Goal: Information Seeking & Learning: Learn about a topic

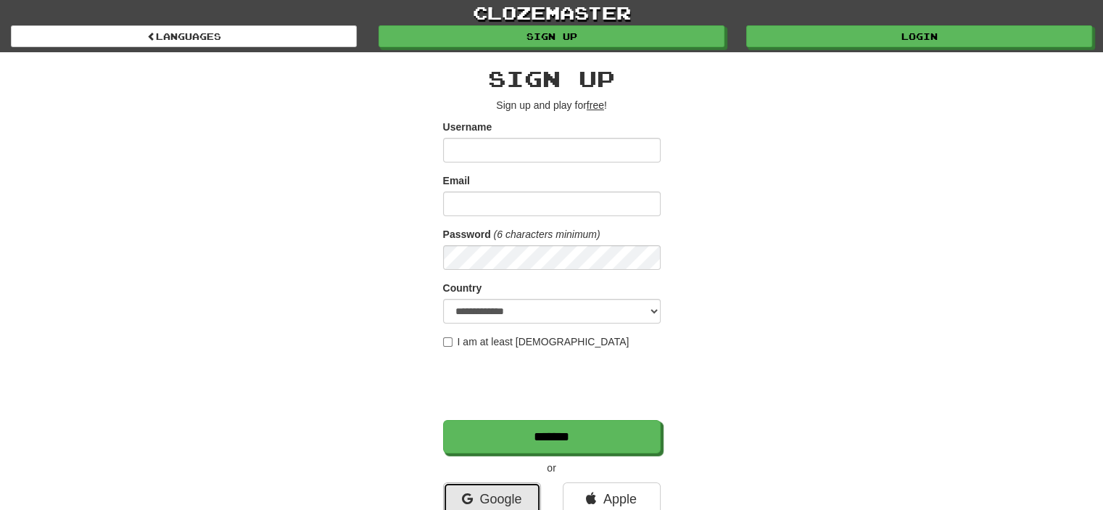
click at [504, 494] on link "Google" at bounding box center [492, 498] width 98 height 33
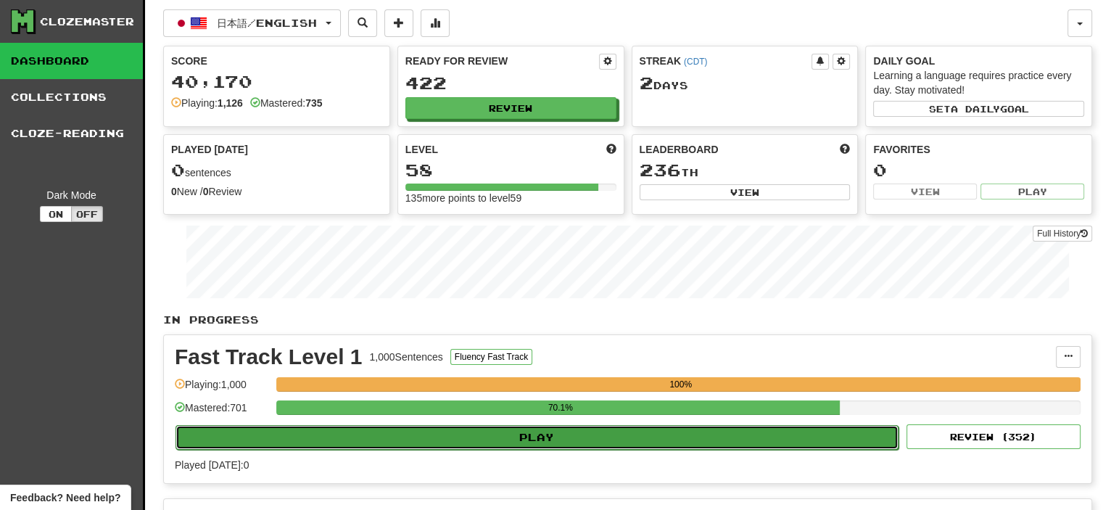
click at [474, 443] on button "Play" at bounding box center [537, 437] width 723 height 25
select select "**"
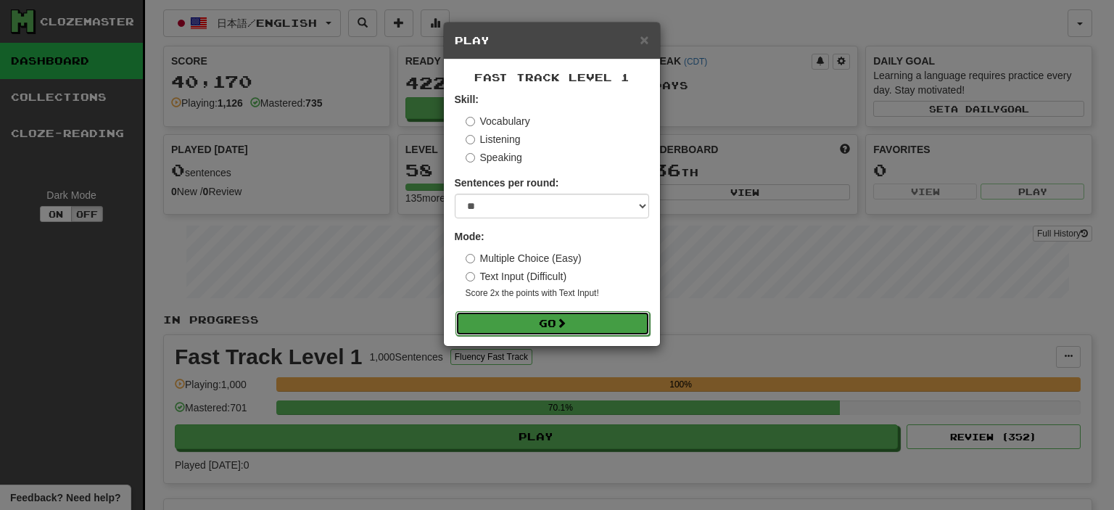
click at [503, 315] on button "Go" at bounding box center [552, 323] width 194 height 25
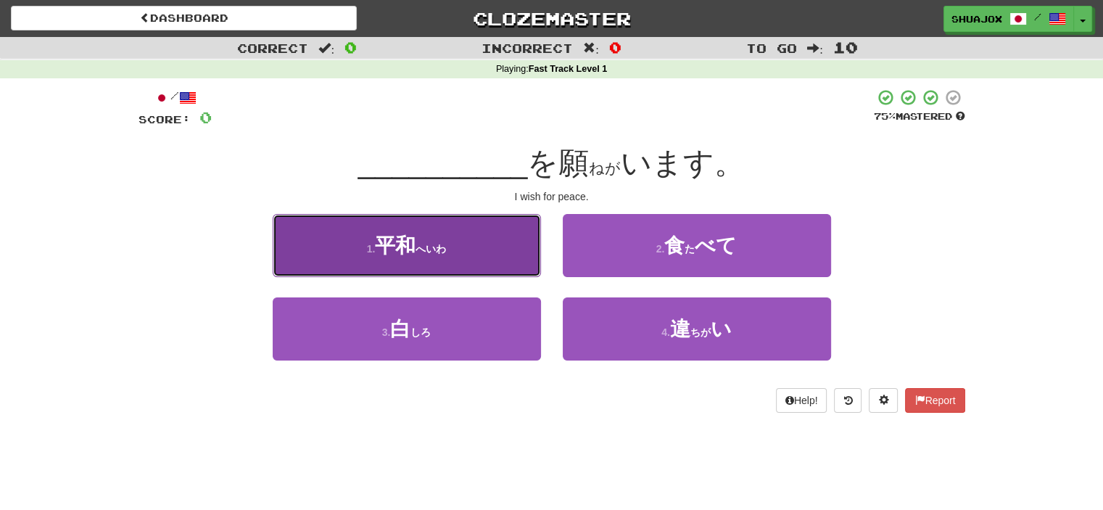
click at [477, 251] on button "1 . 平和 ( へいわ )" at bounding box center [407, 245] width 268 height 63
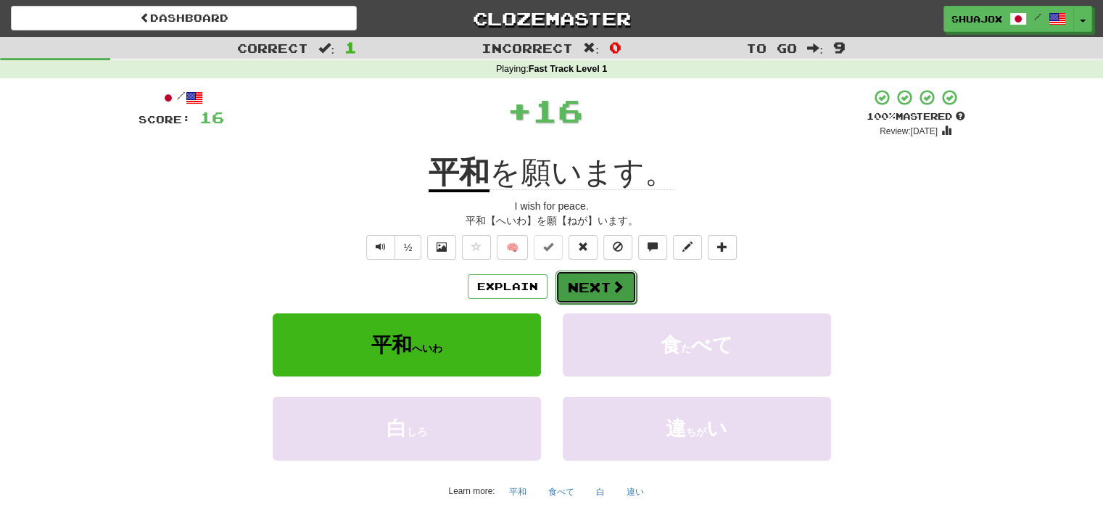
click at [572, 276] on button "Next" at bounding box center [596, 287] width 81 height 33
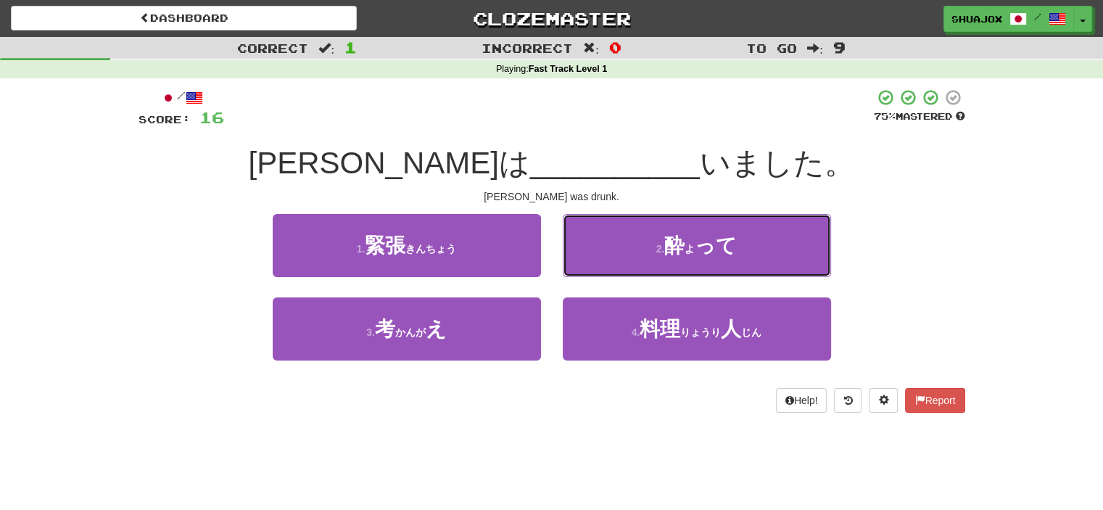
click at [743, 263] on button "2 . 酔 ( よ ) って" at bounding box center [697, 245] width 268 height 63
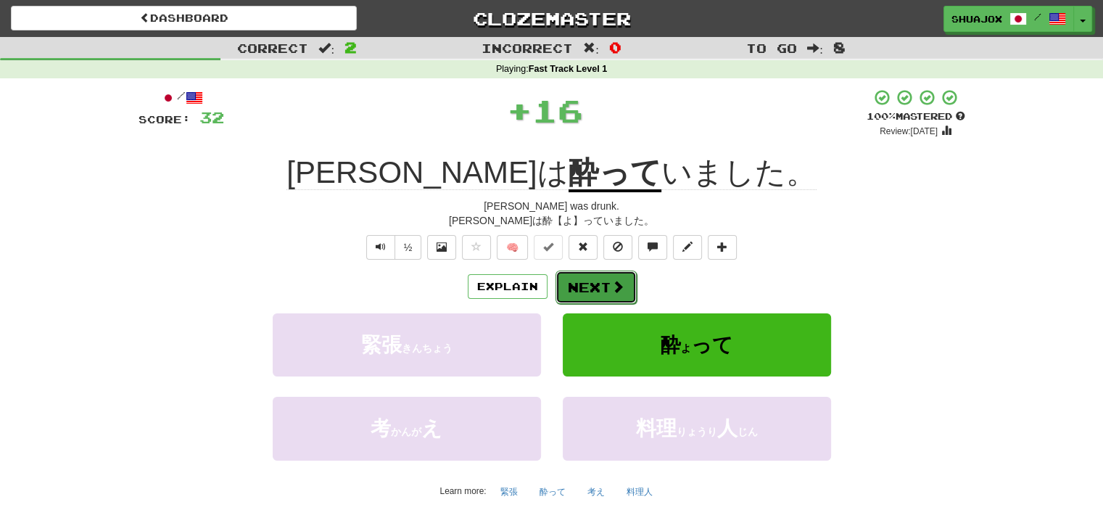
click at [572, 277] on button "Next" at bounding box center [596, 287] width 81 height 33
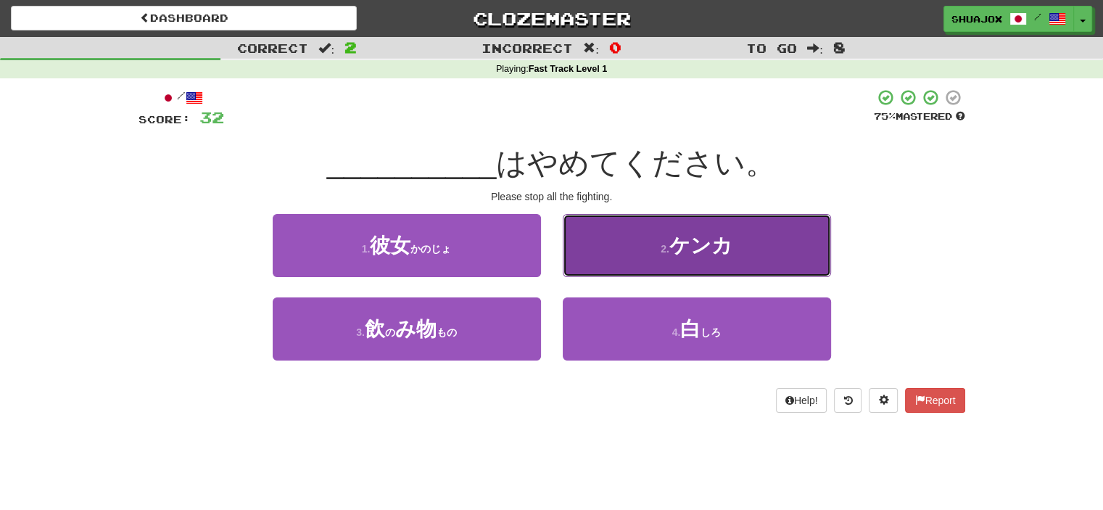
click at [647, 248] on button "2 . [GEOGRAPHIC_DATA]" at bounding box center [697, 245] width 268 height 63
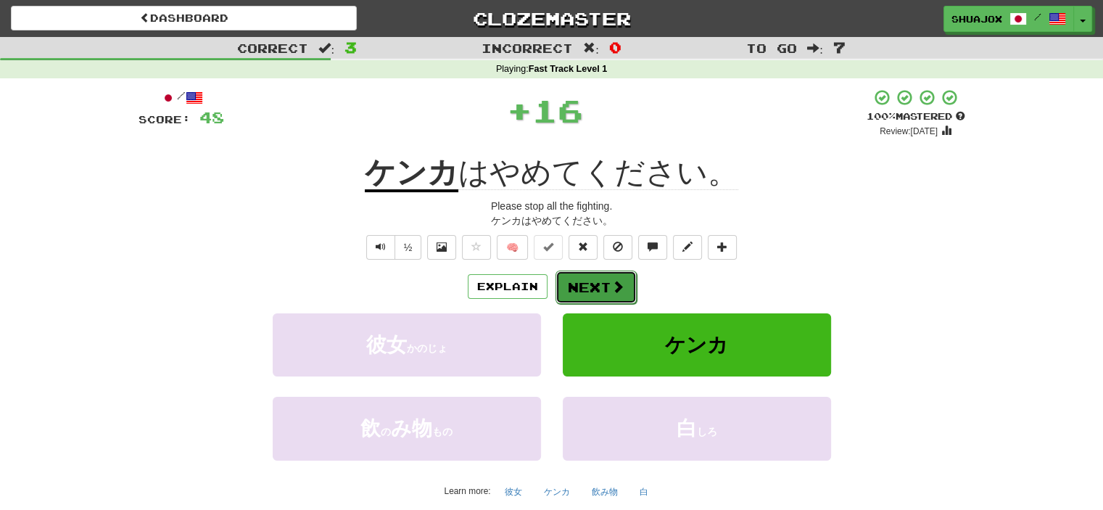
click at [577, 278] on button "Next" at bounding box center [596, 287] width 81 height 33
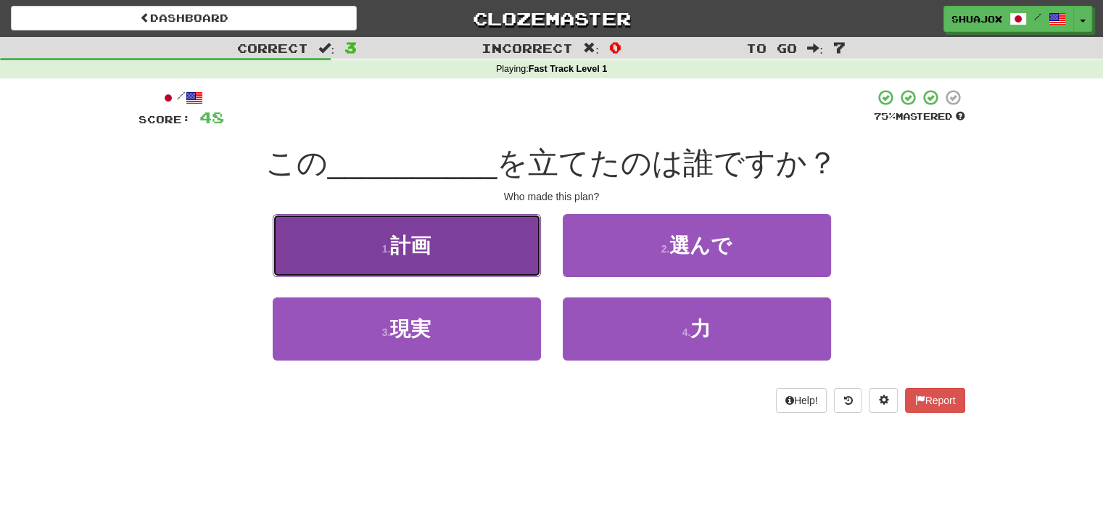
click at [490, 268] on button "1 . 計画" at bounding box center [407, 245] width 268 height 63
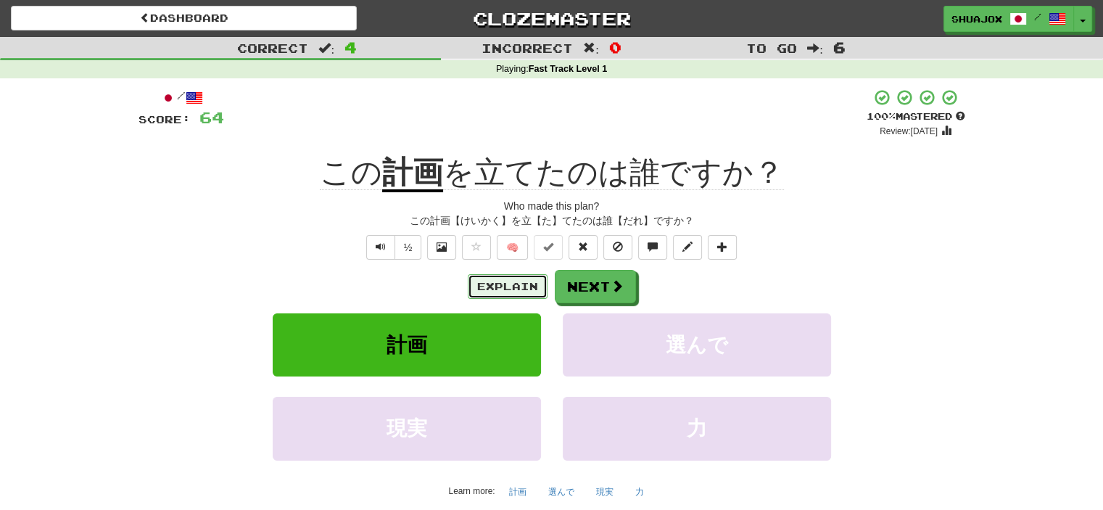
click at [516, 276] on button "Explain" at bounding box center [508, 286] width 80 height 25
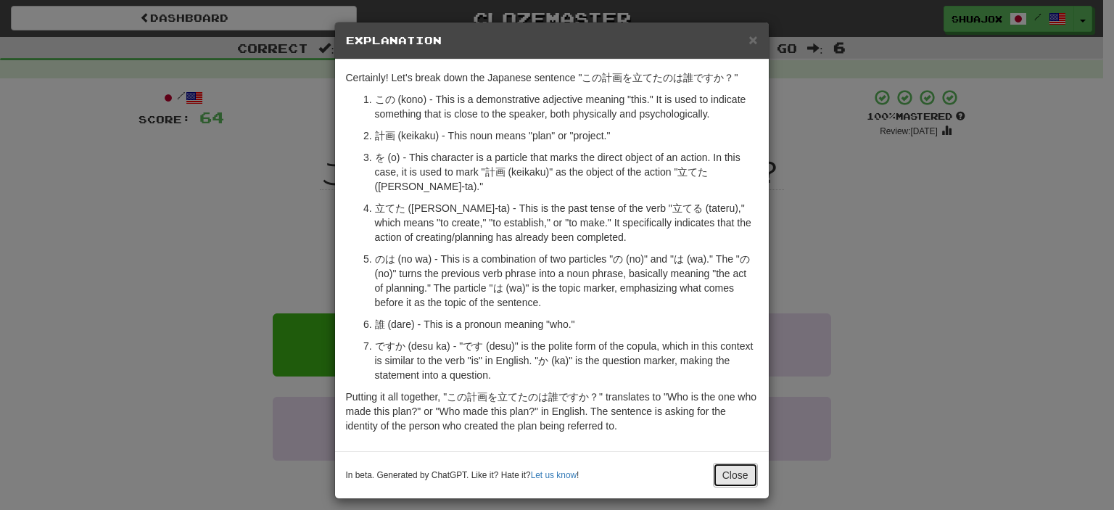
click at [744, 463] on button "Close" at bounding box center [735, 475] width 45 height 25
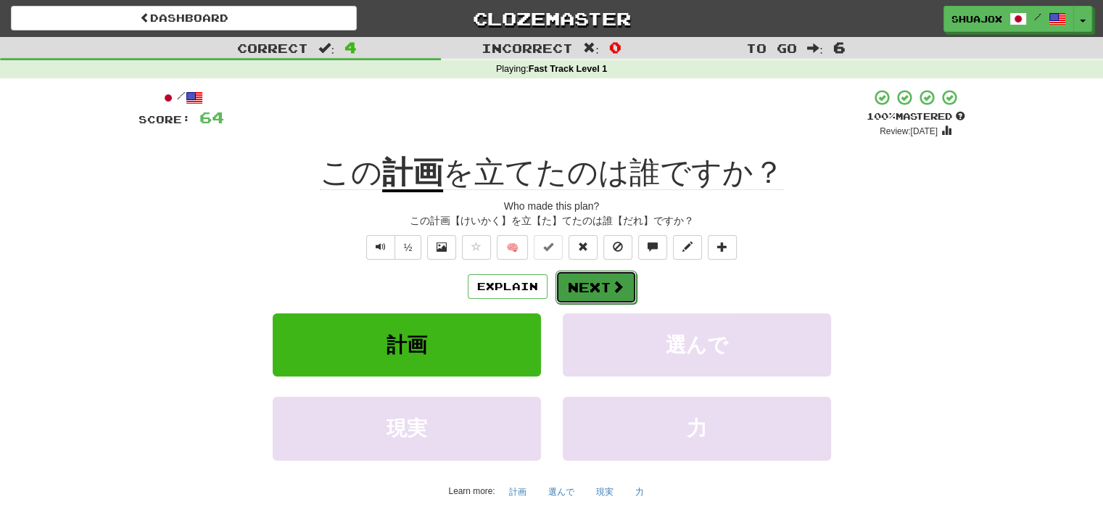
click at [606, 293] on button "Next" at bounding box center [596, 287] width 81 height 33
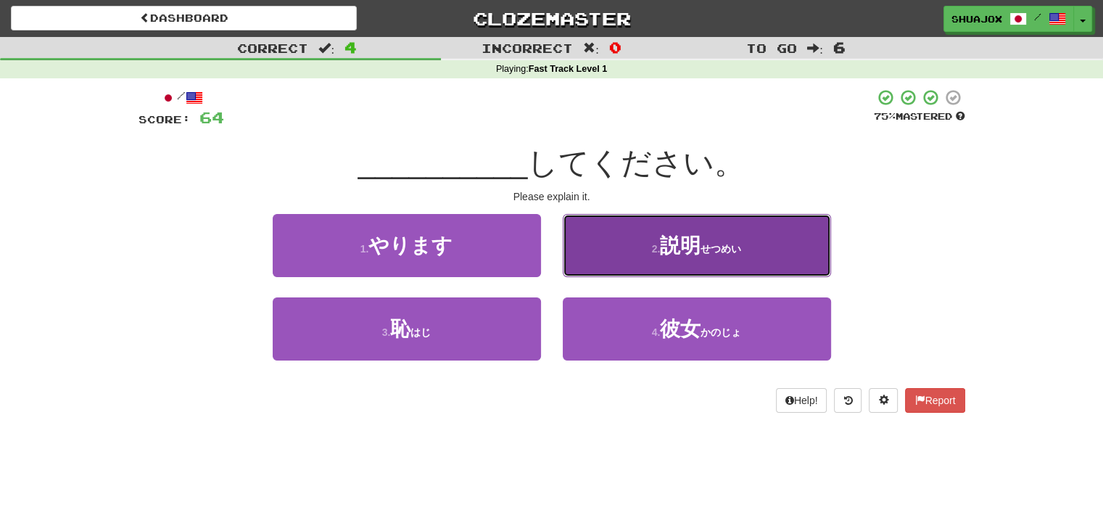
click at [649, 247] on button "2 . 説明 ( せつめい )" at bounding box center [697, 245] width 268 height 63
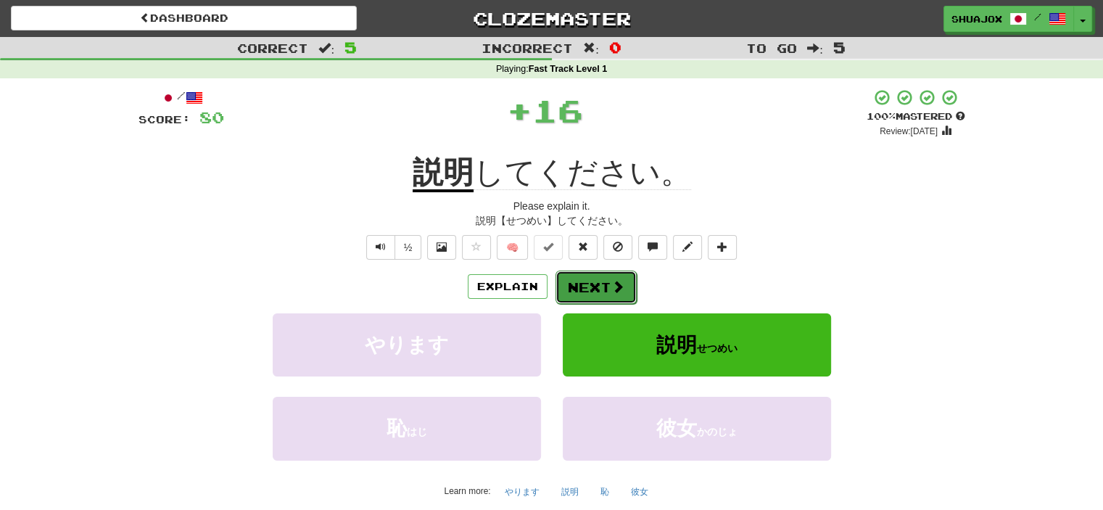
click at [611, 286] on span at bounding box center [617, 286] width 13 height 13
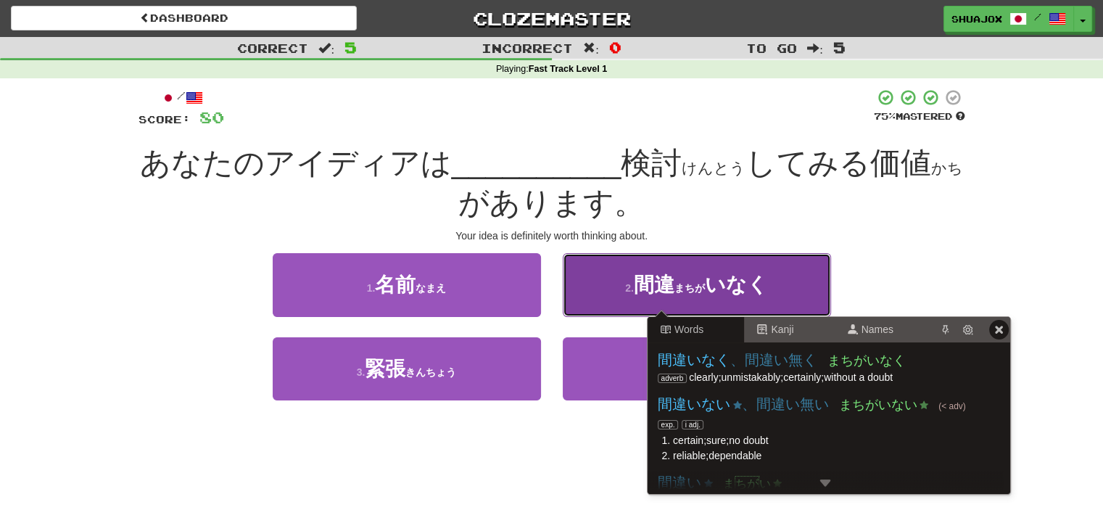
click at [661, 296] on ruby "間違 ( まちが )" at bounding box center [669, 284] width 71 height 22
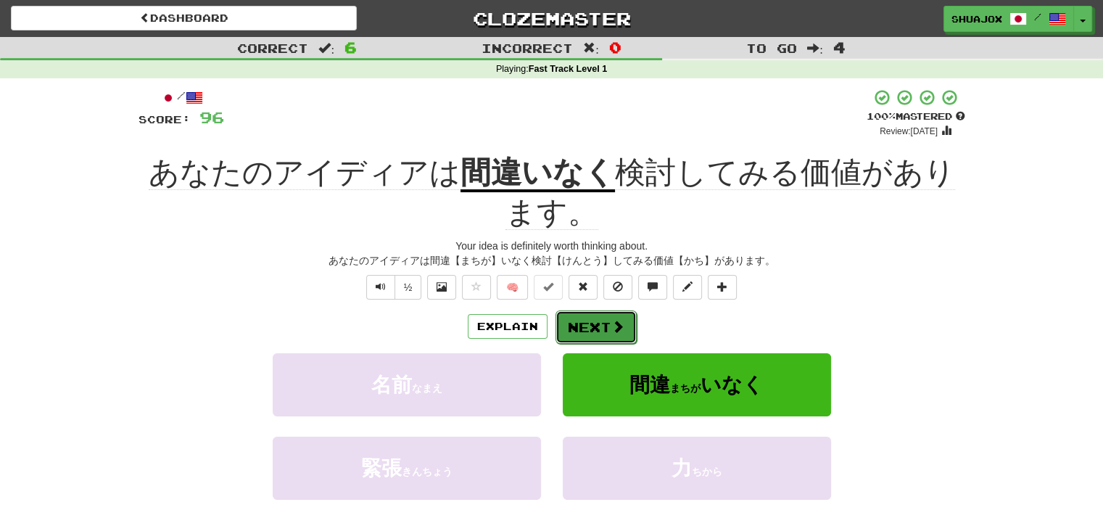
click at [619, 326] on span at bounding box center [617, 326] width 13 height 13
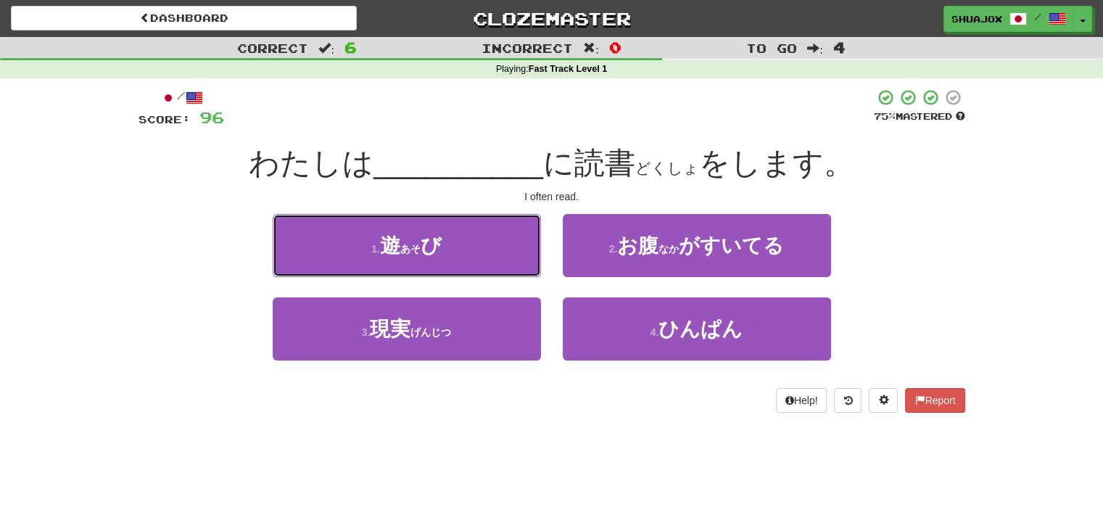
drag, startPoint x: 407, startPoint y: 283, endPoint x: 526, endPoint y: 446, distance: 201.9
click at [526, 446] on div "Dashboard Clozemaster ShuajoX / Toggle Dropdown Dashboard Leaderboard Activity …" at bounding box center [551, 255] width 1103 height 510
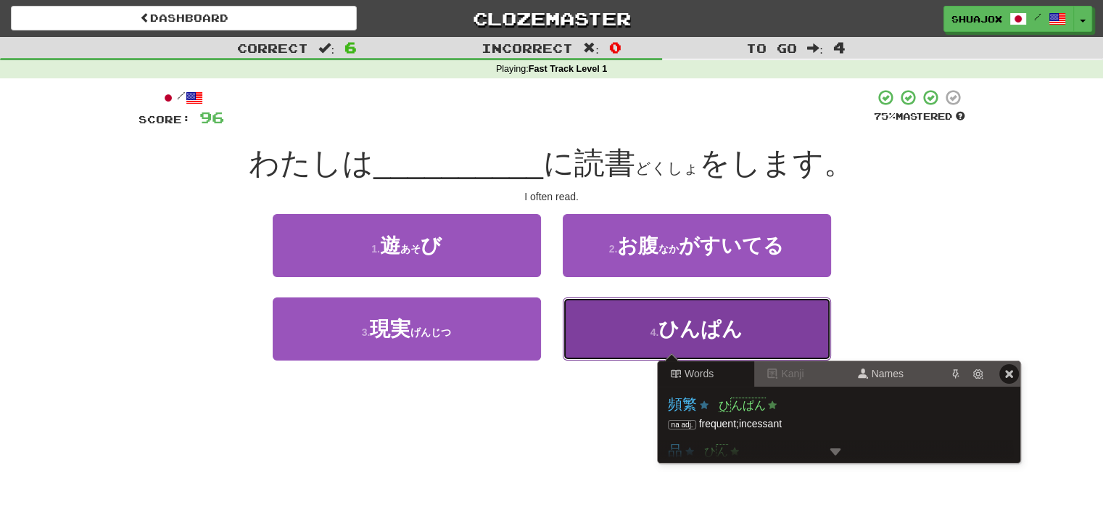
click at [664, 337] on span "ひんぱん" at bounding box center [701, 329] width 84 height 22
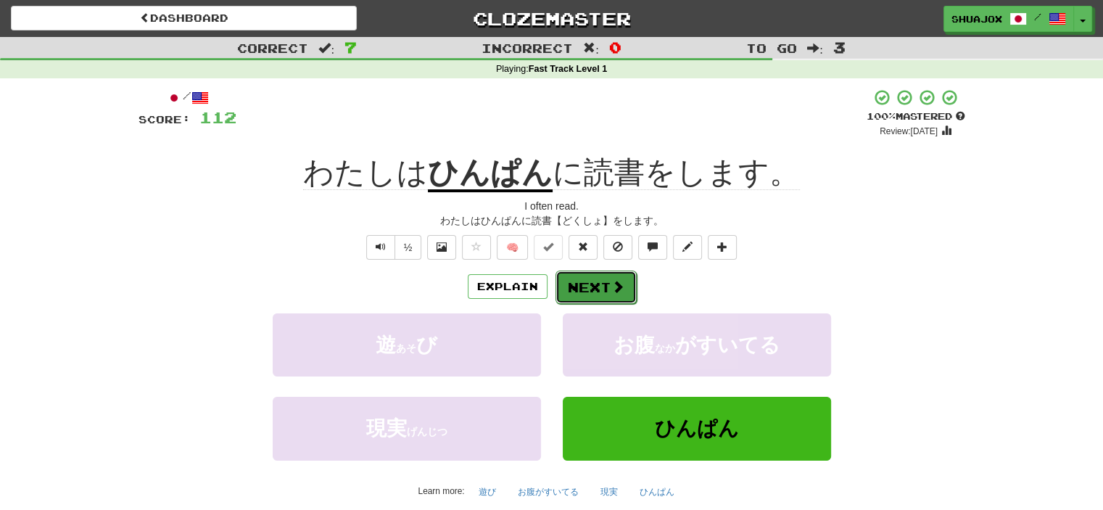
click at [584, 276] on button "Next" at bounding box center [596, 287] width 81 height 33
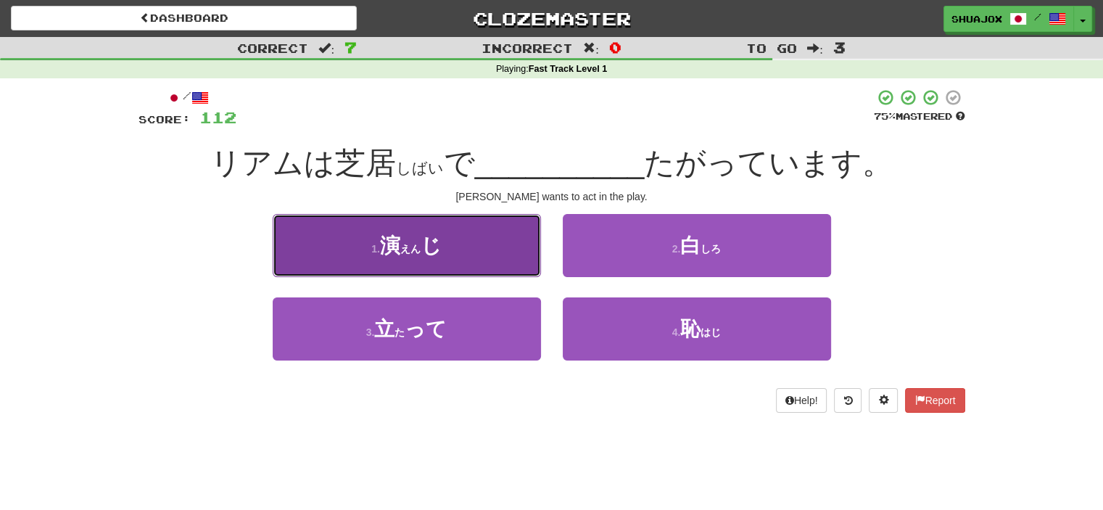
click at [514, 261] on button "1 . 演 ( えん ) じ" at bounding box center [407, 245] width 268 height 63
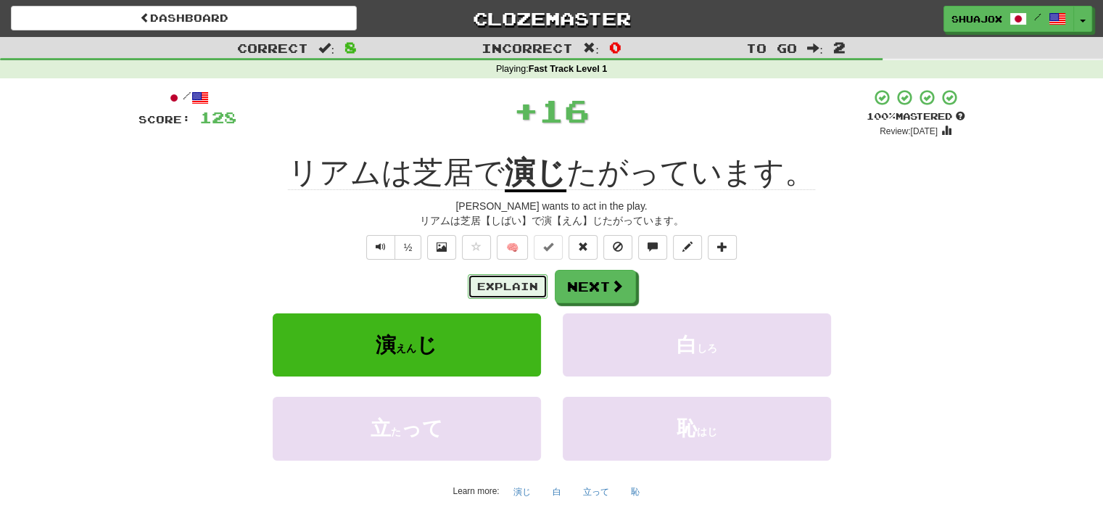
click at [517, 292] on button "Explain" at bounding box center [508, 286] width 80 height 25
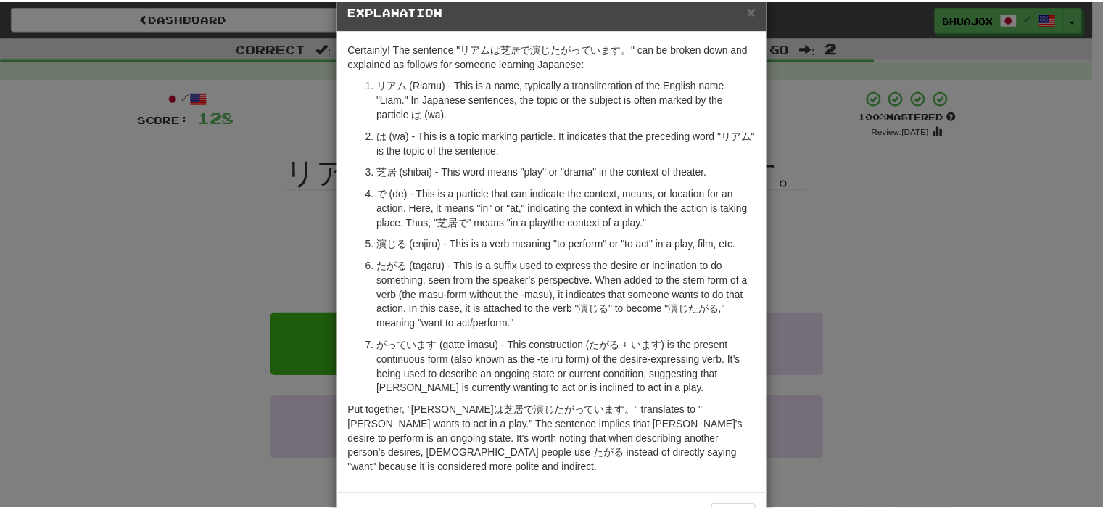
scroll to position [67, 0]
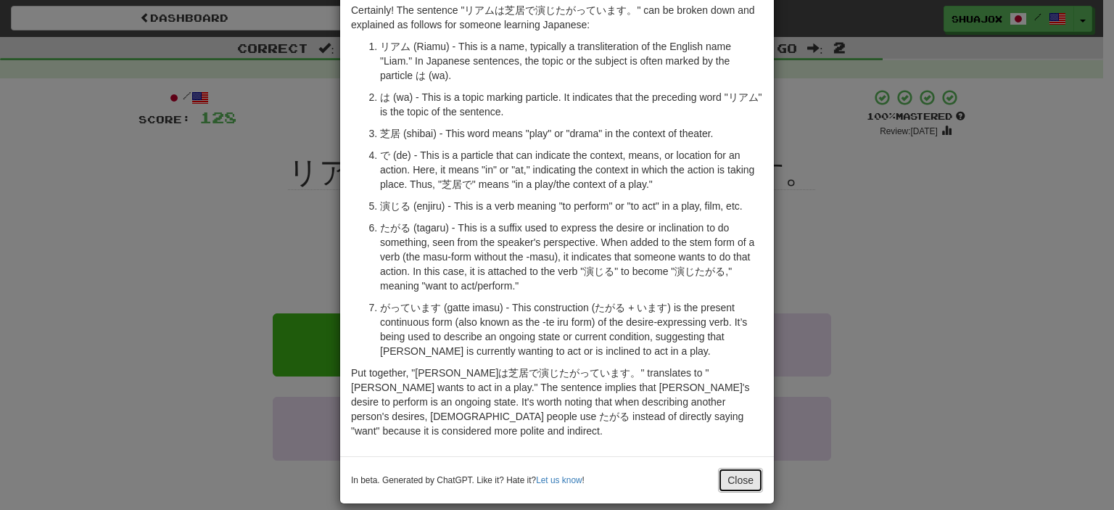
click at [735, 470] on button "Close" at bounding box center [740, 480] width 45 height 25
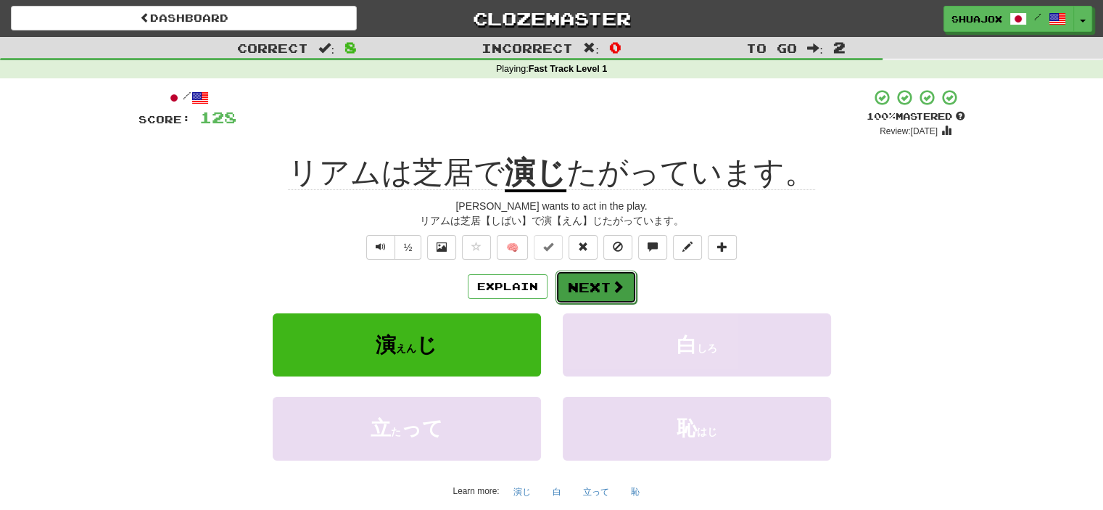
click at [596, 286] on button "Next" at bounding box center [596, 287] width 81 height 33
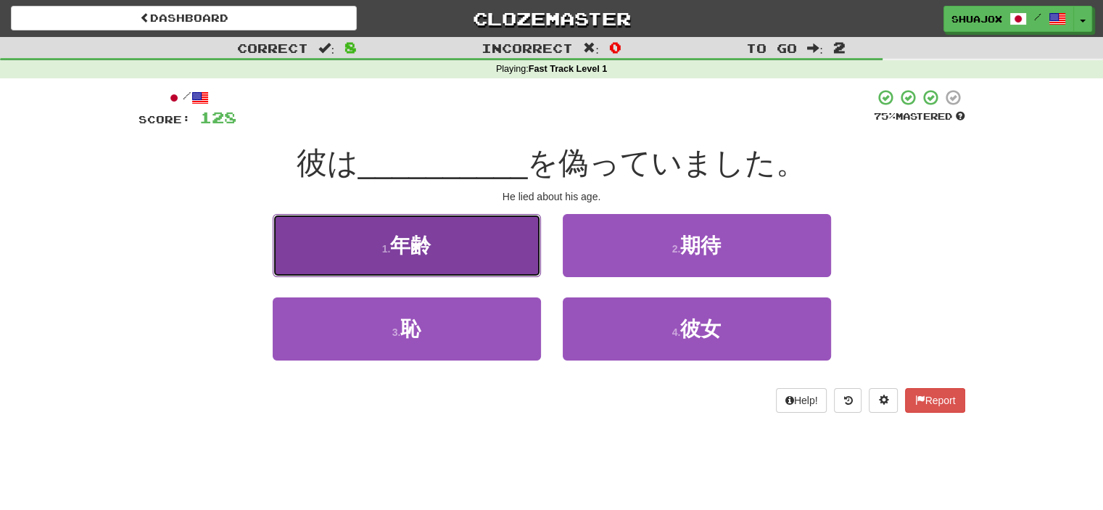
click at [492, 260] on button "1 . 年齢" at bounding box center [407, 245] width 268 height 63
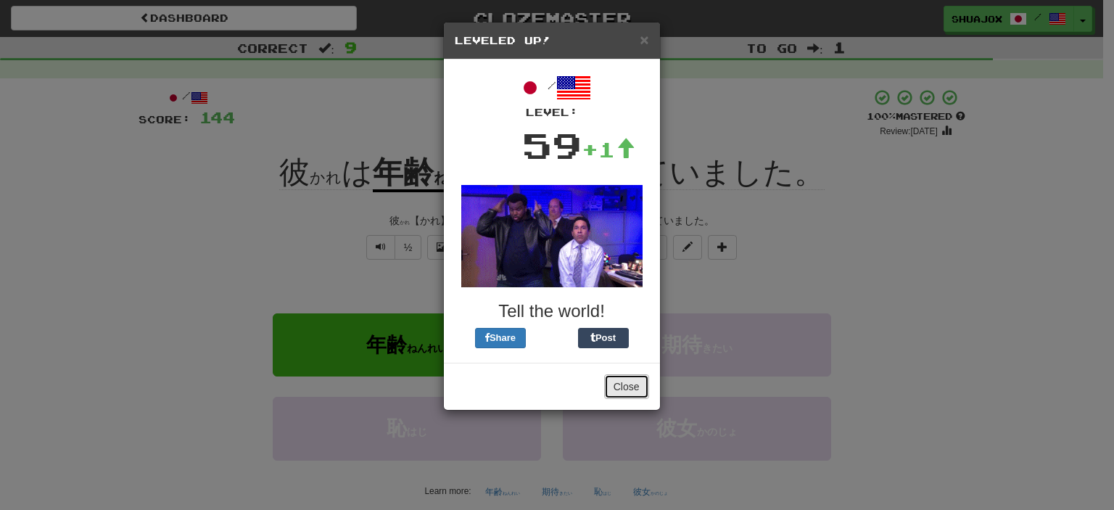
click at [614, 392] on button "Close" at bounding box center [626, 386] width 45 height 25
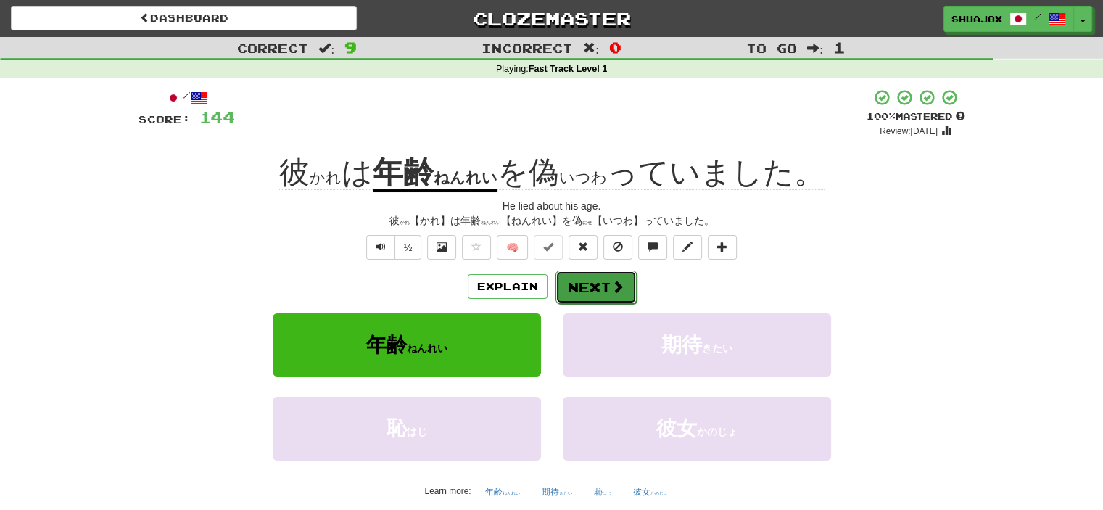
click at [592, 301] on button "Next" at bounding box center [596, 287] width 81 height 33
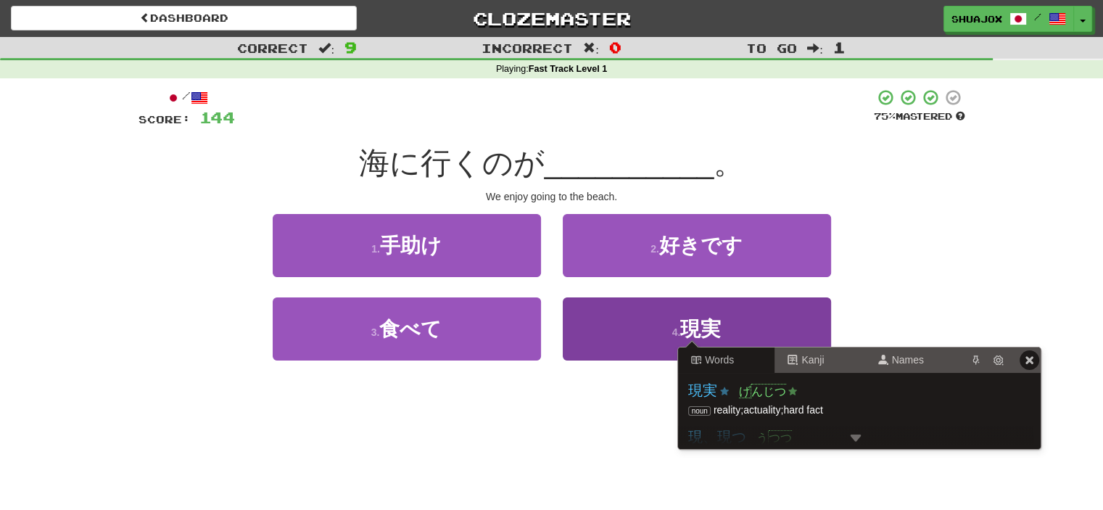
scroll to position [0, 0]
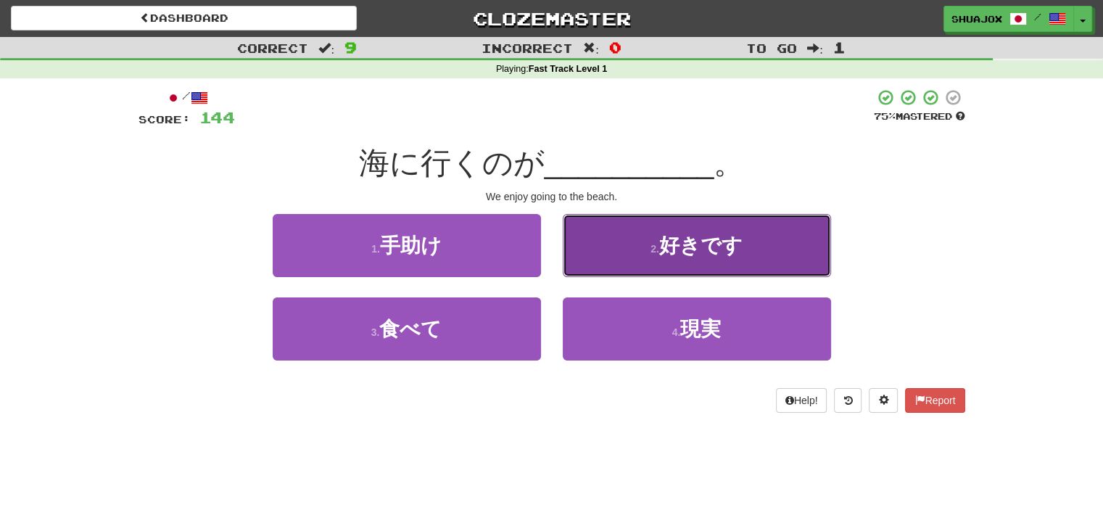
click at [693, 275] on button "2 . 好きです" at bounding box center [697, 245] width 268 height 63
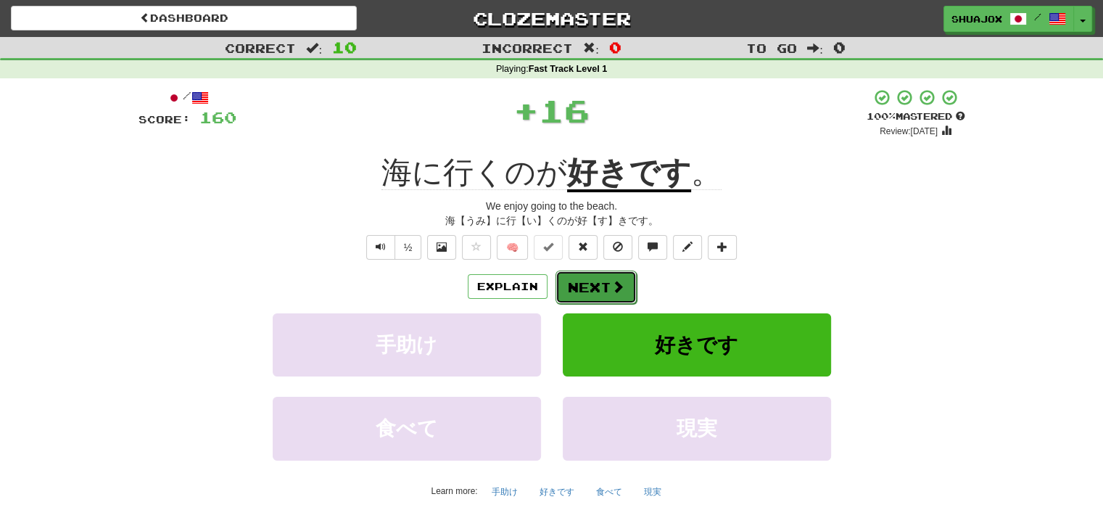
click at [572, 289] on button "Next" at bounding box center [596, 287] width 81 height 33
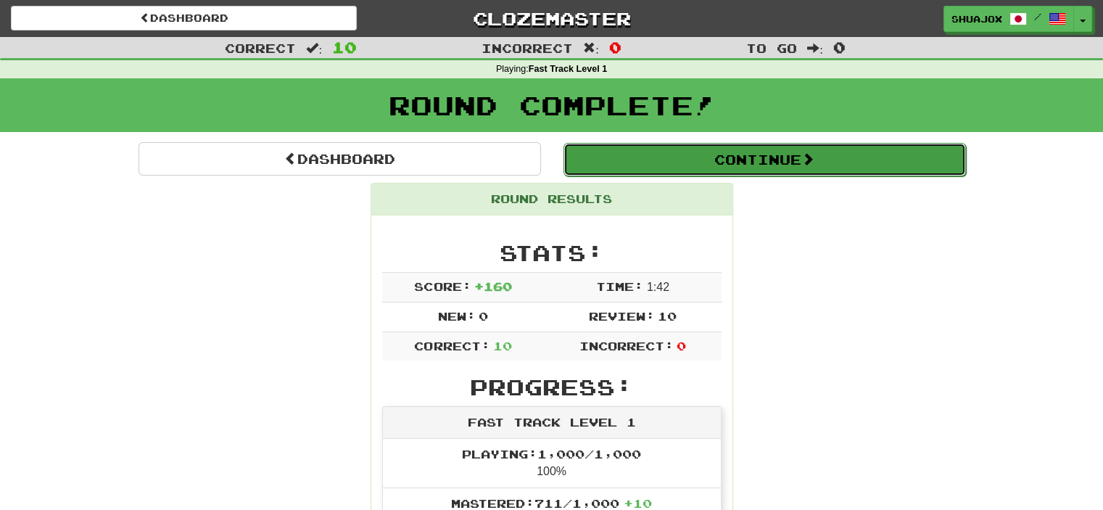
click at [697, 152] on button "Continue" at bounding box center [765, 159] width 403 height 33
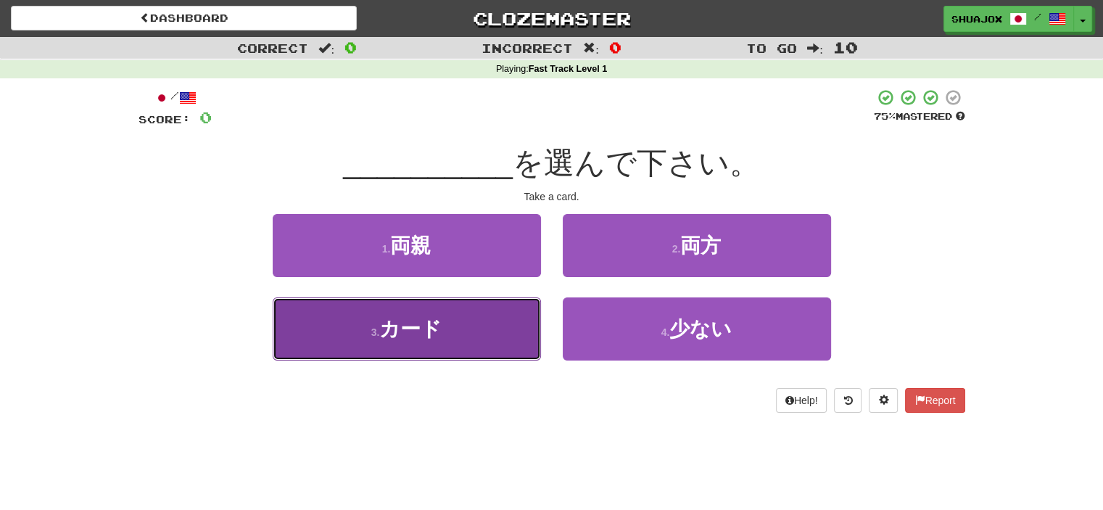
click at [514, 300] on button "3 . カード" at bounding box center [407, 328] width 268 height 63
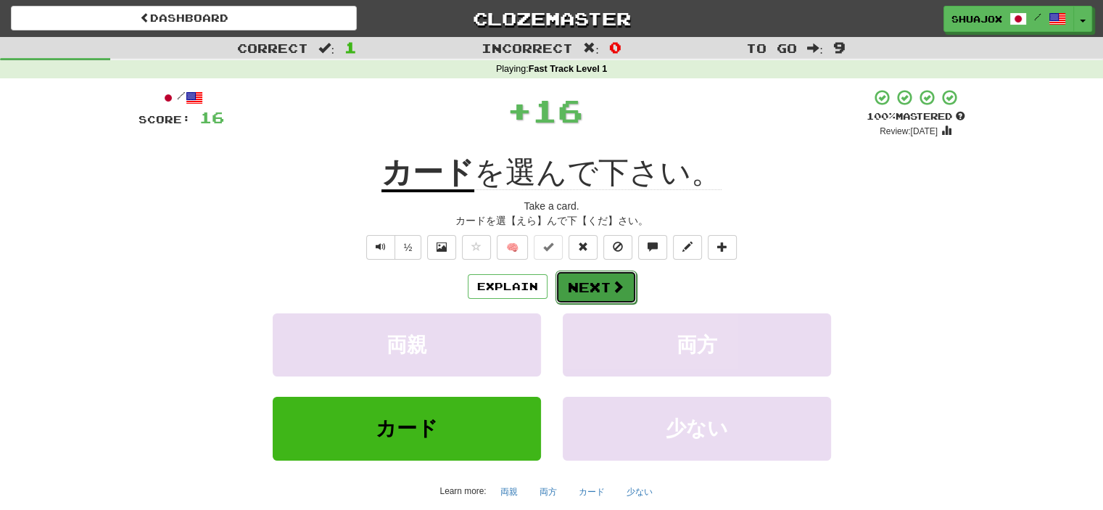
click at [595, 275] on button "Next" at bounding box center [596, 287] width 81 height 33
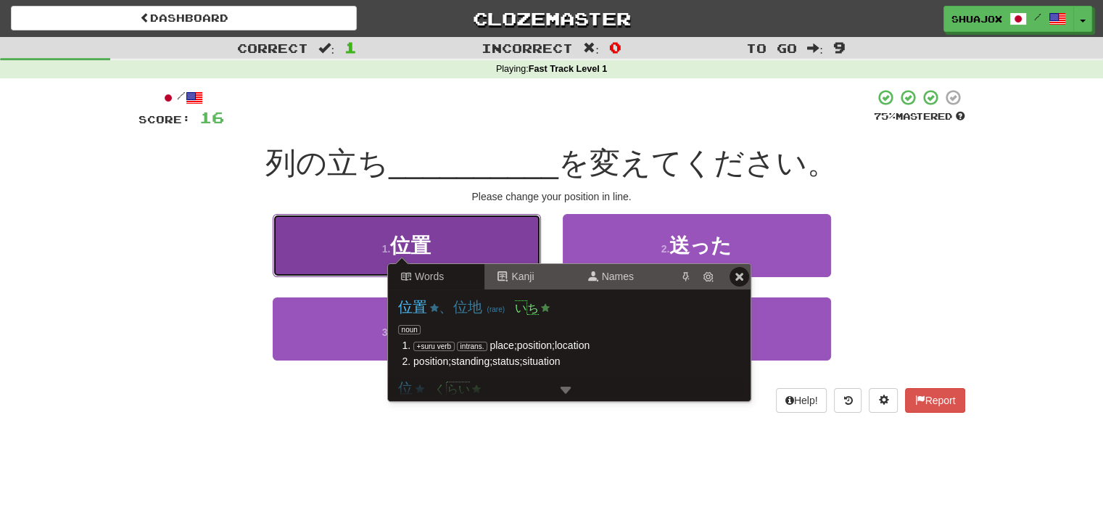
click at [402, 253] on span "位置" at bounding box center [410, 245] width 41 height 22
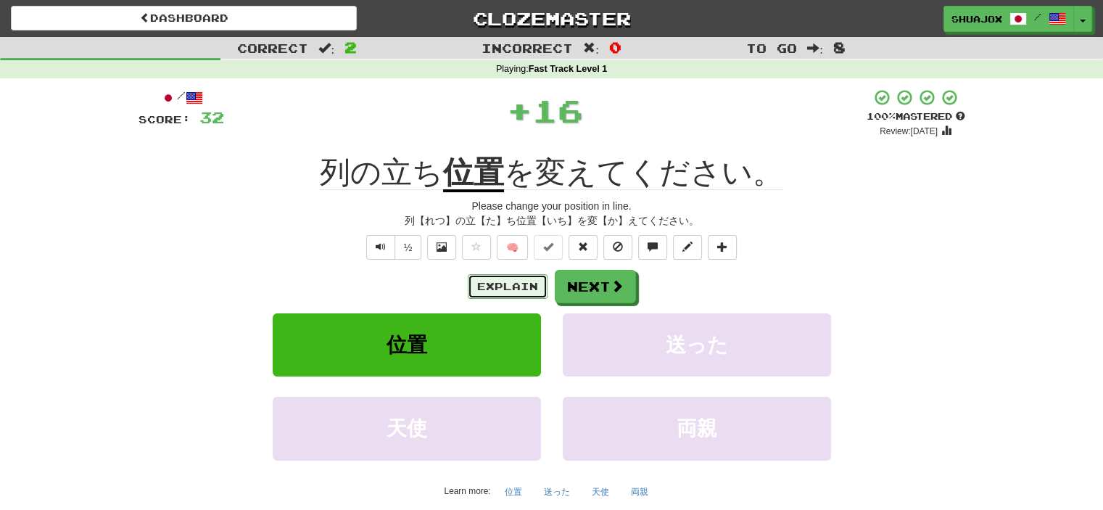
click at [511, 280] on button "Explain" at bounding box center [508, 286] width 80 height 25
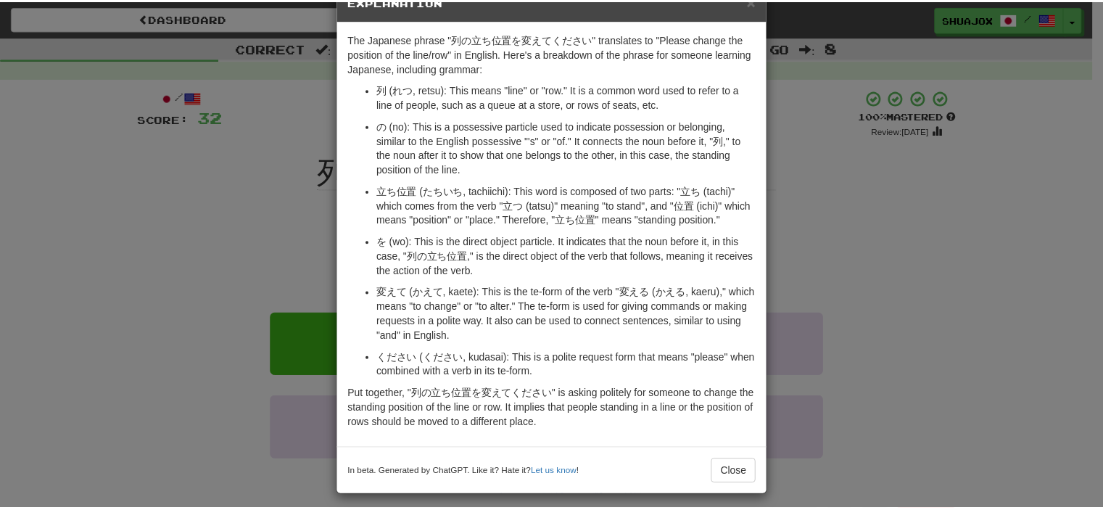
scroll to position [46, 0]
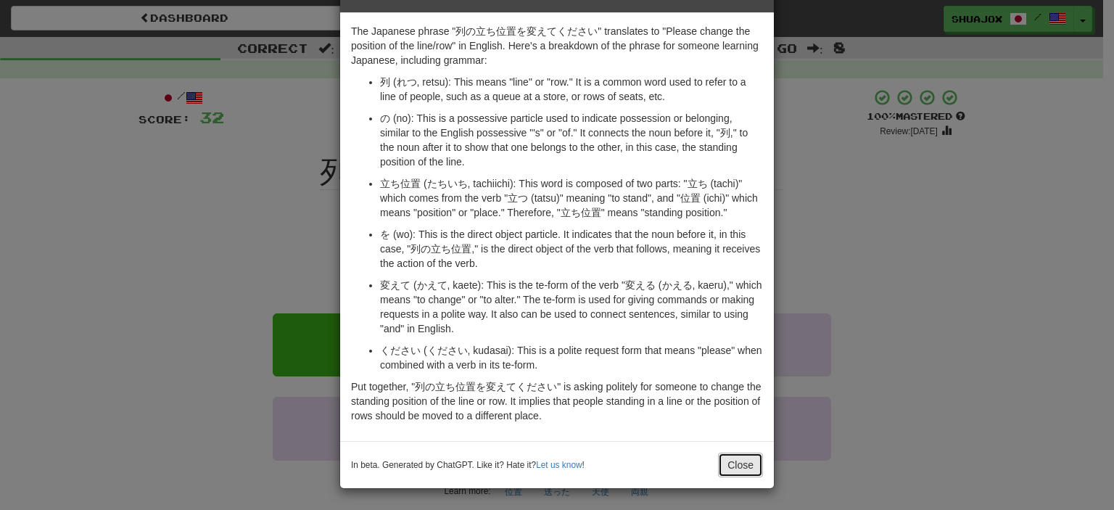
click at [744, 464] on button "Close" at bounding box center [740, 465] width 45 height 25
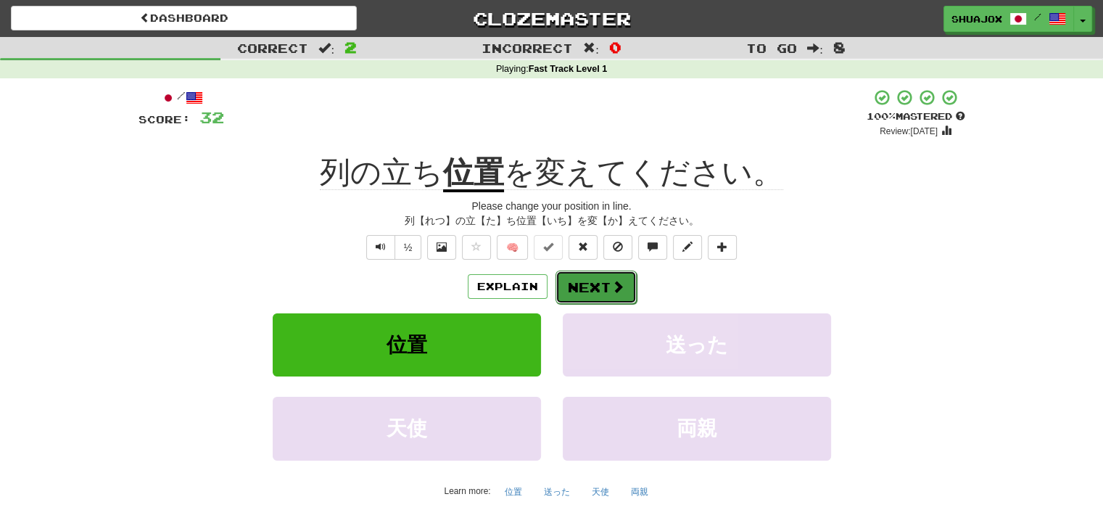
click at [602, 298] on button "Next" at bounding box center [596, 287] width 81 height 33
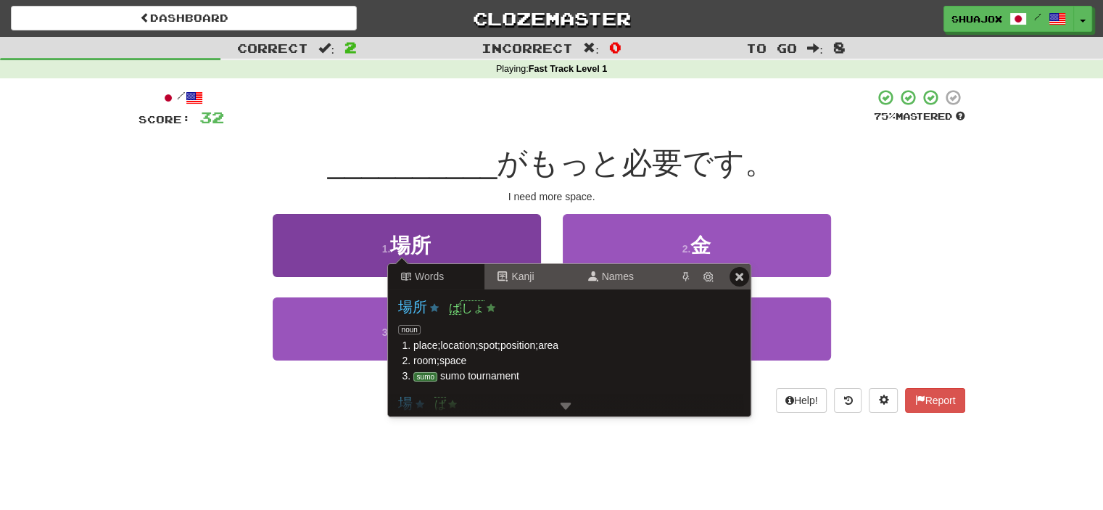
scroll to position [0, 0]
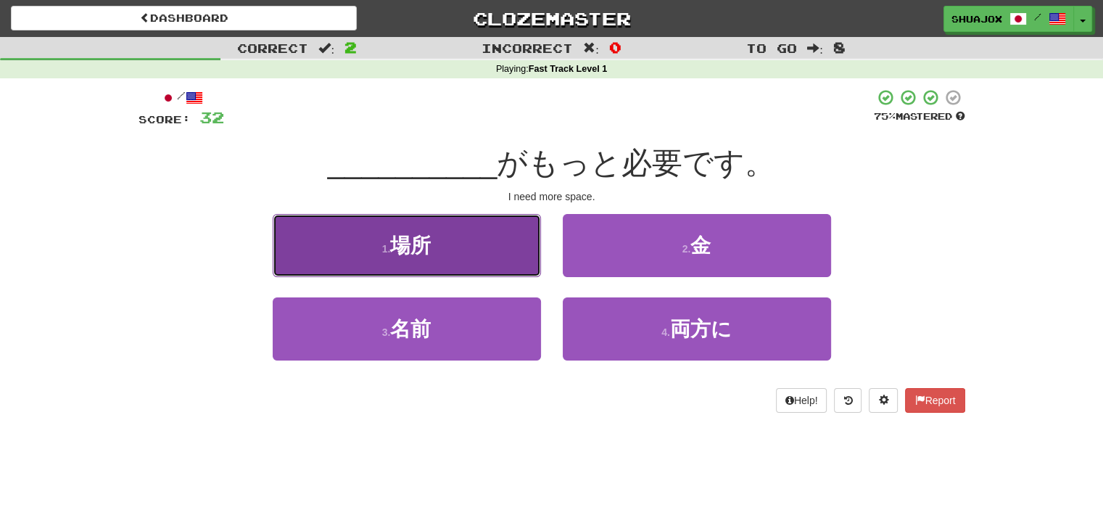
click at [410, 247] on span "場所" at bounding box center [410, 245] width 41 height 22
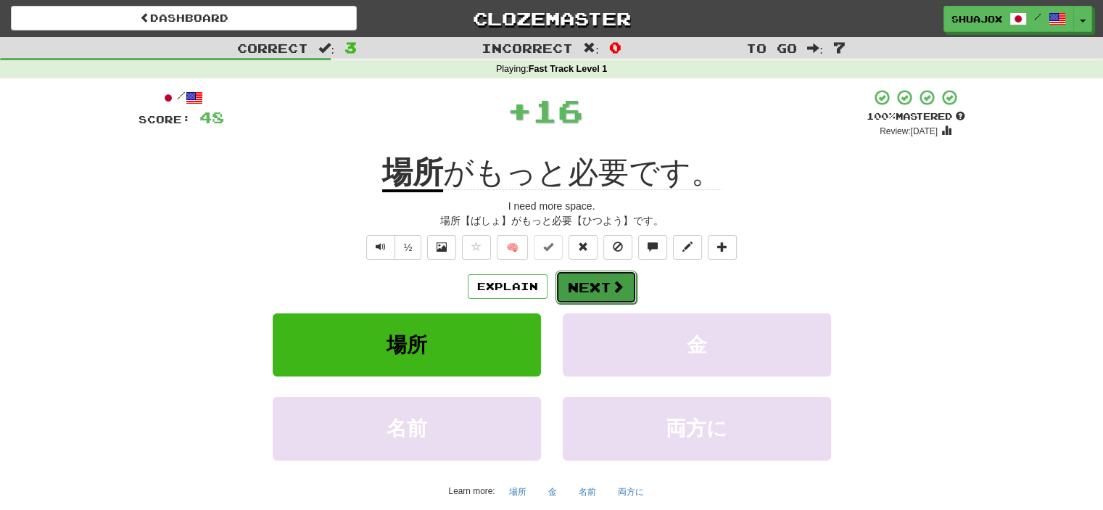
click at [603, 292] on button "Next" at bounding box center [596, 287] width 81 height 33
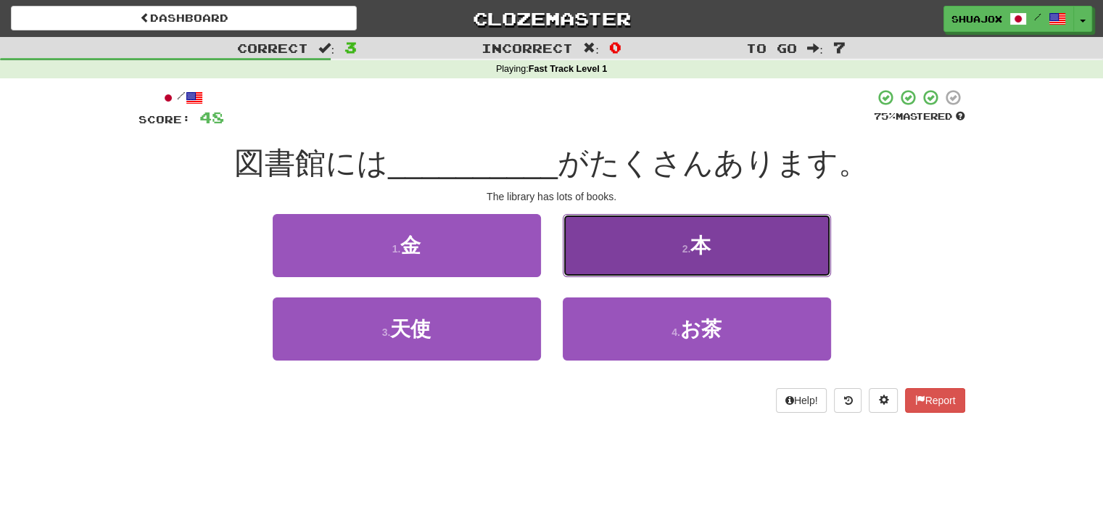
click at [628, 247] on button "2 . 本" at bounding box center [697, 245] width 268 height 63
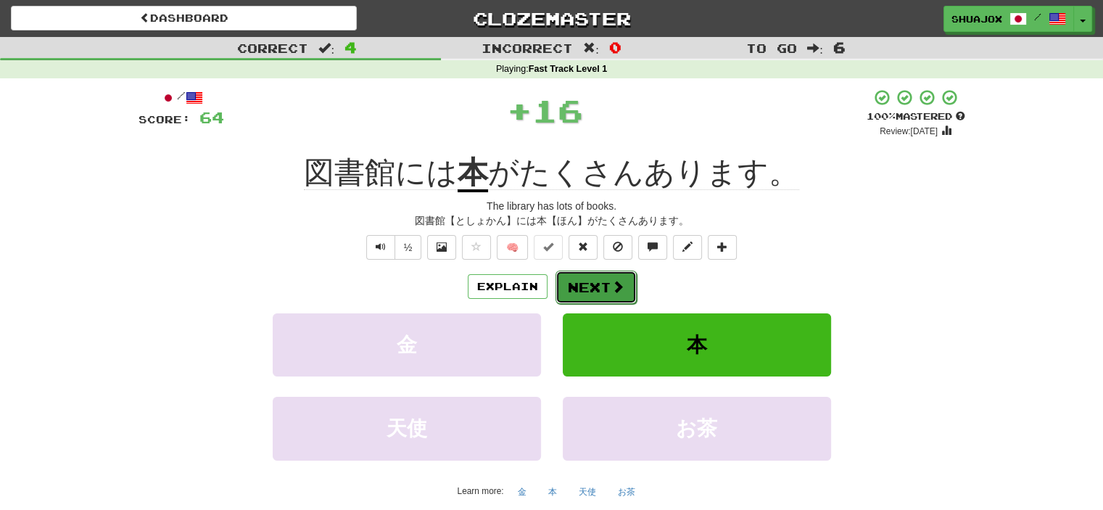
click at [617, 281] on span at bounding box center [617, 286] width 13 height 13
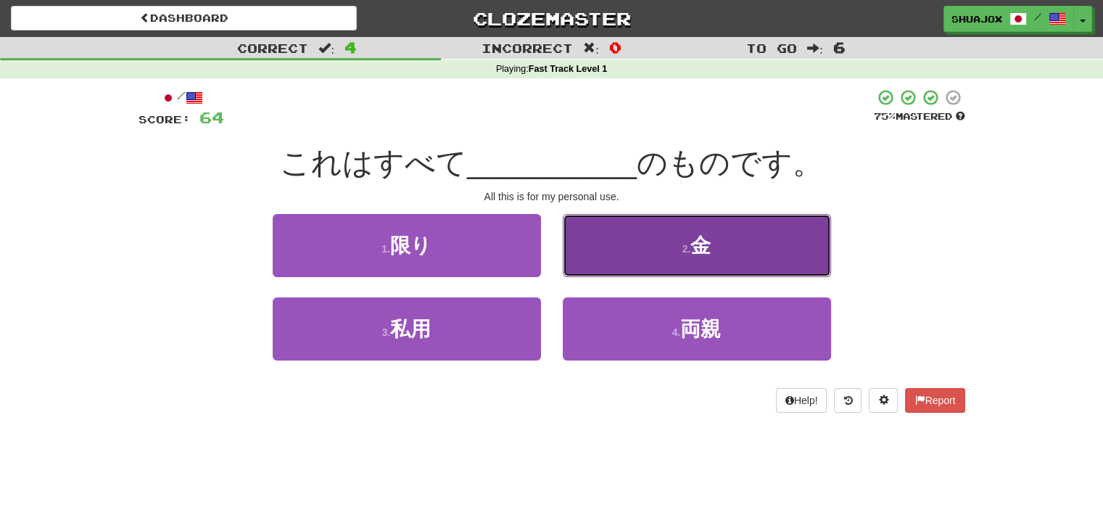
click at [586, 247] on button "2 . 金" at bounding box center [697, 245] width 268 height 63
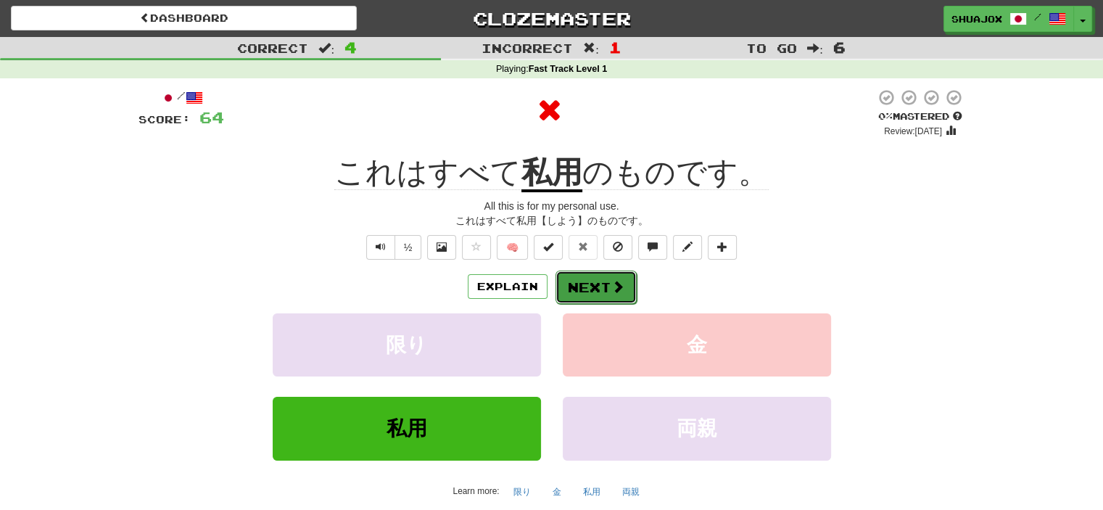
click at [580, 283] on button "Next" at bounding box center [596, 287] width 81 height 33
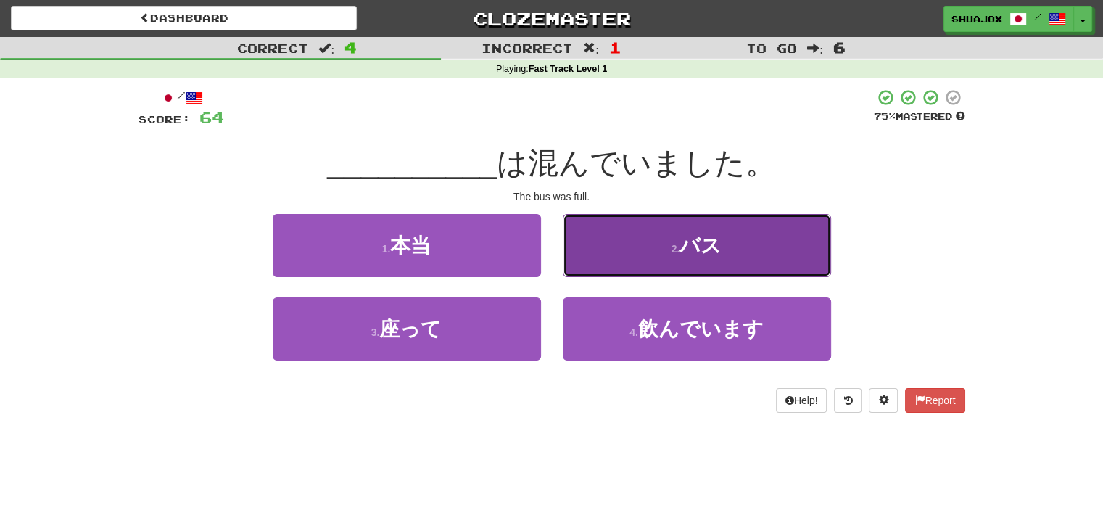
click at [669, 262] on button "2 . バス" at bounding box center [697, 245] width 268 height 63
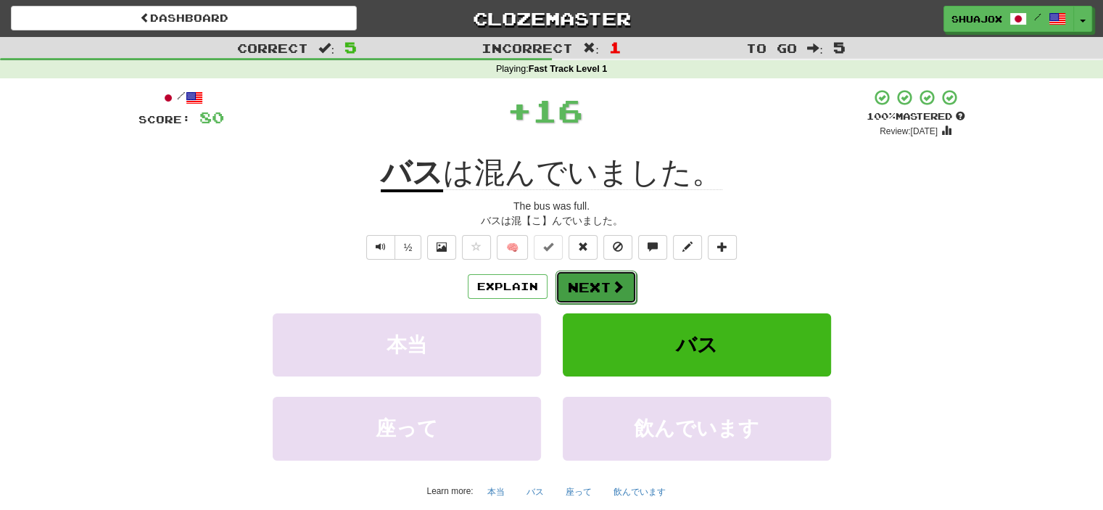
click at [622, 289] on span at bounding box center [617, 286] width 13 height 13
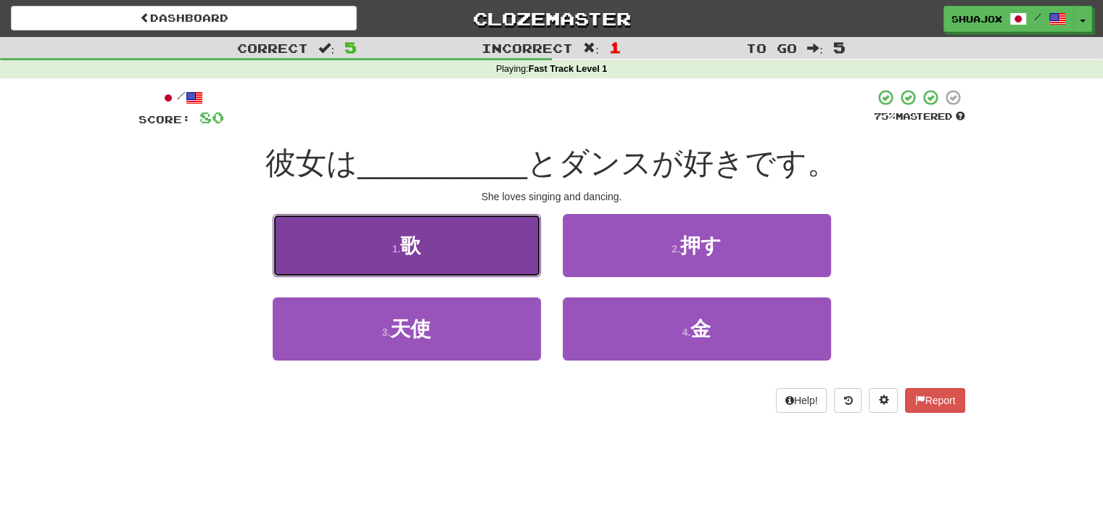
click at [471, 247] on button "1 . 歌" at bounding box center [407, 245] width 268 height 63
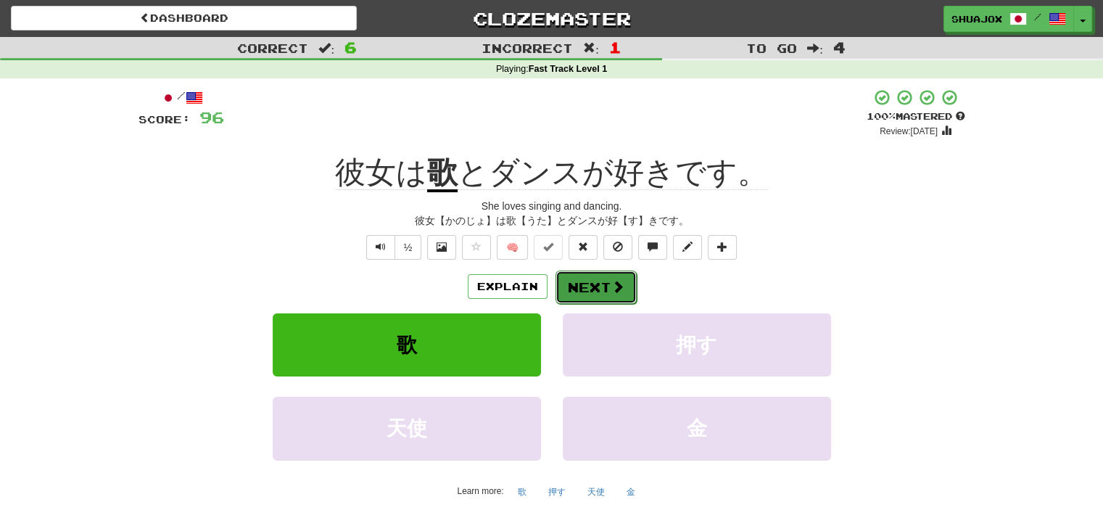
click at [572, 281] on button "Next" at bounding box center [596, 287] width 81 height 33
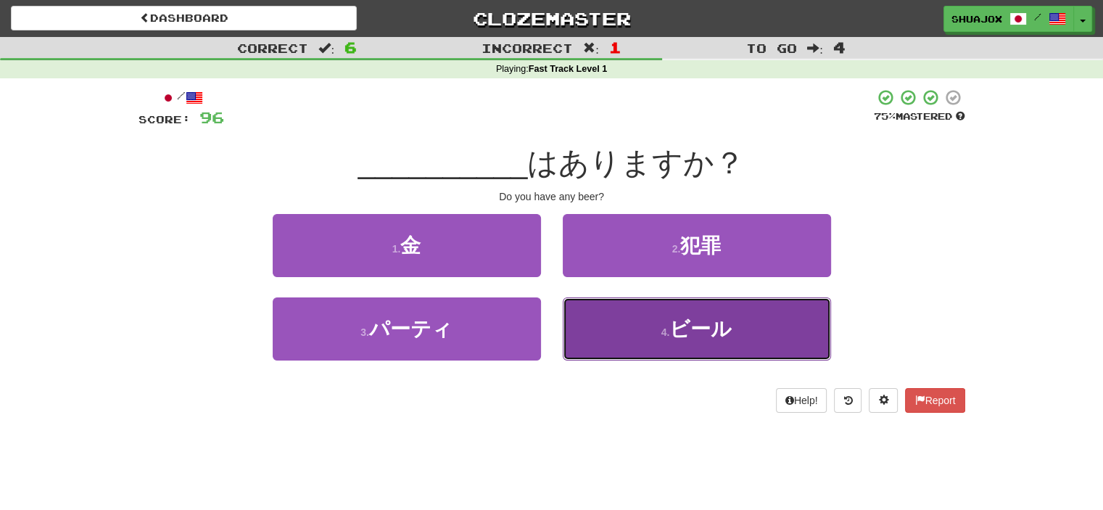
click at [752, 341] on button "4 . [GEOGRAPHIC_DATA]" at bounding box center [697, 328] width 268 height 63
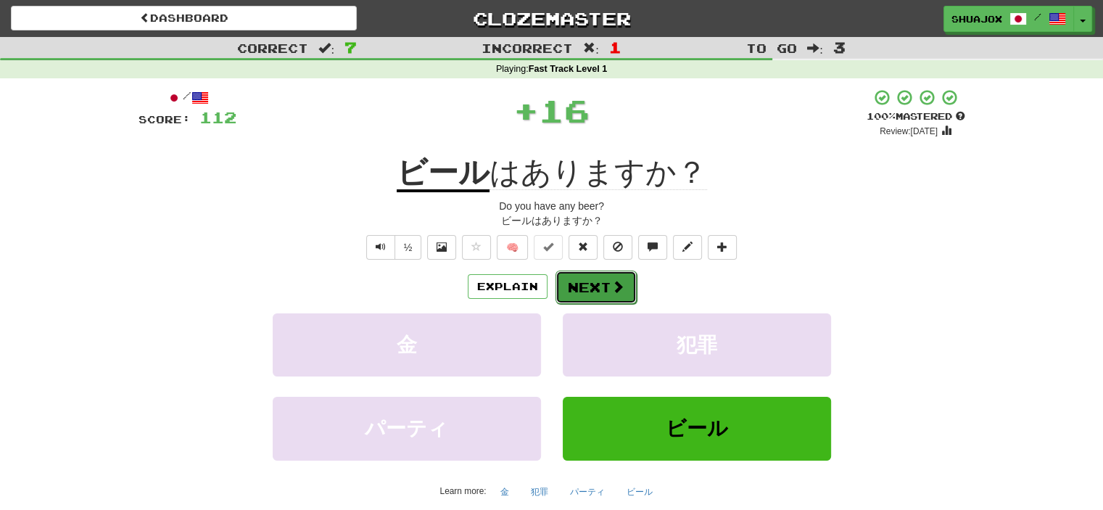
click at [602, 298] on button "Next" at bounding box center [596, 287] width 81 height 33
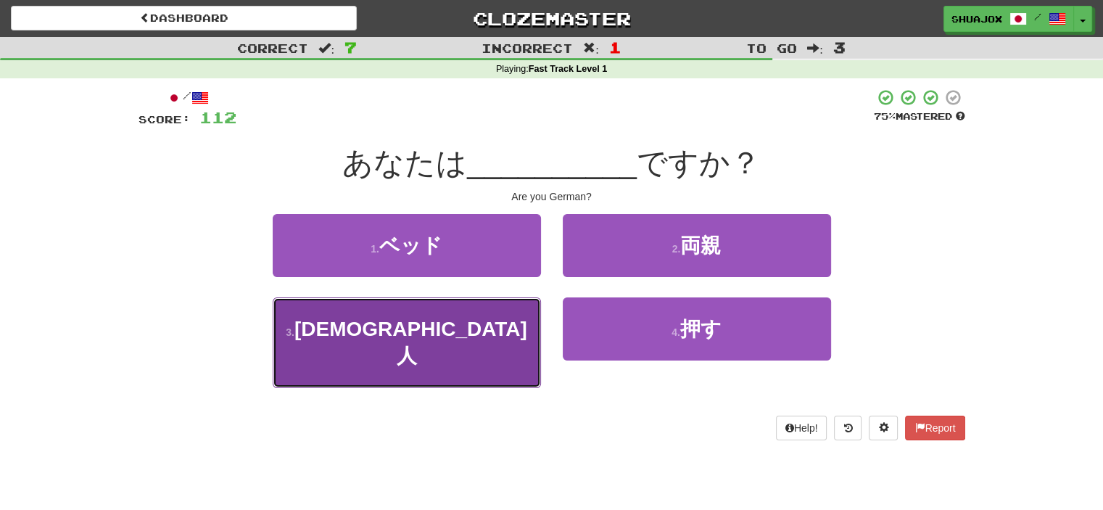
click at [511, 341] on button "3 . [DEMOGRAPHIC_DATA]人" at bounding box center [407, 342] width 268 height 91
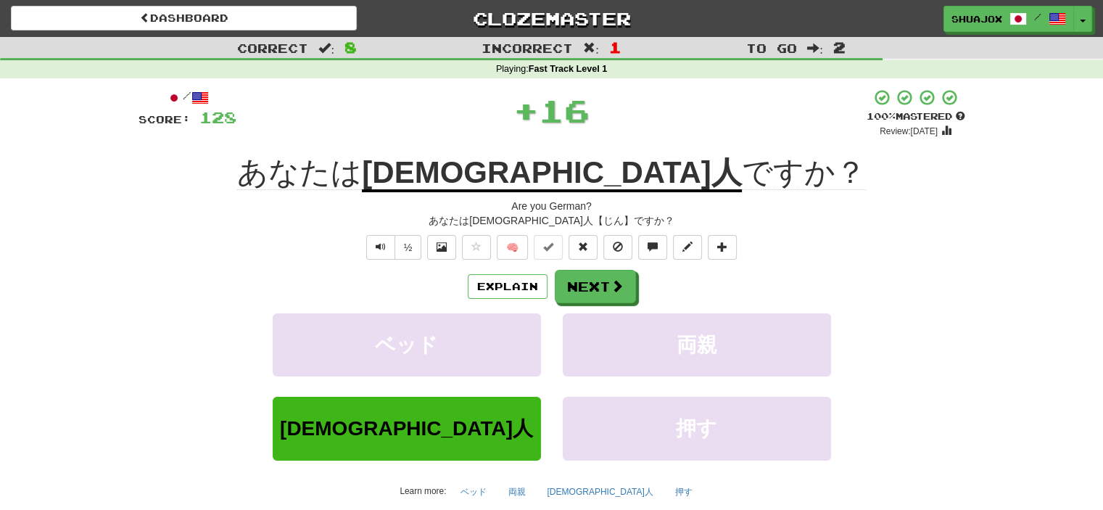
click at [643, 260] on div "/ Score: 128 + 16 100 % Mastered Review: [DATE] あなたは [DEMOGRAPHIC_DATA]人 ですか？ A…" at bounding box center [552, 310] width 827 height 445
click at [624, 271] on button "Next" at bounding box center [596, 287] width 81 height 33
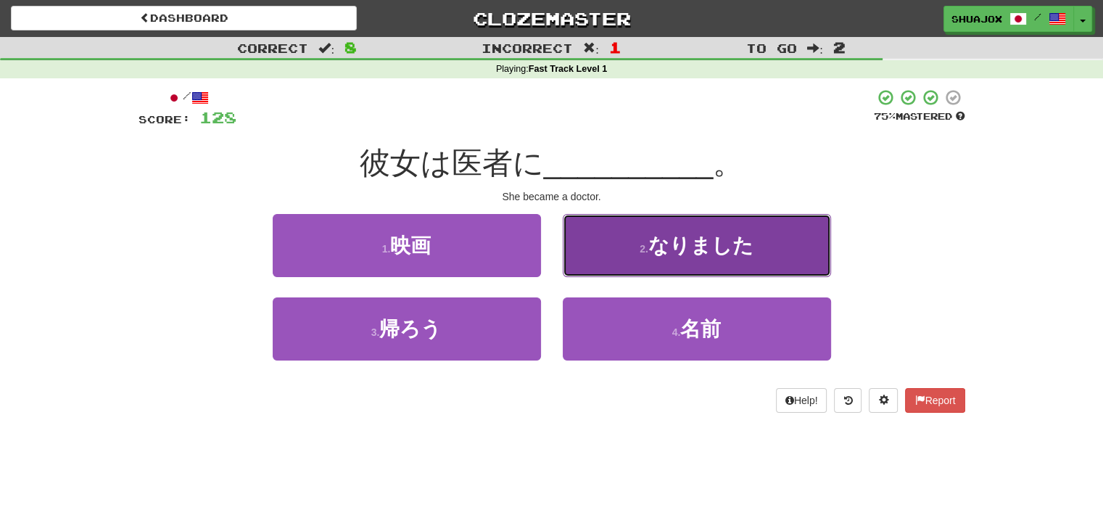
click at [667, 274] on button "2 . なりました" at bounding box center [697, 245] width 268 height 63
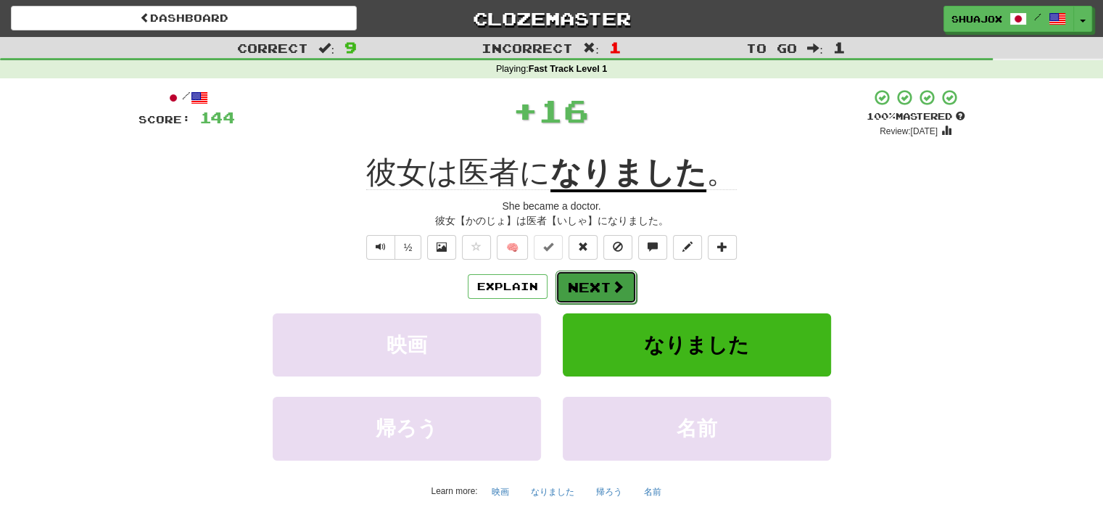
click at [605, 289] on button "Next" at bounding box center [596, 287] width 81 height 33
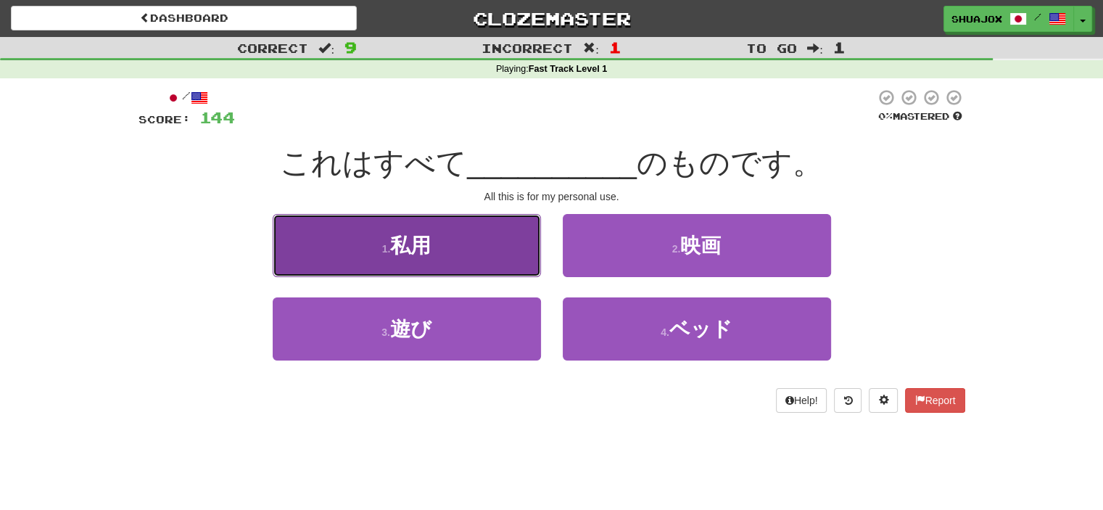
click at [403, 252] on span "私用" at bounding box center [410, 245] width 41 height 22
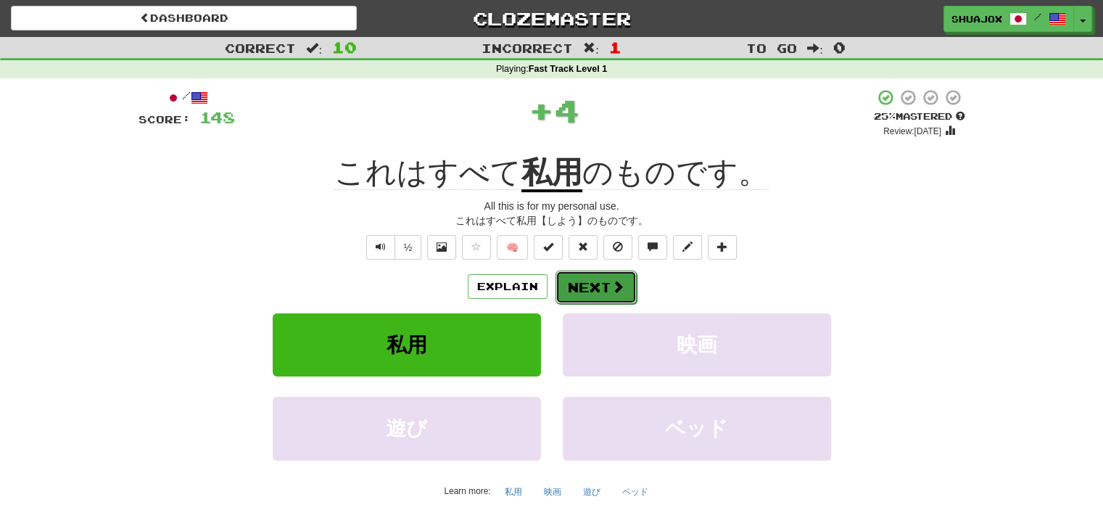
click at [612, 288] on span at bounding box center [617, 286] width 13 height 13
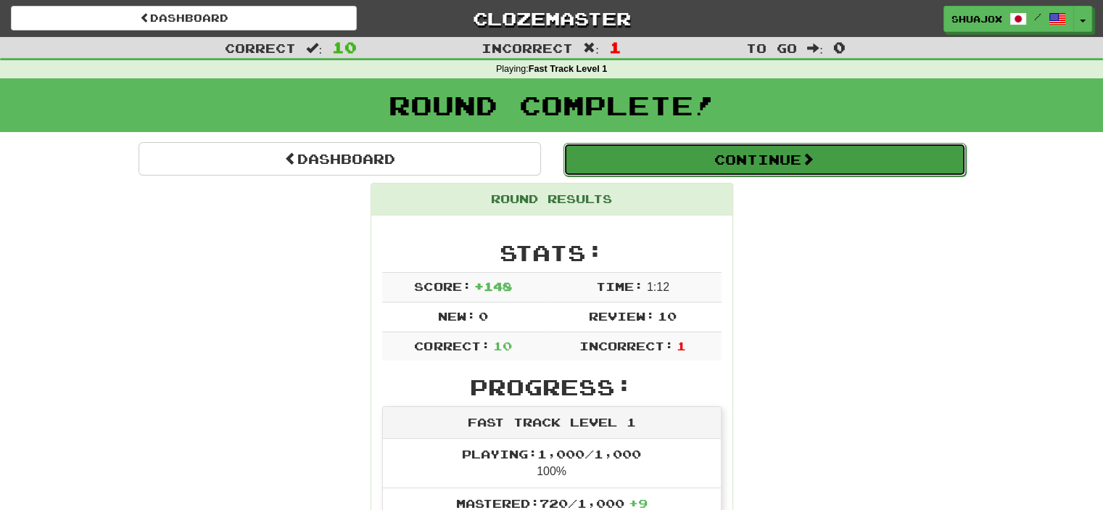
click at [669, 162] on button "Continue" at bounding box center [765, 159] width 403 height 33
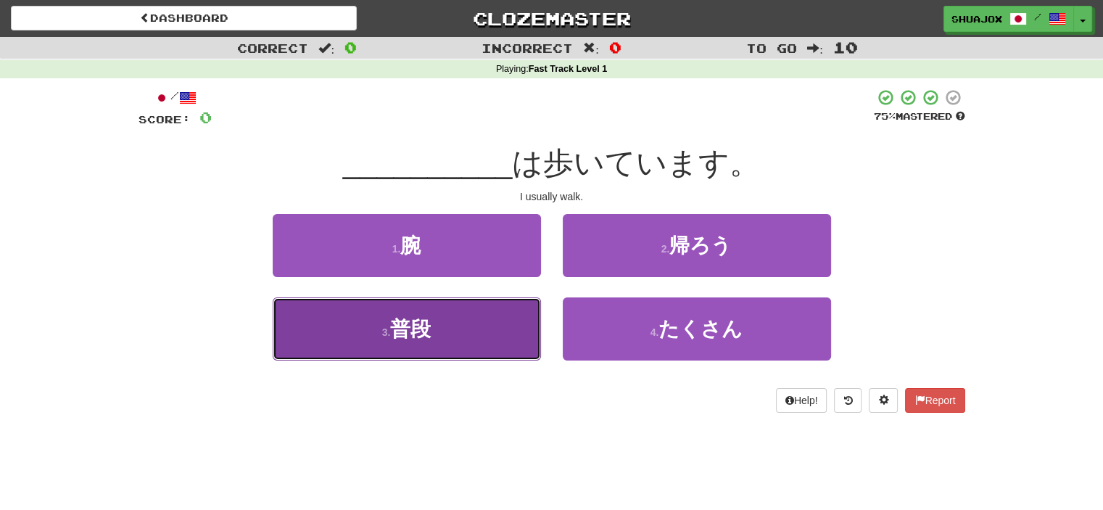
click at [403, 333] on span "普段" at bounding box center [410, 329] width 41 height 22
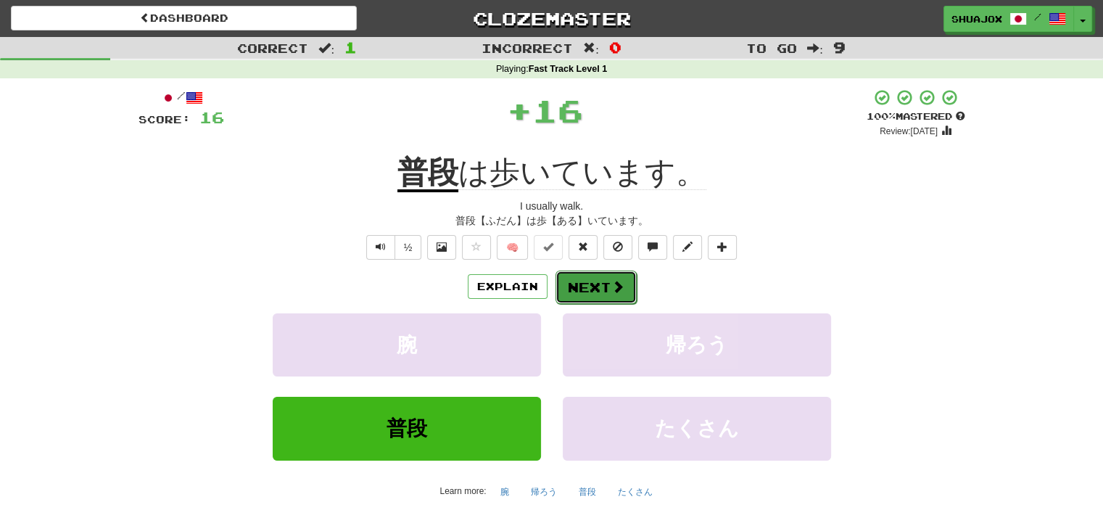
click at [574, 289] on button "Next" at bounding box center [596, 287] width 81 height 33
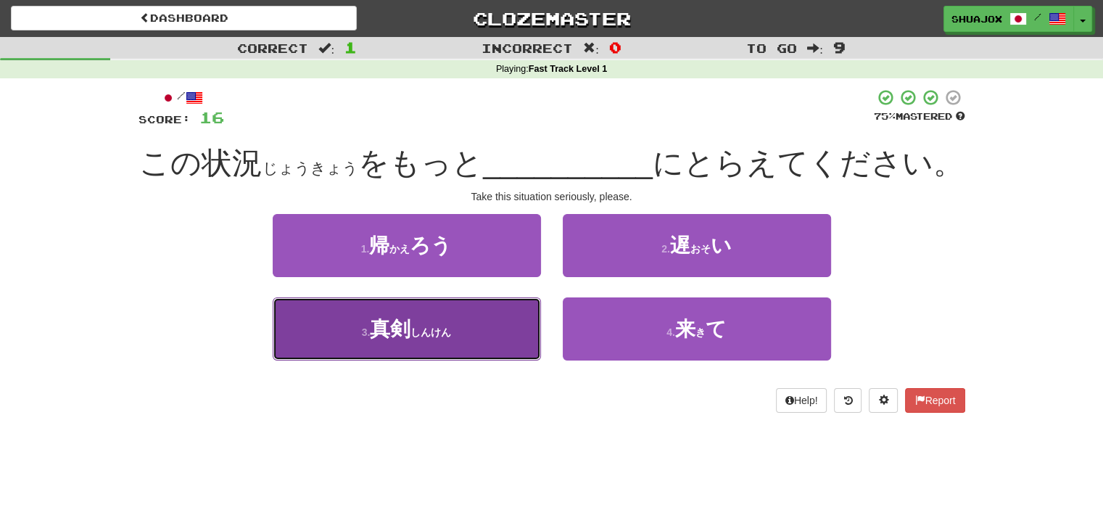
click at [471, 344] on button "3 . 真剣 ( しんけん )" at bounding box center [407, 328] width 268 height 63
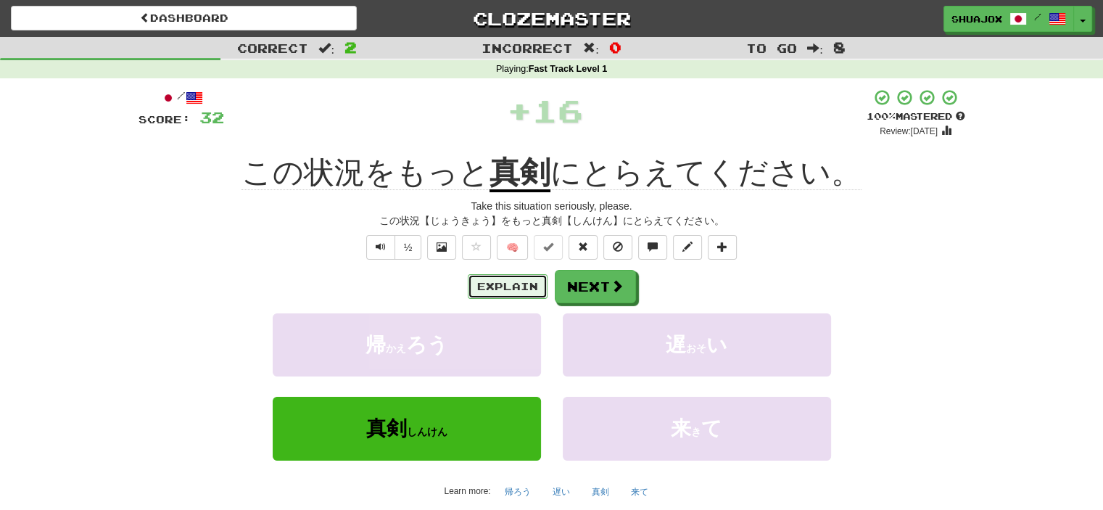
click at [505, 286] on button "Explain" at bounding box center [508, 286] width 80 height 25
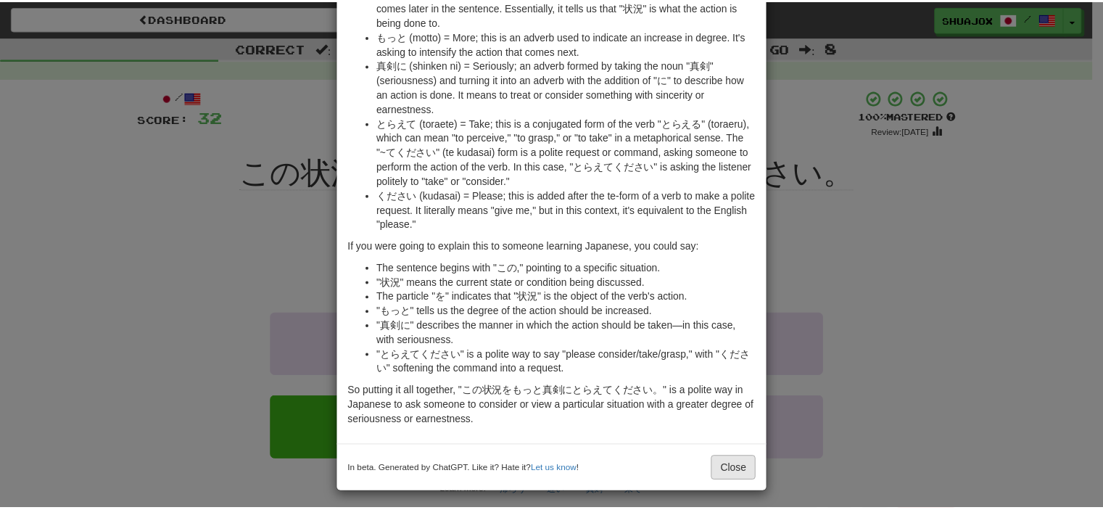
scroll to position [198, 0]
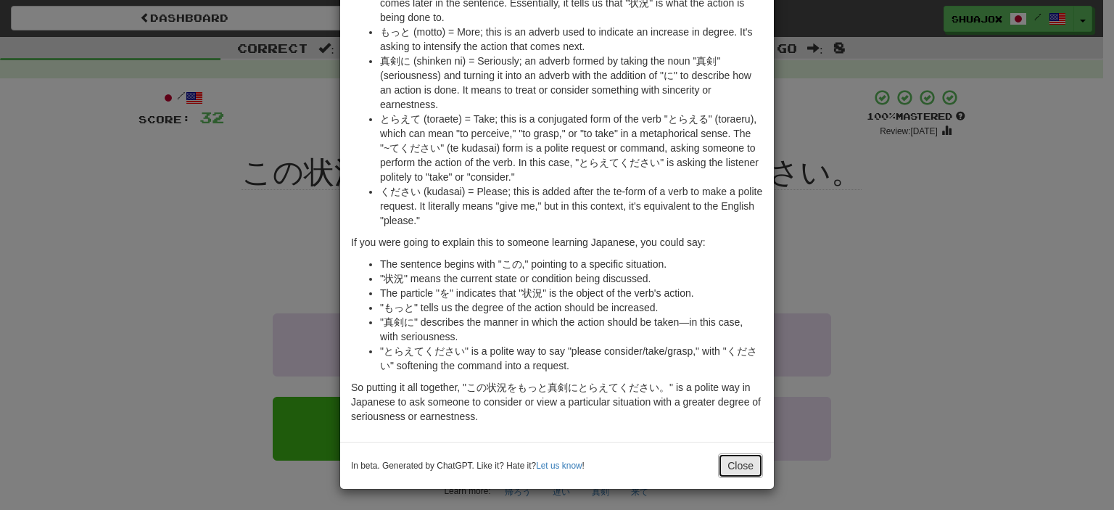
click at [729, 468] on button "Close" at bounding box center [740, 465] width 45 height 25
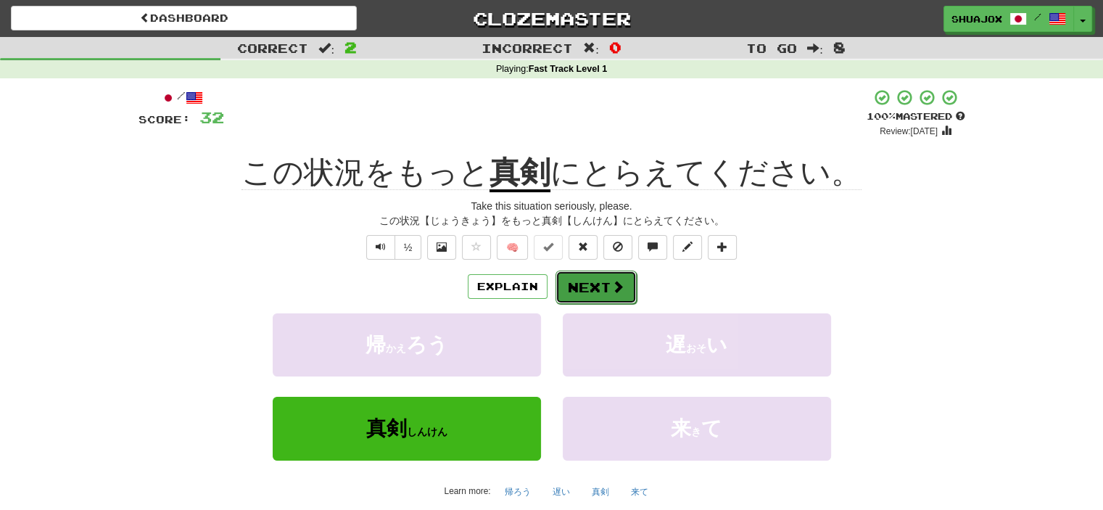
click at [611, 297] on button "Next" at bounding box center [596, 287] width 81 height 33
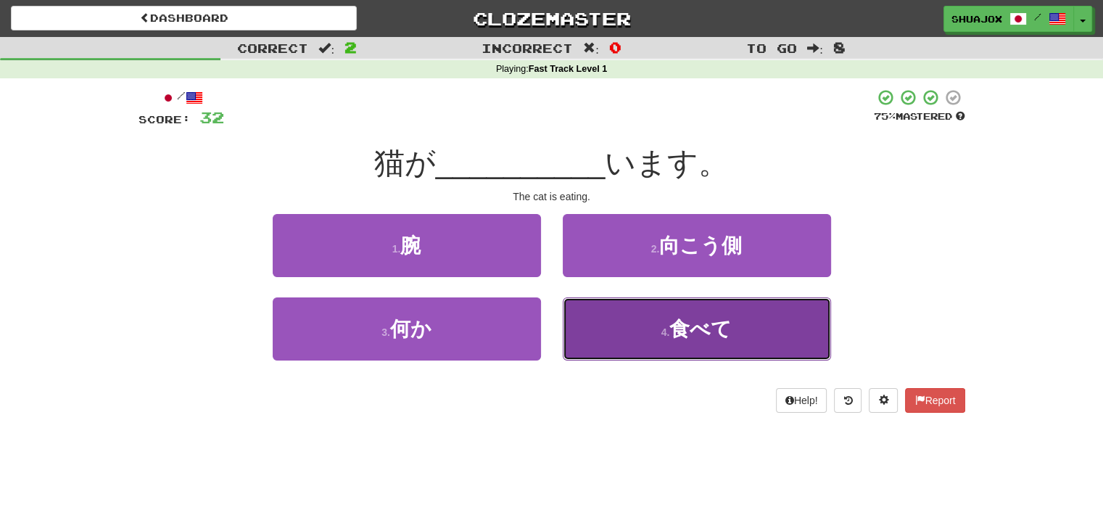
click at [614, 297] on button "4 . 食べて" at bounding box center [697, 328] width 268 height 63
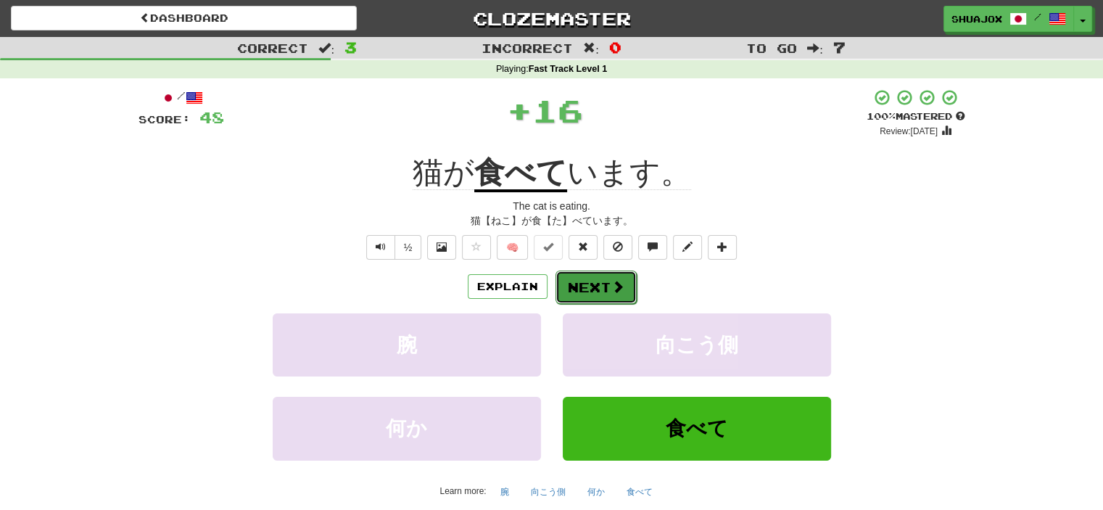
drag, startPoint x: 619, startPoint y: 282, endPoint x: 620, endPoint y: 293, distance: 11.0
click at [620, 293] on span at bounding box center [617, 286] width 13 height 13
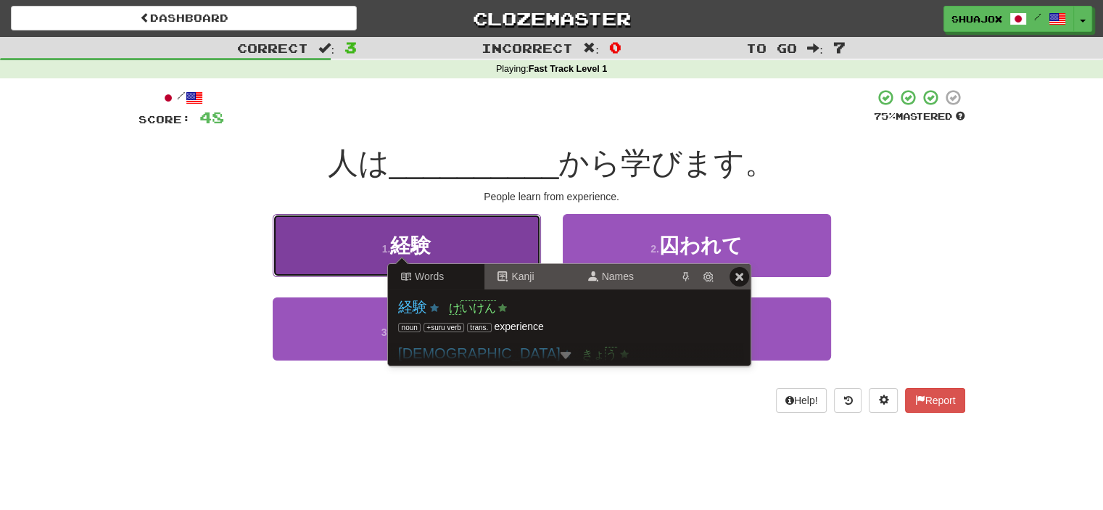
scroll to position [0, 0]
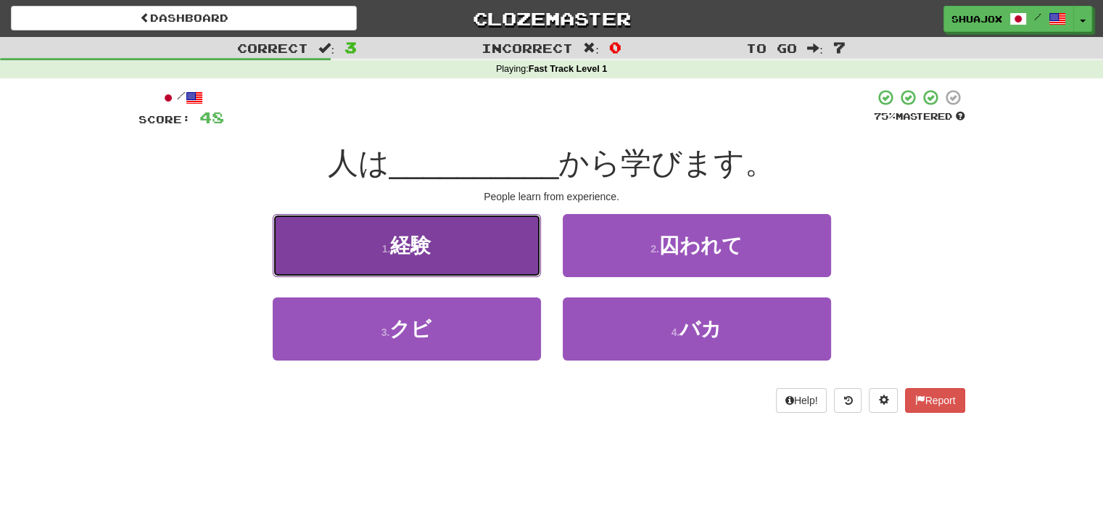
click at [409, 241] on span "経験" at bounding box center [410, 245] width 41 height 22
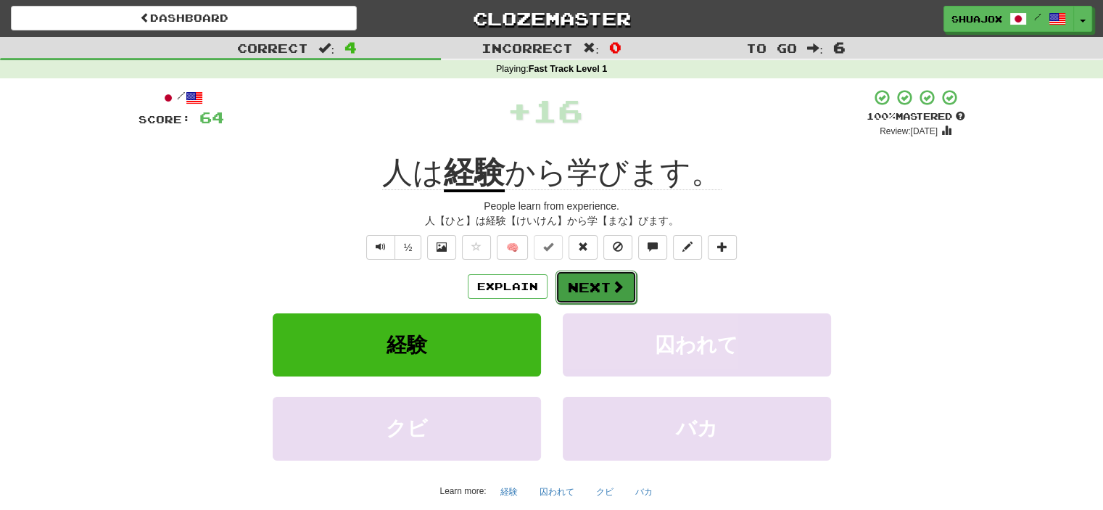
click at [585, 294] on button "Next" at bounding box center [596, 287] width 81 height 33
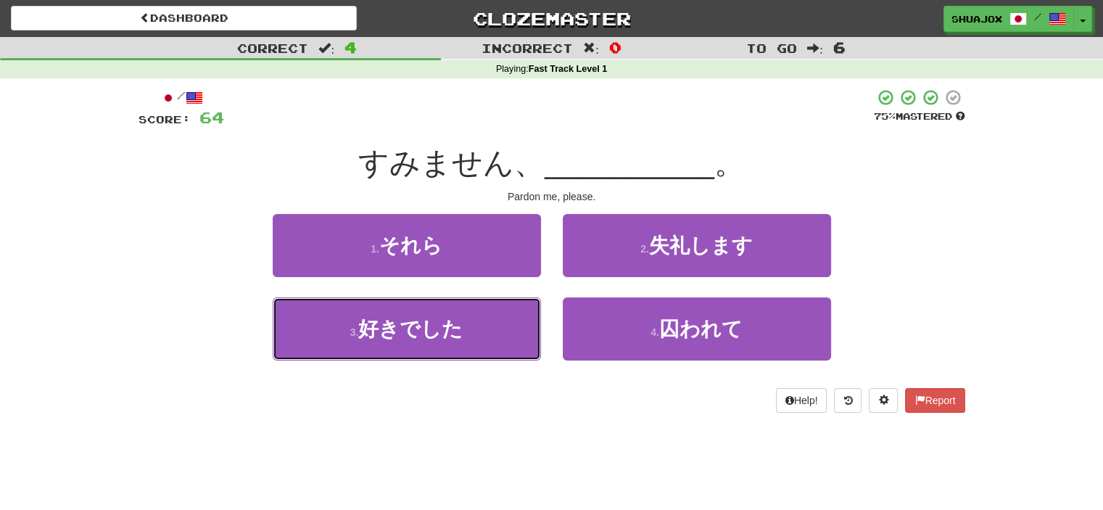
drag, startPoint x: 432, startPoint y: 350, endPoint x: 502, endPoint y: 433, distance: 108.1
click at [489, 434] on div "Dashboard Clozemaster ShuajoX / Toggle Dropdown Dashboard Leaderboard Activity …" at bounding box center [551, 255] width 1103 height 510
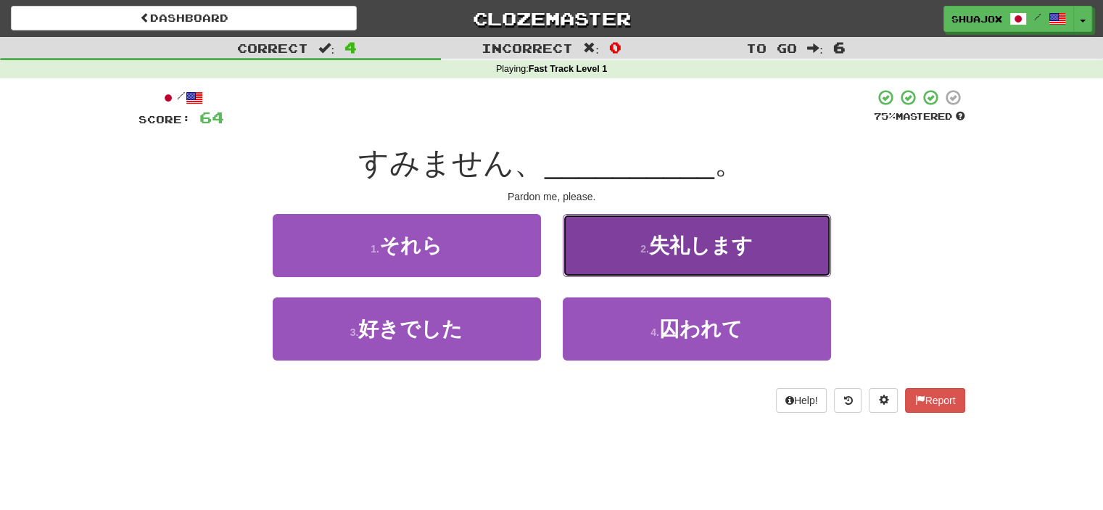
click at [598, 266] on button "2 . 失礼します" at bounding box center [697, 245] width 268 height 63
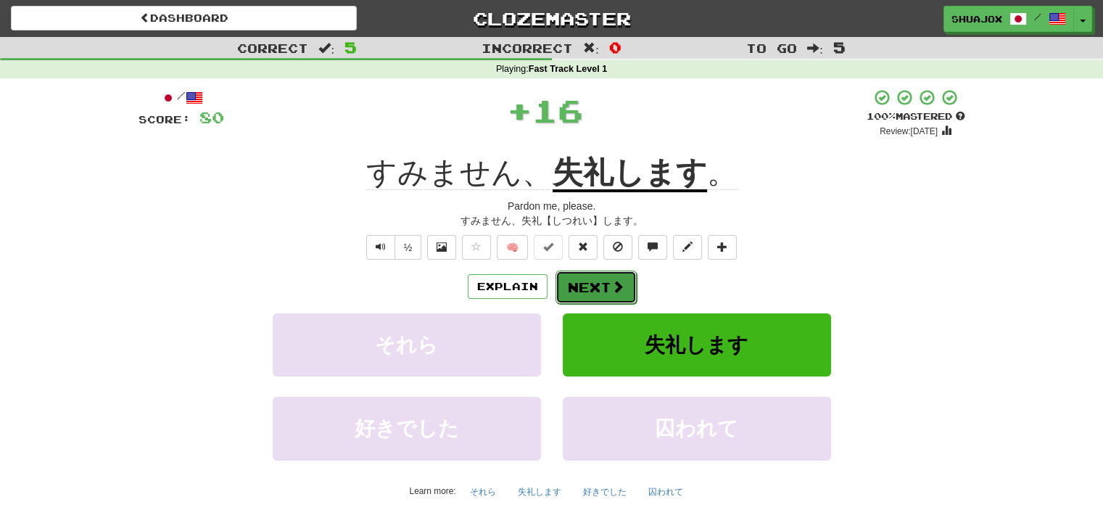
click at [600, 274] on button "Next" at bounding box center [596, 287] width 81 height 33
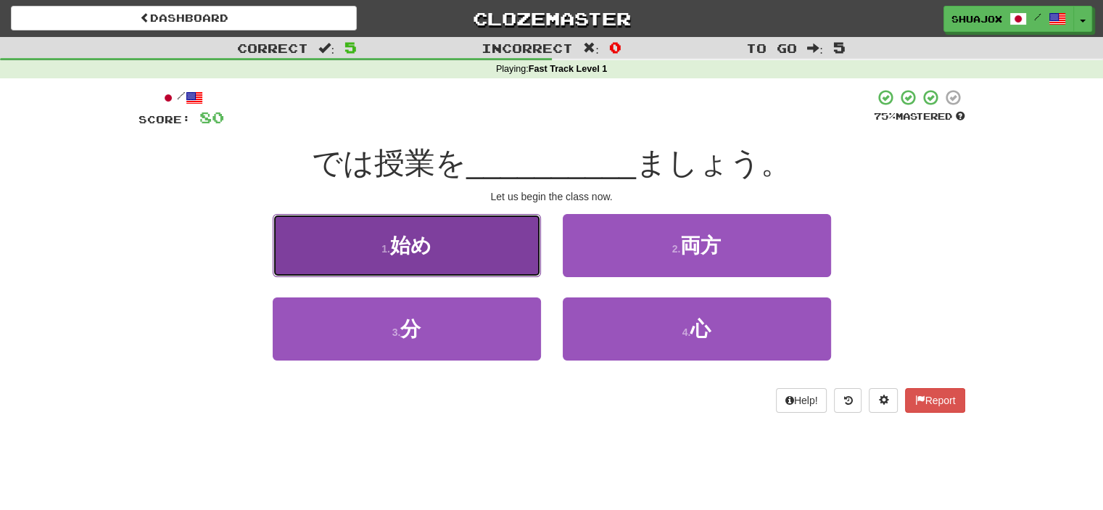
click at [471, 229] on button "1 . 始め" at bounding box center [407, 245] width 268 height 63
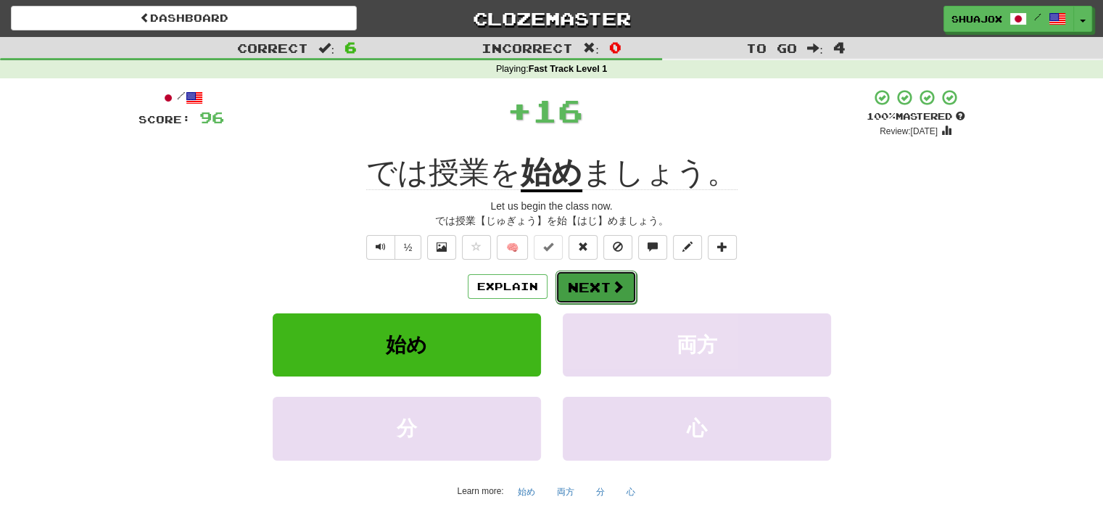
click at [603, 284] on button "Next" at bounding box center [596, 287] width 81 height 33
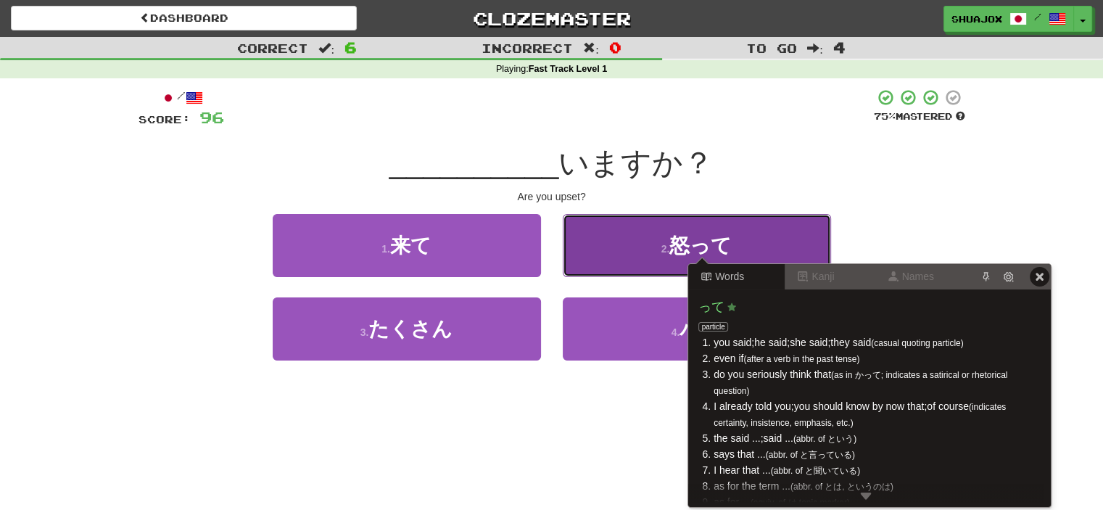
click at [695, 244] on span "怒って" at bounding box center [700, 245] width 62 height 22
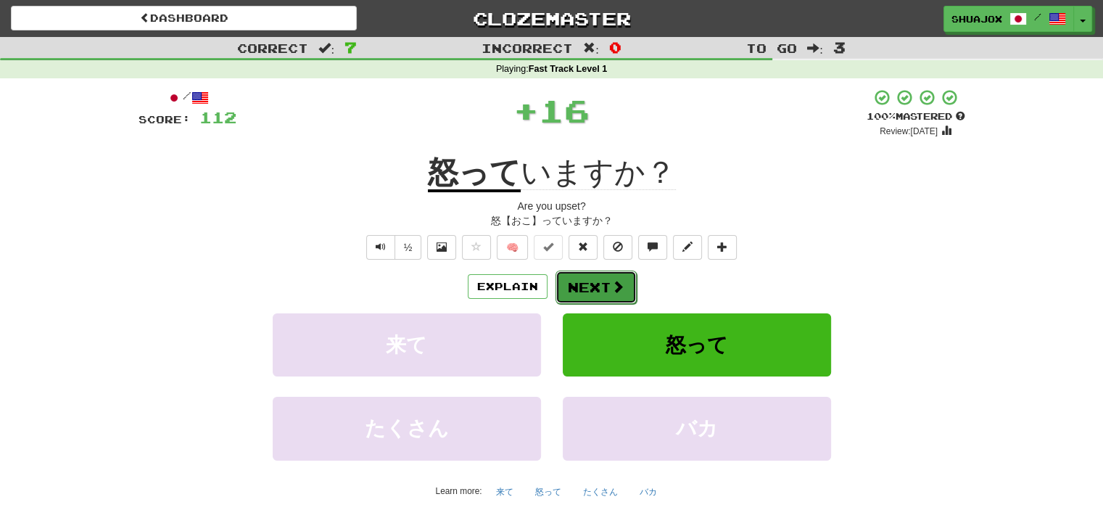
click at [586, 285] on button "Next" at bounding box center [596, 287] width 81 height 33
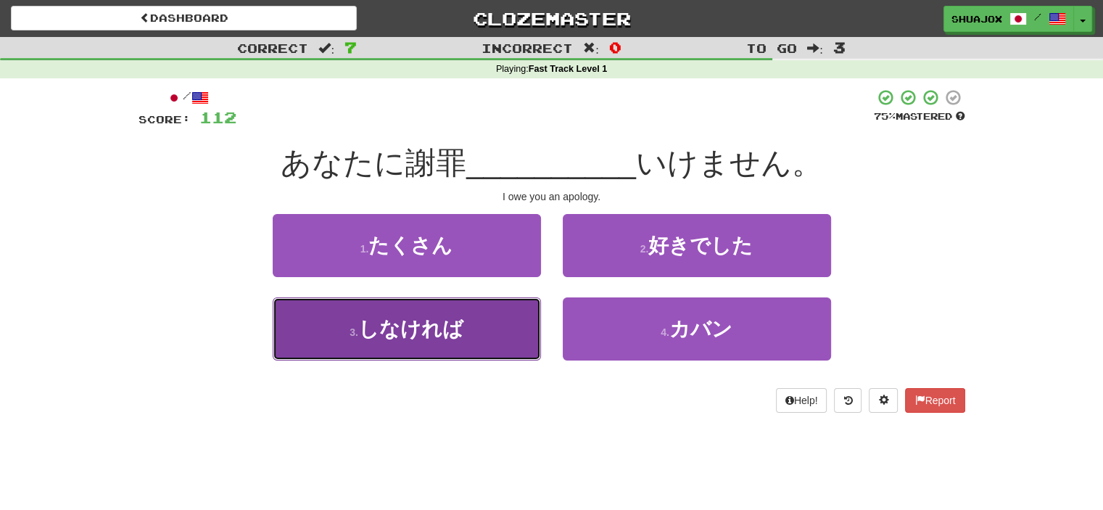
click at [487, 350] on button "3 . しなければ" at bounding box center [407, 328] width 268 height 63
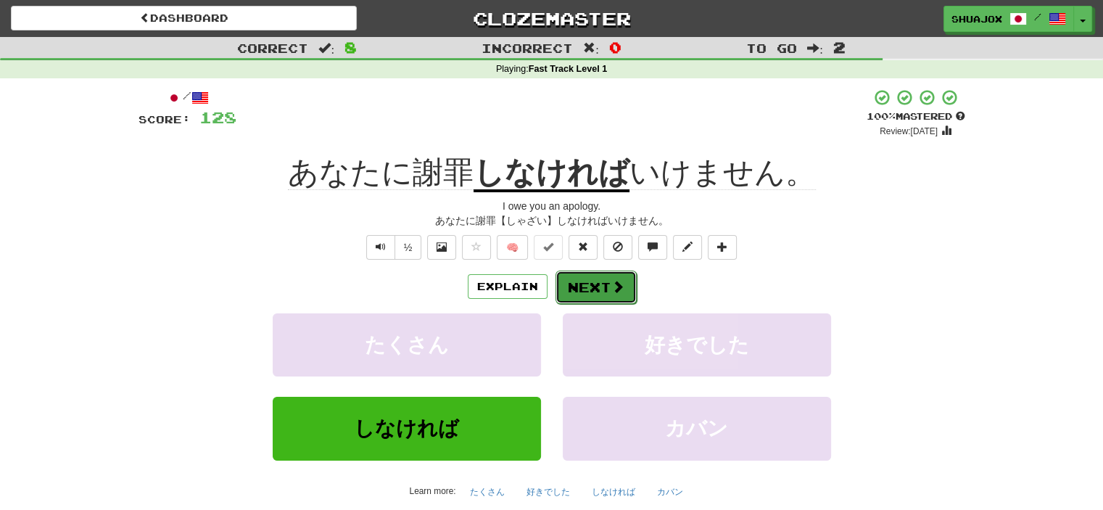
click at [578, 278] on button "Next" at bounding box center [596, 287] width 81 height 33
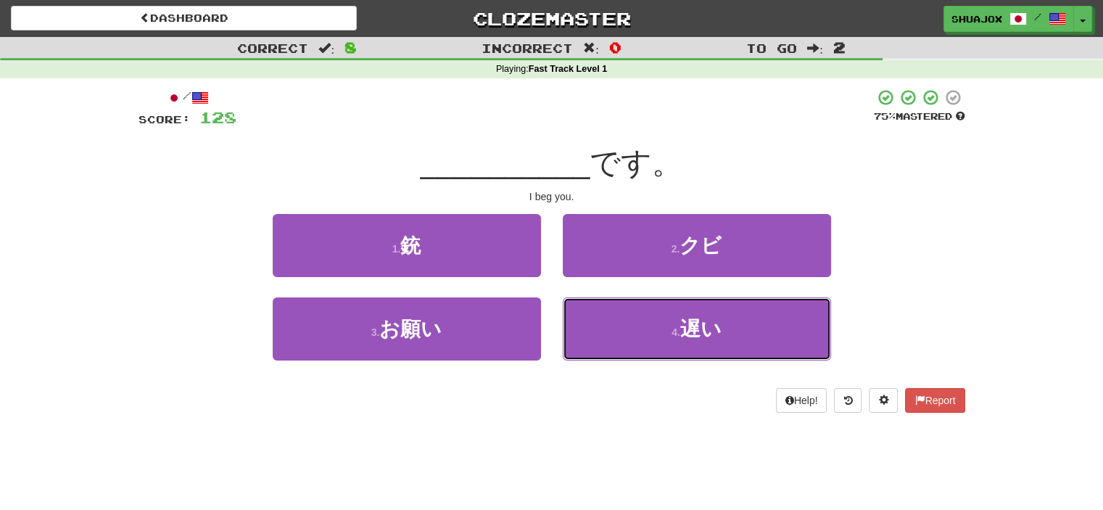
drag, startPoint x: 630, startPoint y: 316, endPoint x: 633, endPoint y: 413, distance: 97.3
click at [633, 413] on div "/ Score: 128 75 % Mastered __________ です。 I beg you. 1 . 銃 2 . クビ 3 . お願い 4 . 遅…" at bounding box center [552, 255] width 827 height 355
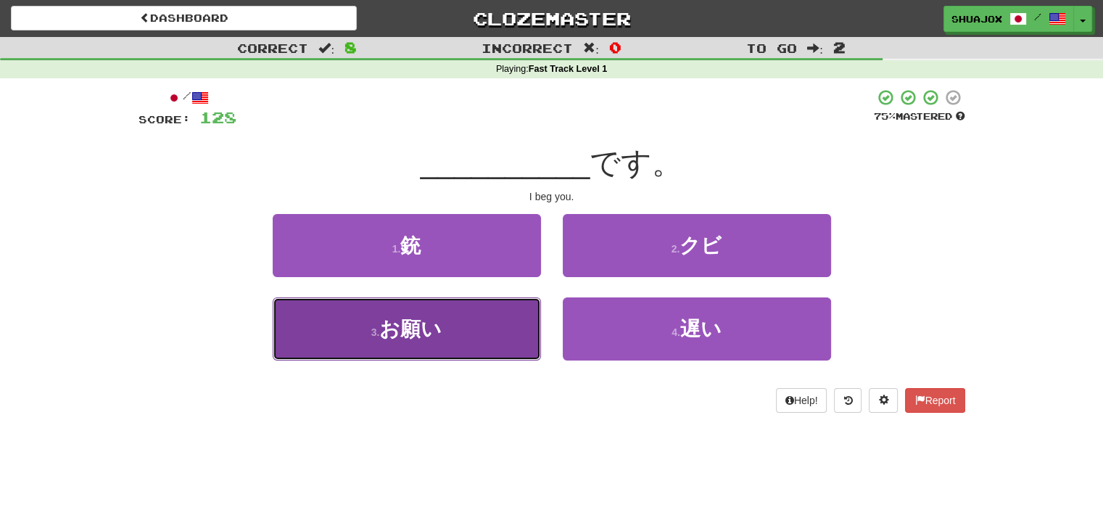
click at [421, 331] on span "お願い" at bounding box center [410, 329] width 62 height 22
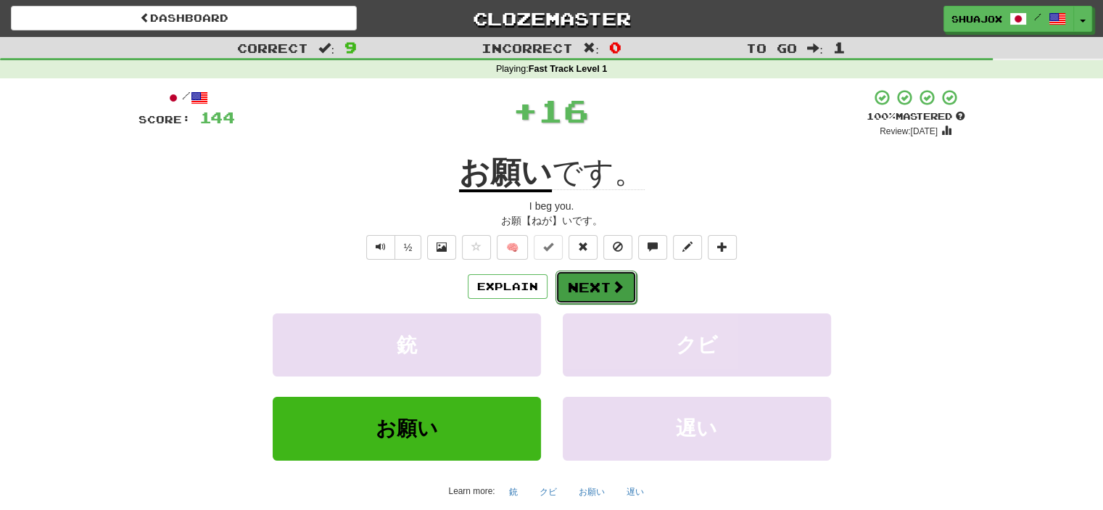
click at [603, 292] on button "Next" at bounding box center [596, 287] width 81 height 33
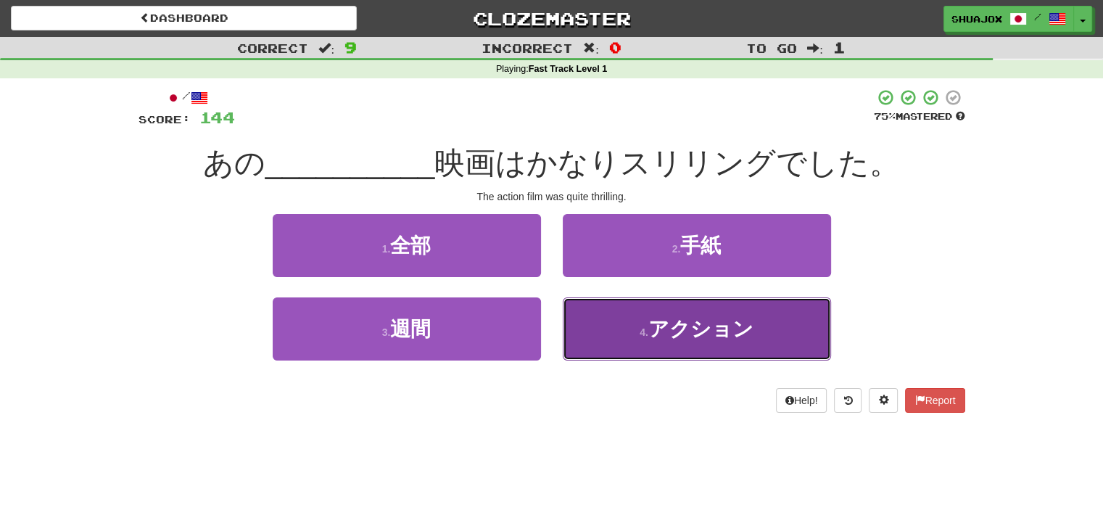
click at [693, 321] on span "アクション" at bounding box center [700, 329] width 105 height 22
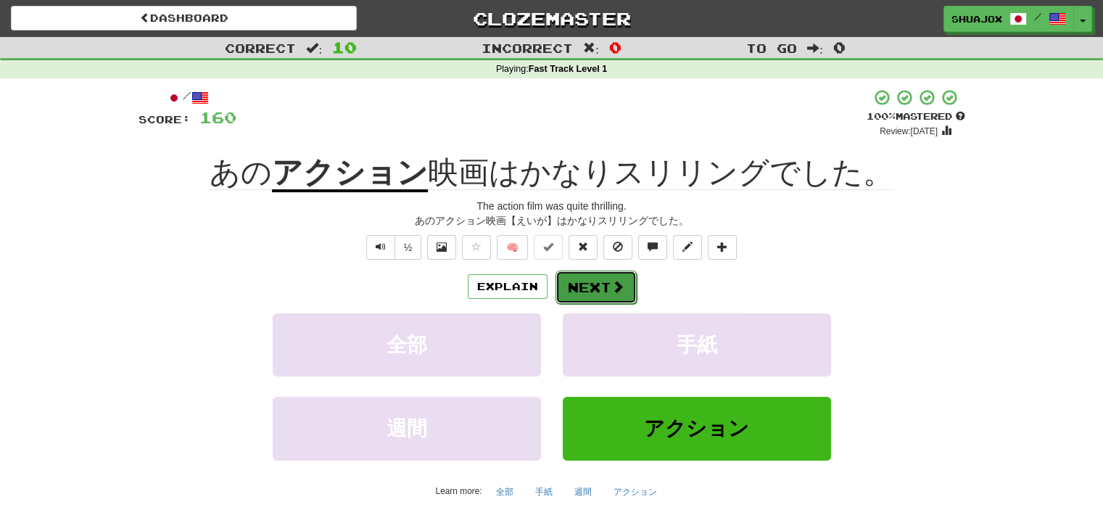
click at [598, 291] on button "Next" at bounding box center [596, 287] width 81 height 33
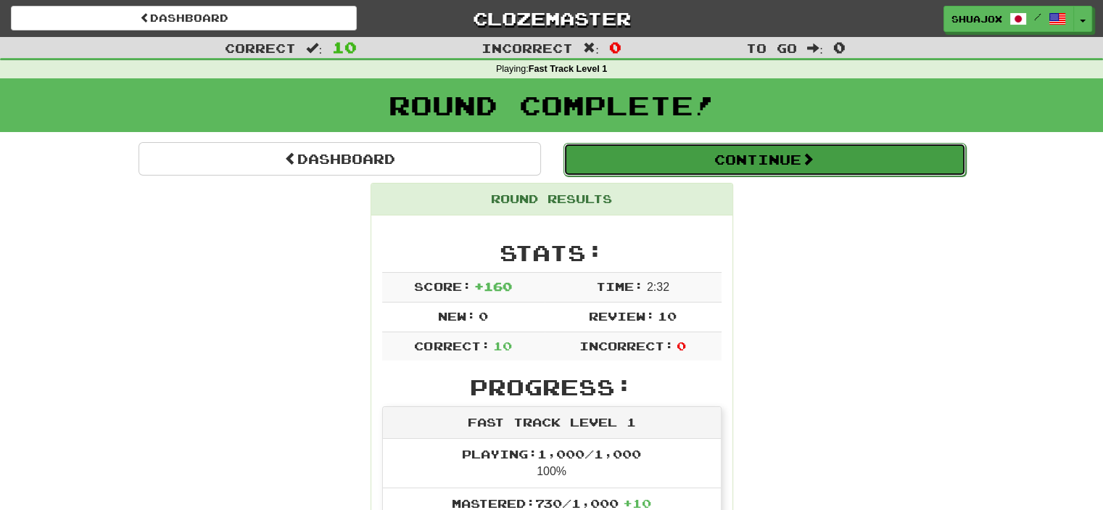
click at [664, 152] on button "Continue" at bounding box center [765, 159] width 403 height 33
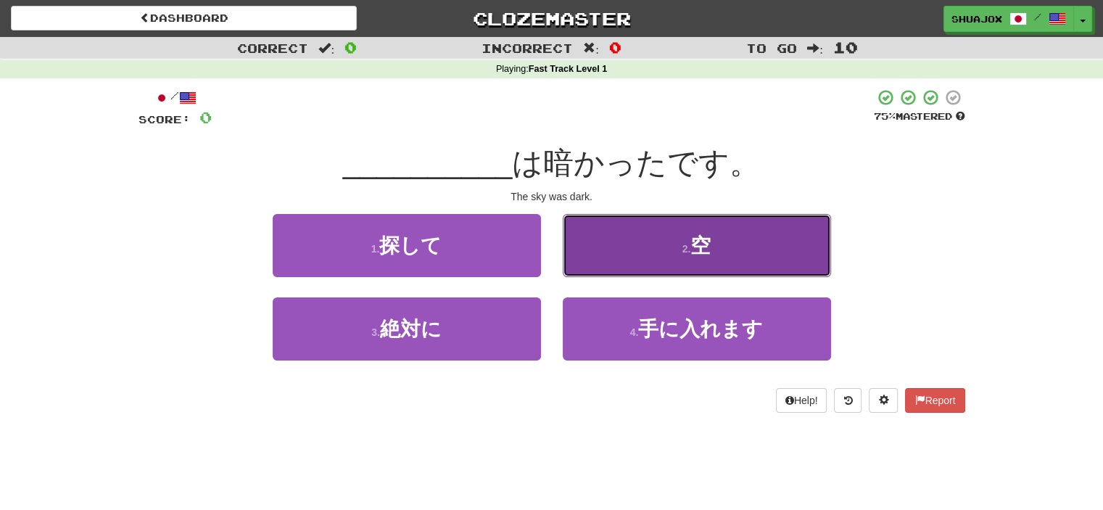
click at [702, 266] on button "2 . 空" at bounding box center [697, 245] width 268 height 63
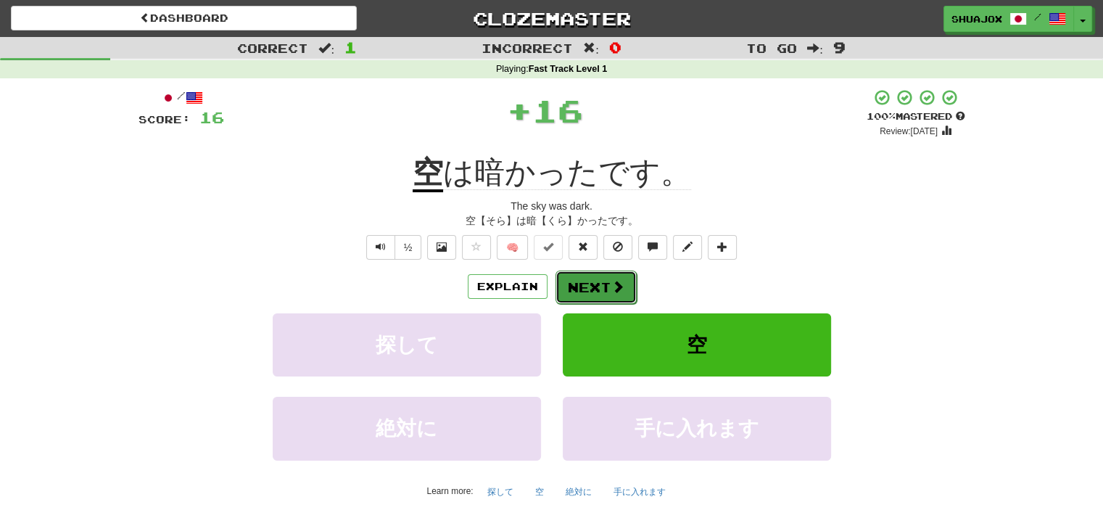
click at [588, 295] on button "Next" at bounding box center [596, 287] width 81 height 33
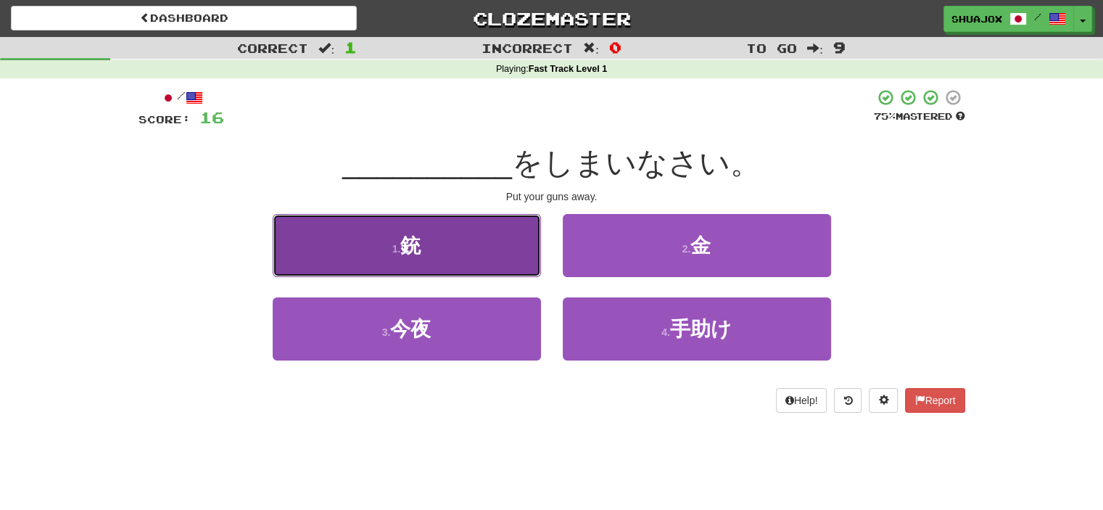
click at [473, 253] on button "1 . 銃" at bounding box center [407, 245] width 268 height 63
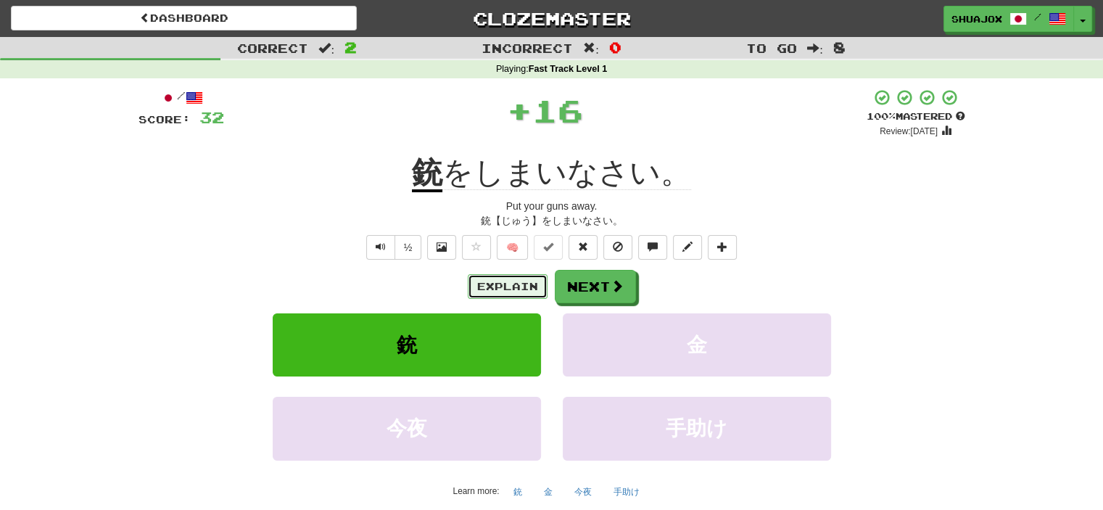
click at [532, 297] on button "Explain" at bounding box center [508, 286] width 80 height 25
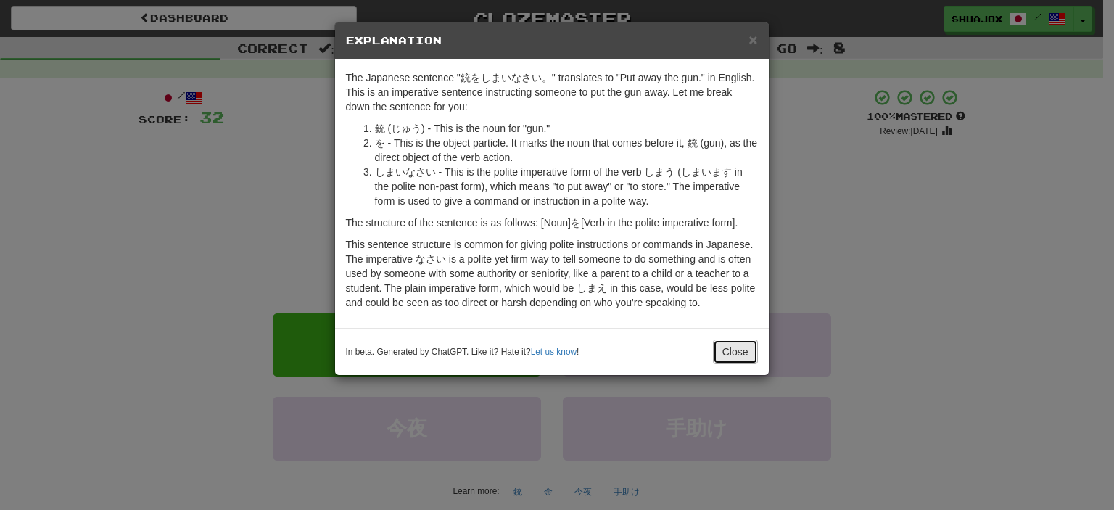
click at [735, 344] on button "Close" at bounding box center [735, 351] width 45 height 25
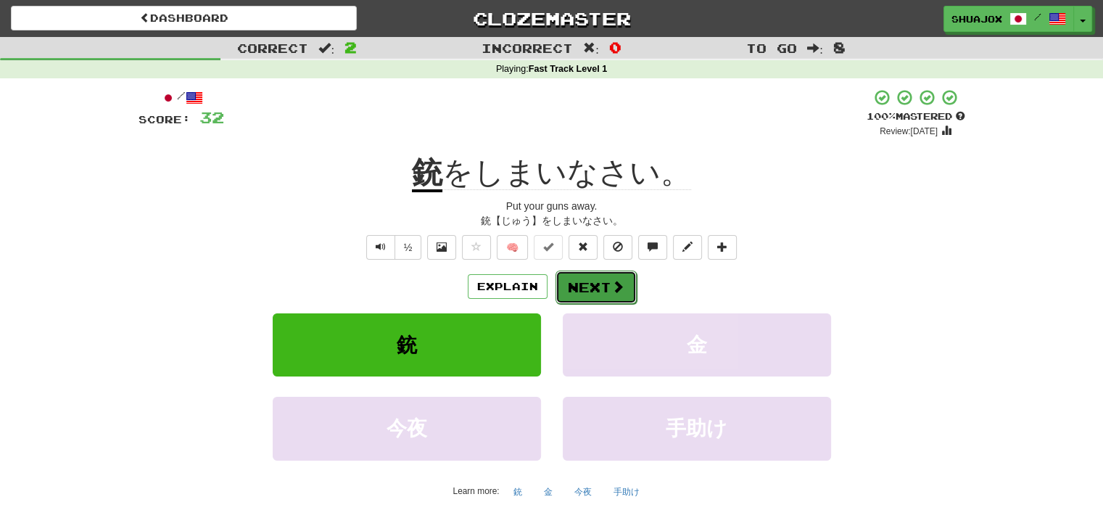
click at [593, 289] on button "Next" at bounding box center [596, 287] width 81 height 33
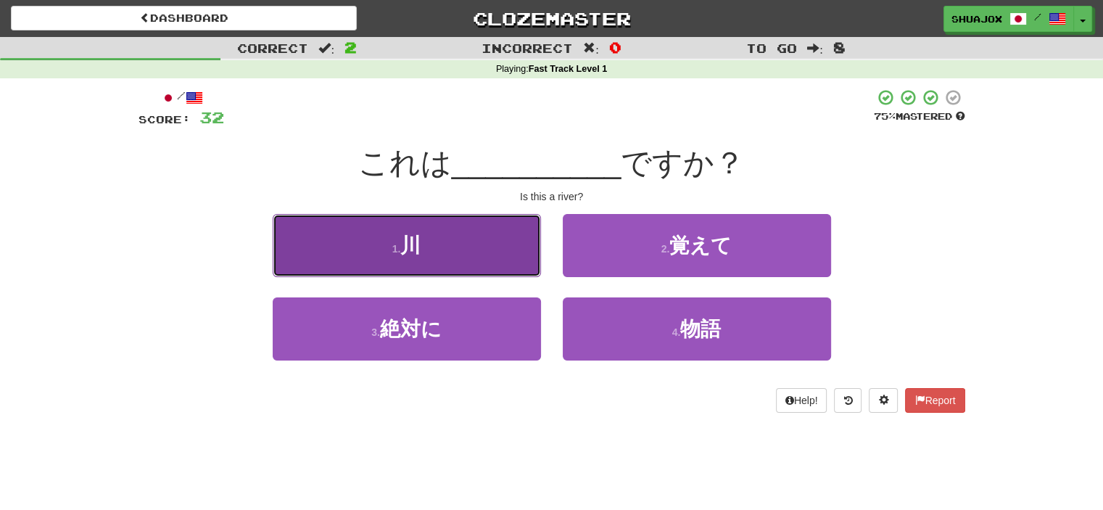
click at [456, 252] on button "1 . 川" at bounding box center [407, 245] width 268 height 63
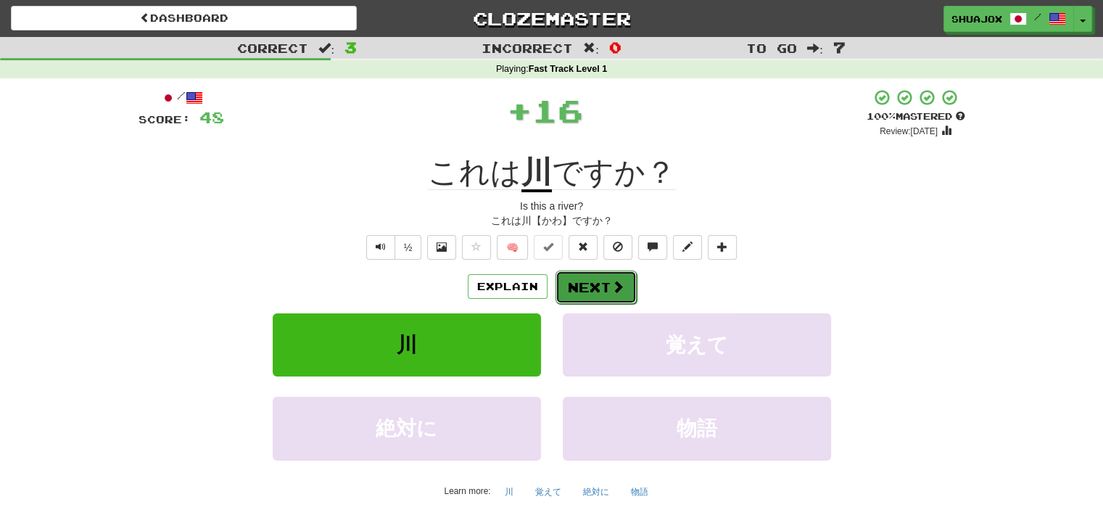
click at [601, 275] on button "Next" at bounding box center [596, 287] width 81 height 33
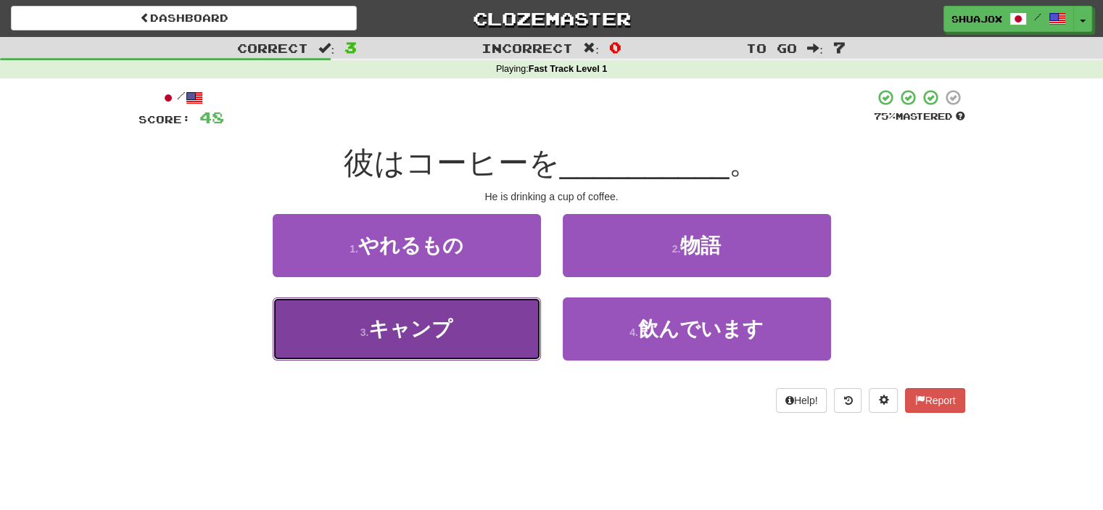
click at [458, 345] on button "3 . キャンプ" at bounding box center [407, 328] width 268 height 63
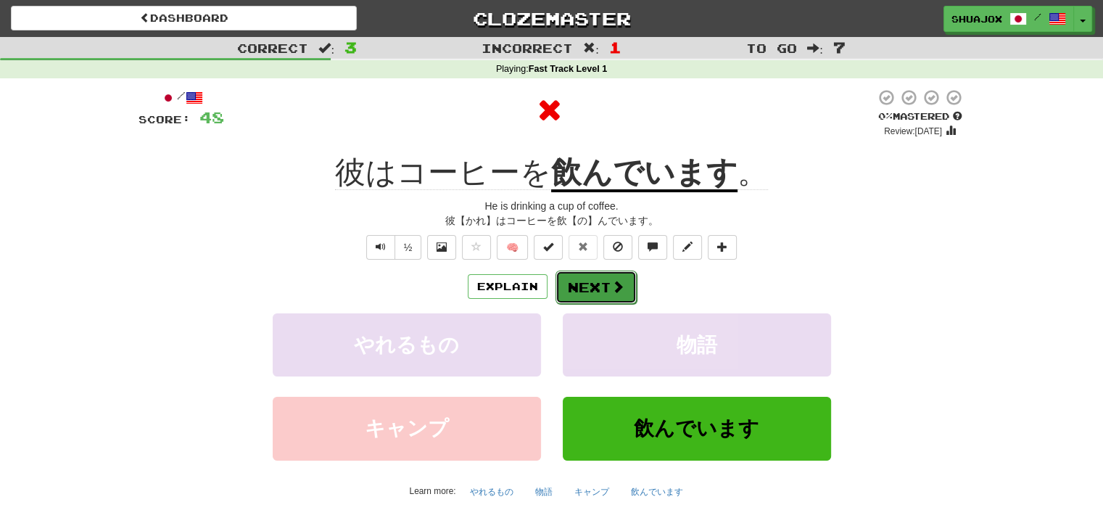
click at [575, 278] on button "Next" at bounding box center [596, 287] width 81 height 33
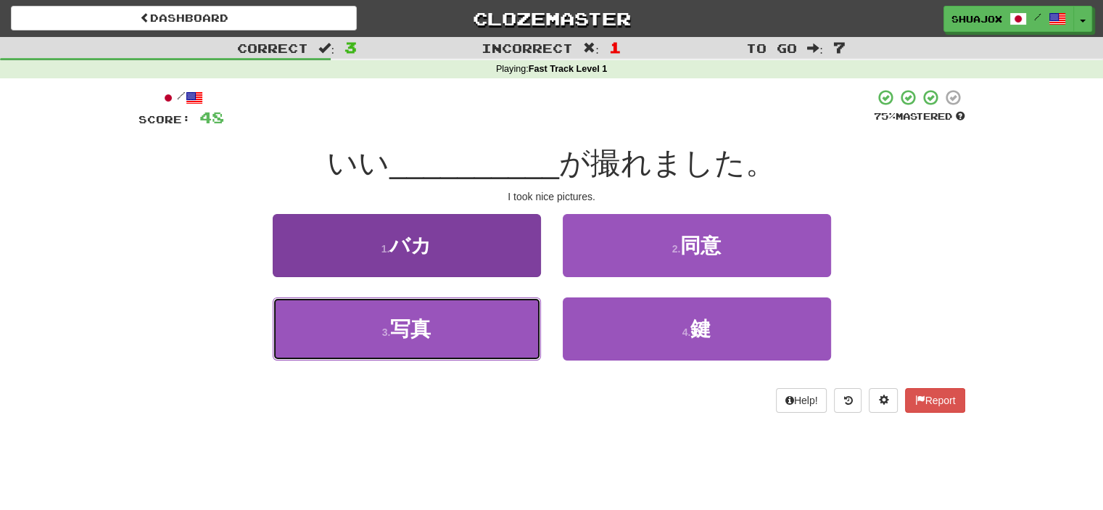
click at [452, 338] on button "3 . 写真" at bounding box center [407, 328] width 268 height 63
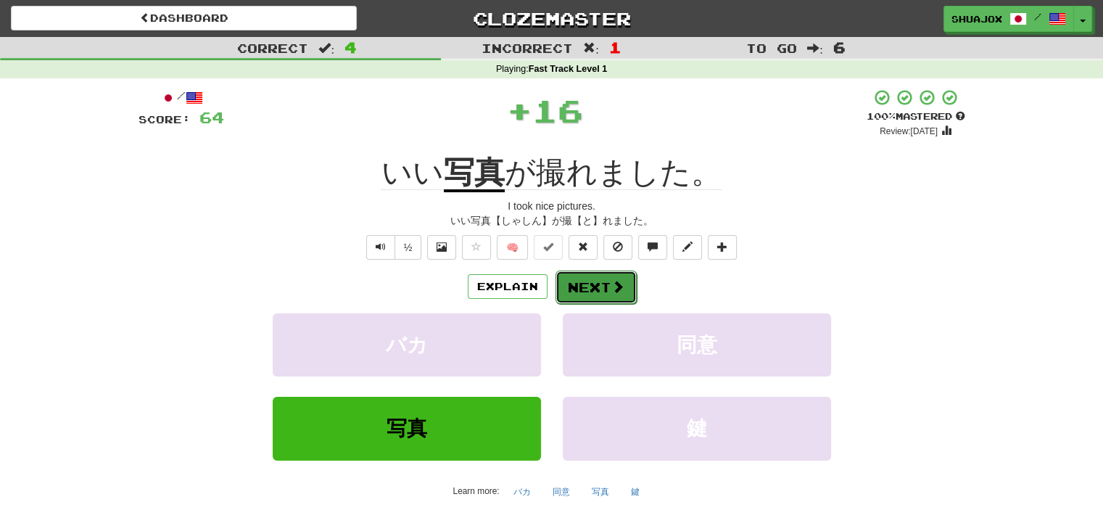
click at [588, 289] on button "Next" at bounding box center [596, 287] width 81 height 33
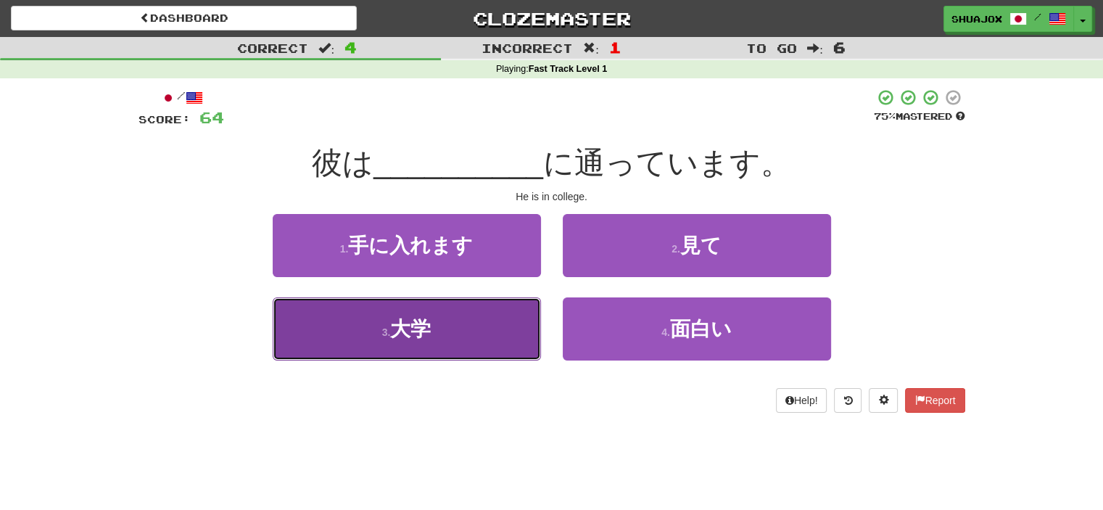
click at [490, 326] on button "3 . 大学" at bounding box center [407, 328] width 268 height 63
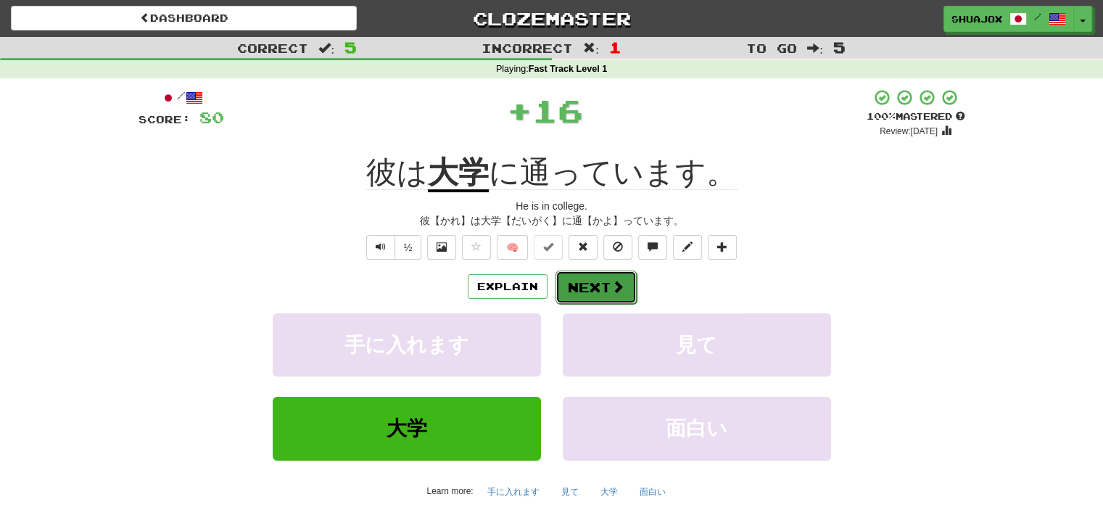
click at [599, 284] on button "Next" at bounding box center [596, 287] width 81 height 33
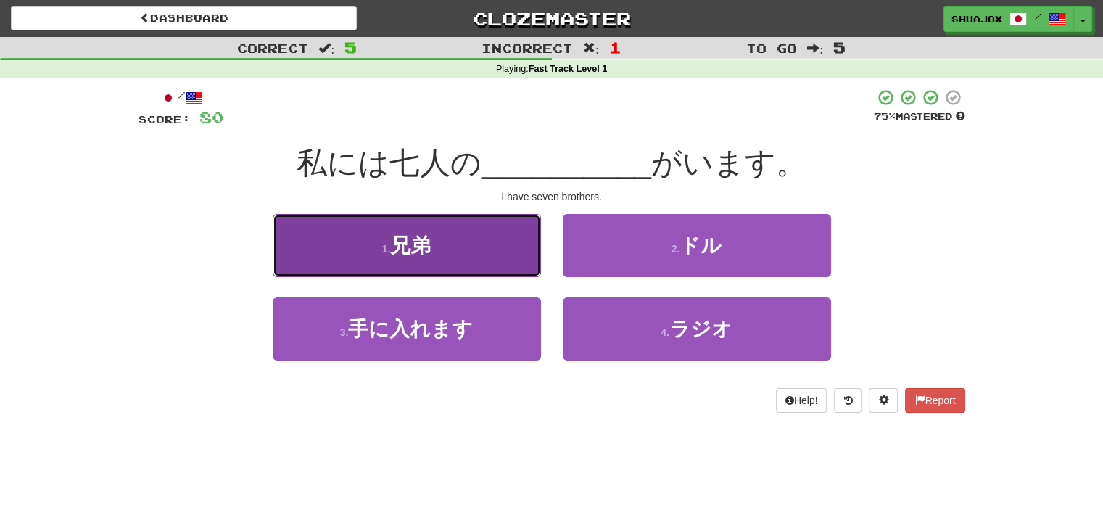
click at [473, 256] on button "1 . 兄弟" at bounding box center [407, 245] width 268 height 63
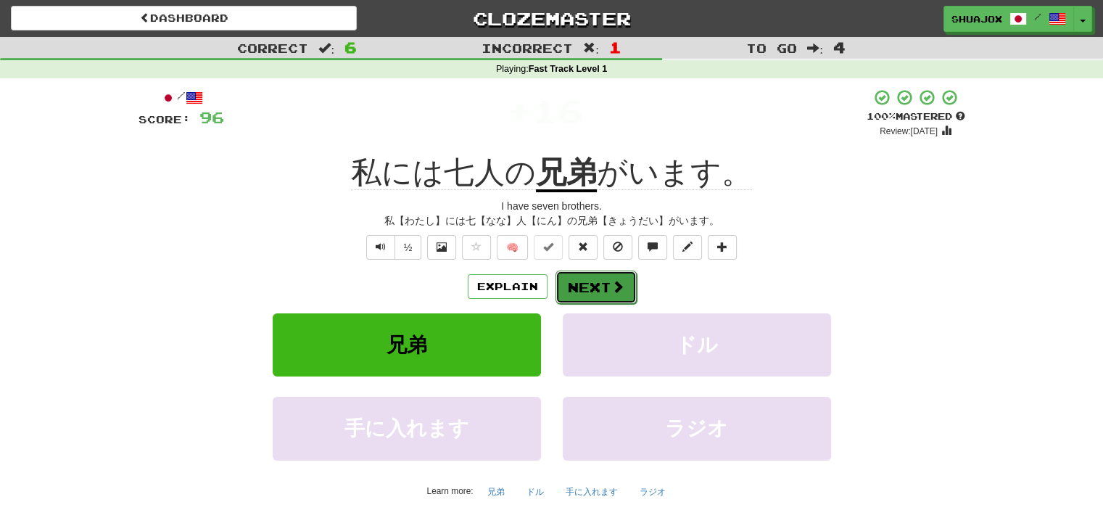
click at [577, 273] on button "Next" at bounding box center [596, 287] width 81 height 33
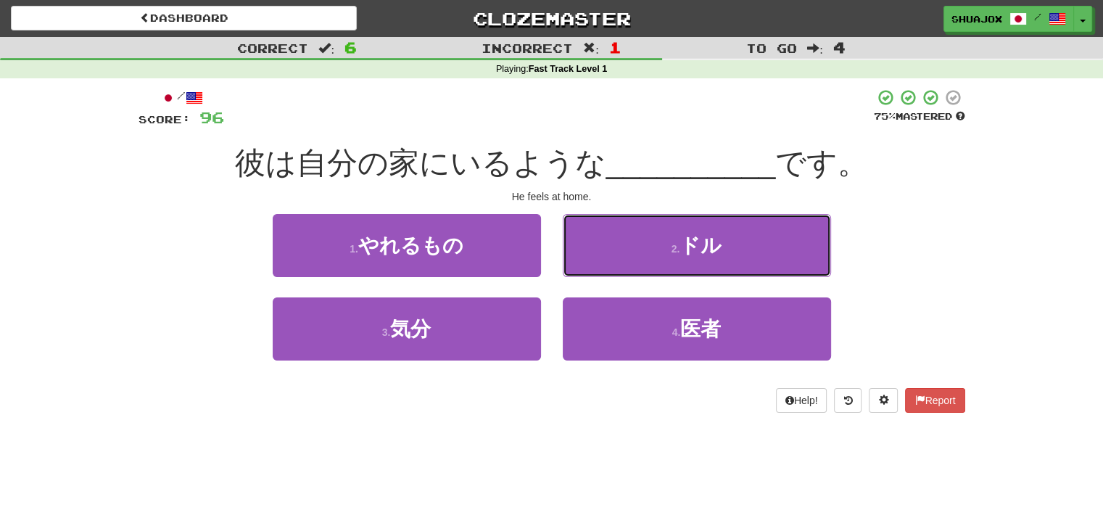
drag, startPoint x: 586, startPoint y: 266, endPoint x: 554, endPoint y: 149, distance: 121.8
click at [554, 149] on div "/ Score: 96 75 % Mastered 彼は自分の家にいるような __________ です。 He feels at home. 1 . やれる…" at bounding box center [552, 250] width 827 height 324
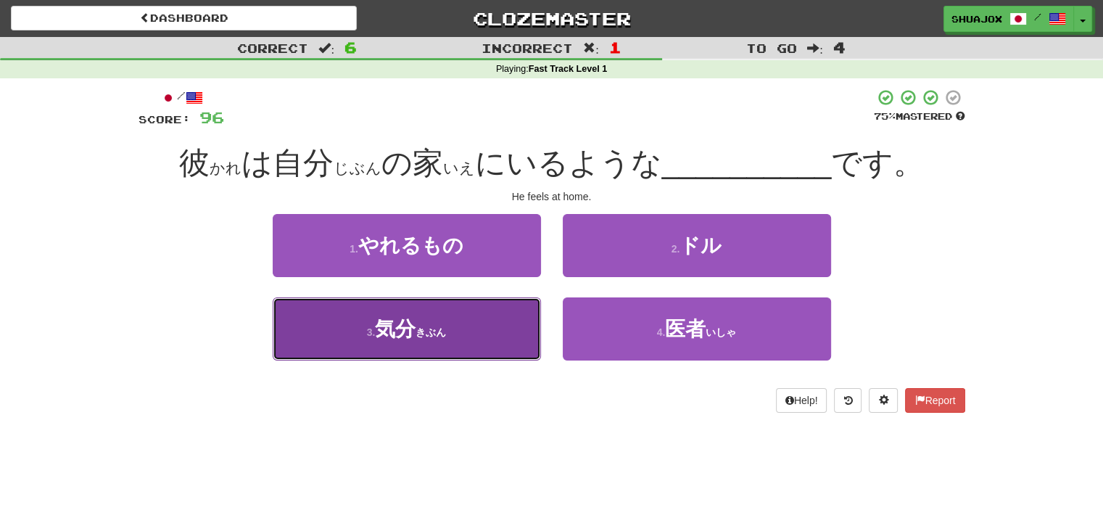
click at [487, 353] on button "3 . 気分 ( きぶん )" at bounding box center [407, 328] width 268 height 63
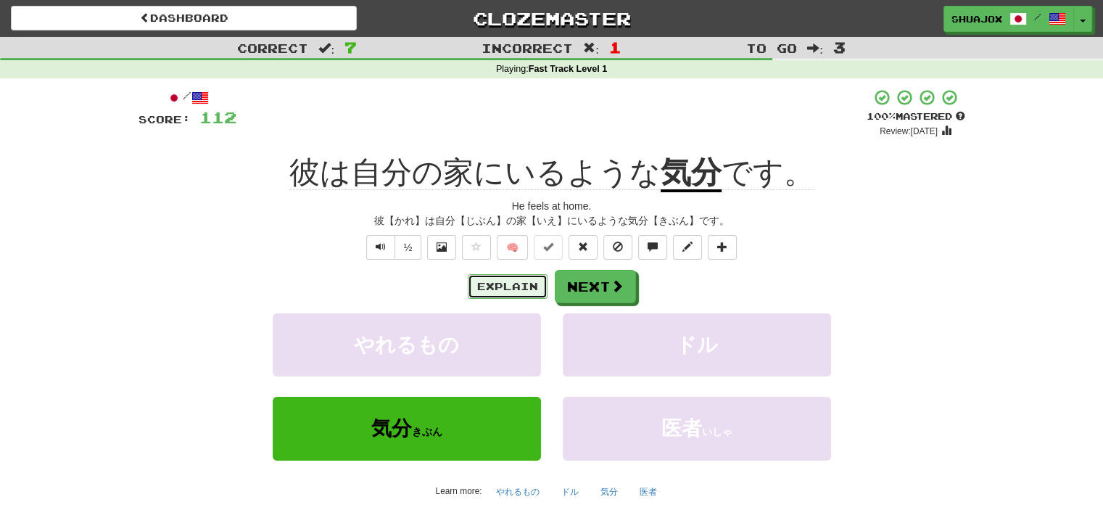
click at [492, 281] on button "Explain" at bounding box center [508, 286] width 80 height 25
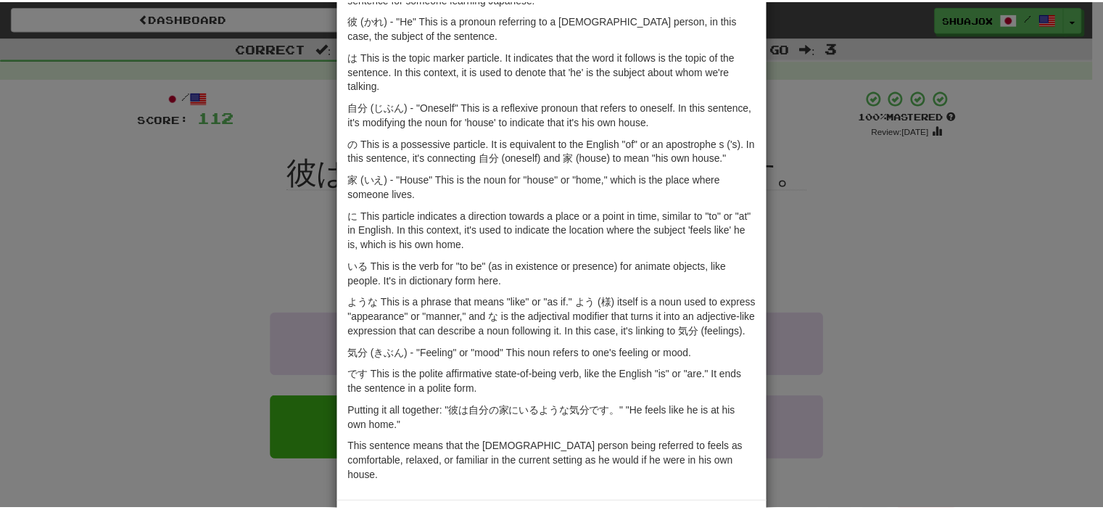
scroll to position [145, 0]
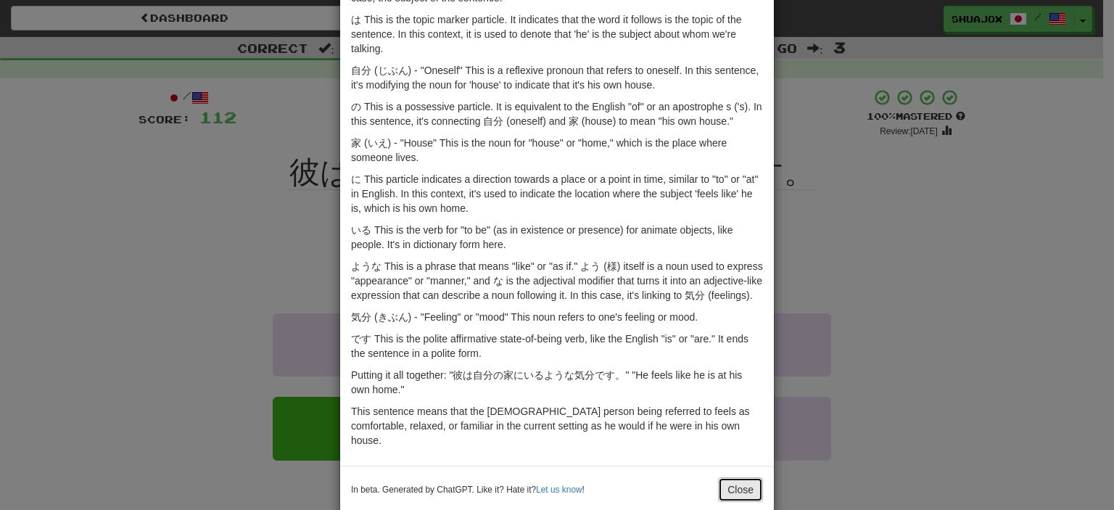
click at [734, 477] on button "Close" at bounding box center [740, 489] width 45 height 25
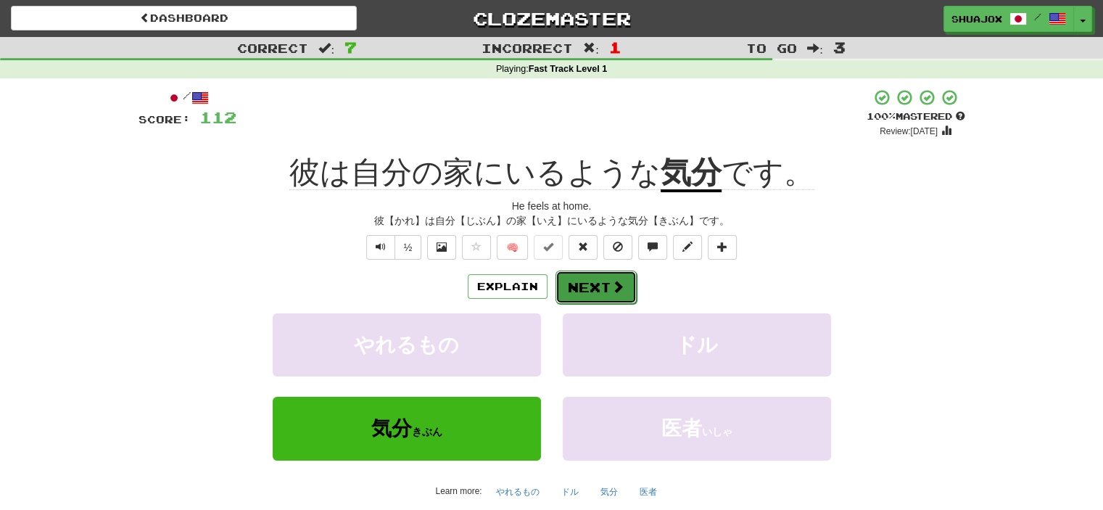
click at [570, 275] on button "Next" at bounding box center [596, 287] width 81 height 33
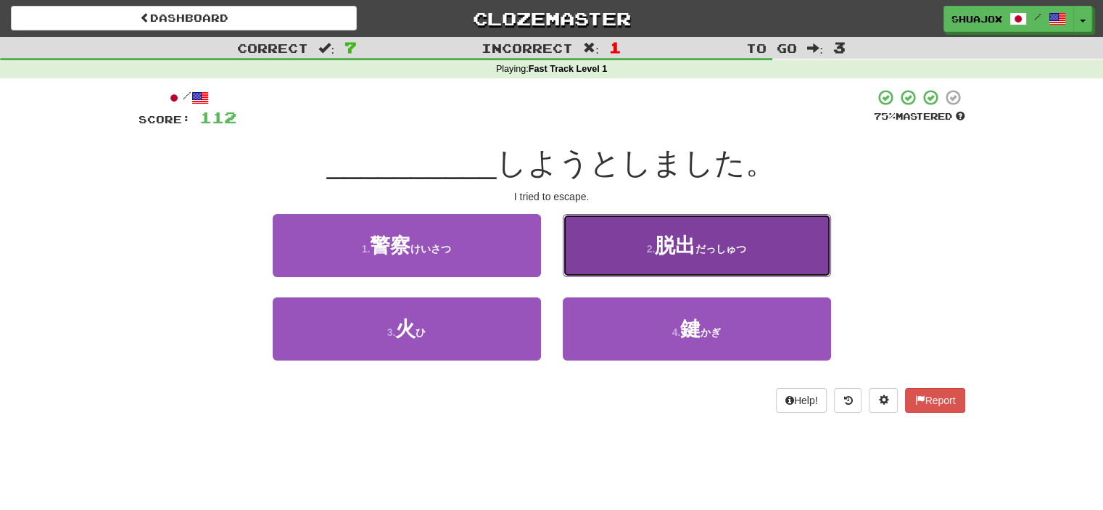
click at [737, 245] on button "2 . 脱出 ( だっしゅつ )" at bounding box center [697, 245] width 268 height 63
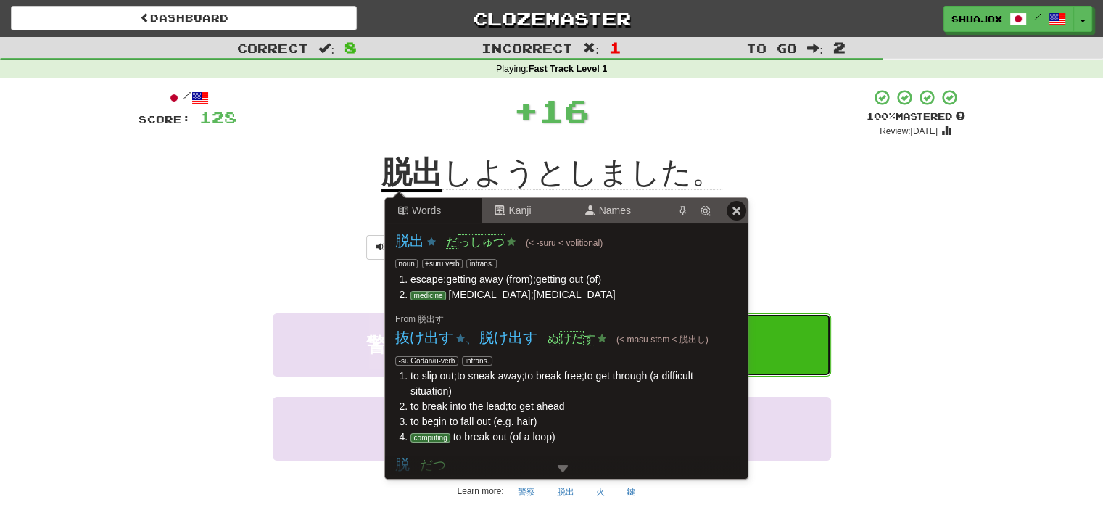
scroll to position [0, 0]
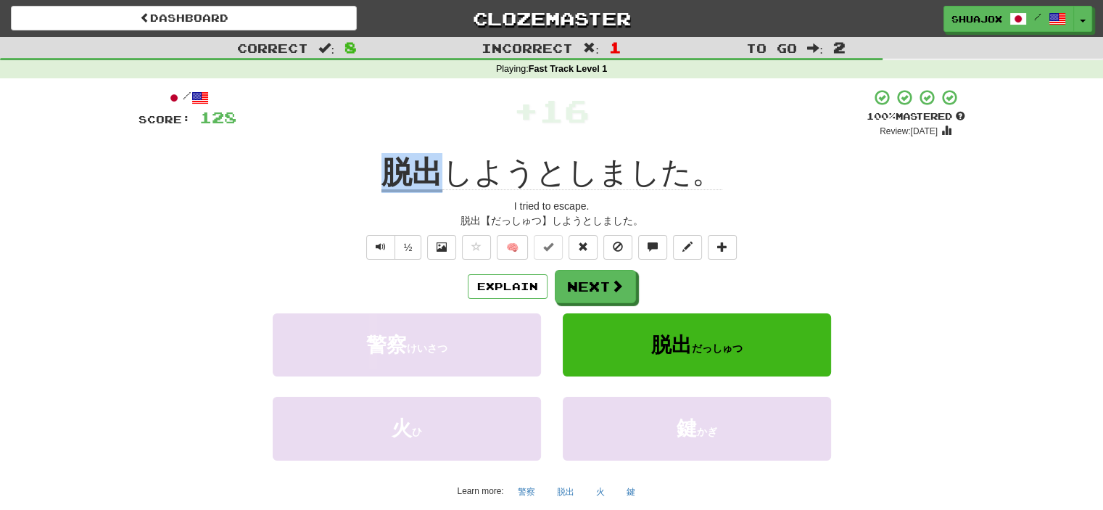
drag, startPoint x: 366, startPoint y: 166, endPoint x: 437, endPoint y: 165, distance: 71.1
click at [437, 165] on div "脱出 しようとしました。" at bounding box center [552, 173] width 827 height 40
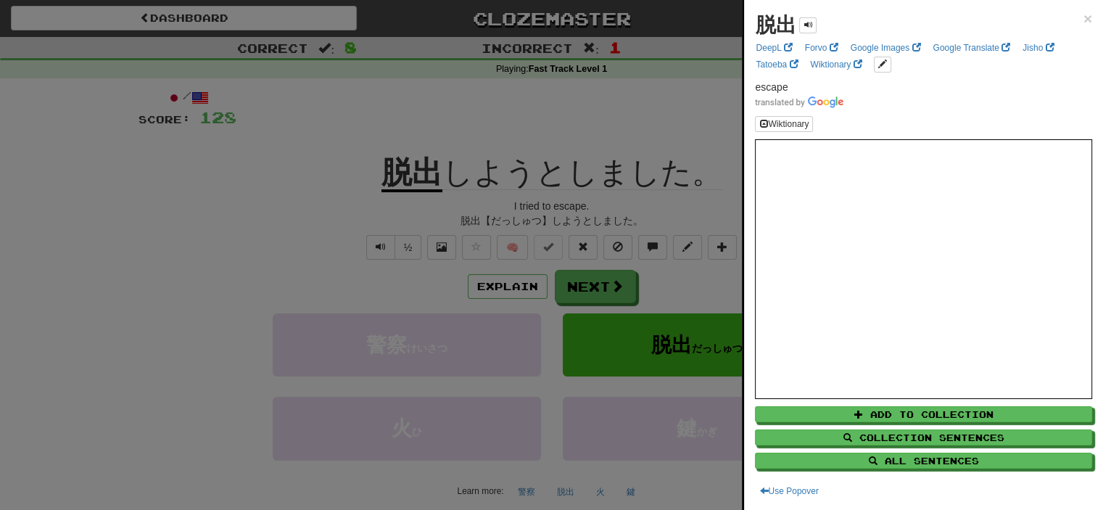
drag, startPoint x: 437, startPoint y: 165, endPoint x: 1052, endPoint y: 36, distance: 629.2
click at [1053, 36] on div "脱出 ×" at bounding box center [923, 25] width 337 height 29
click at [1019, 49] on link "Jisho" at bounding box center [1038, 48] width 40 height 16
click at [642, 274] on div at bounding box center [551, 255] width 1103 height 510
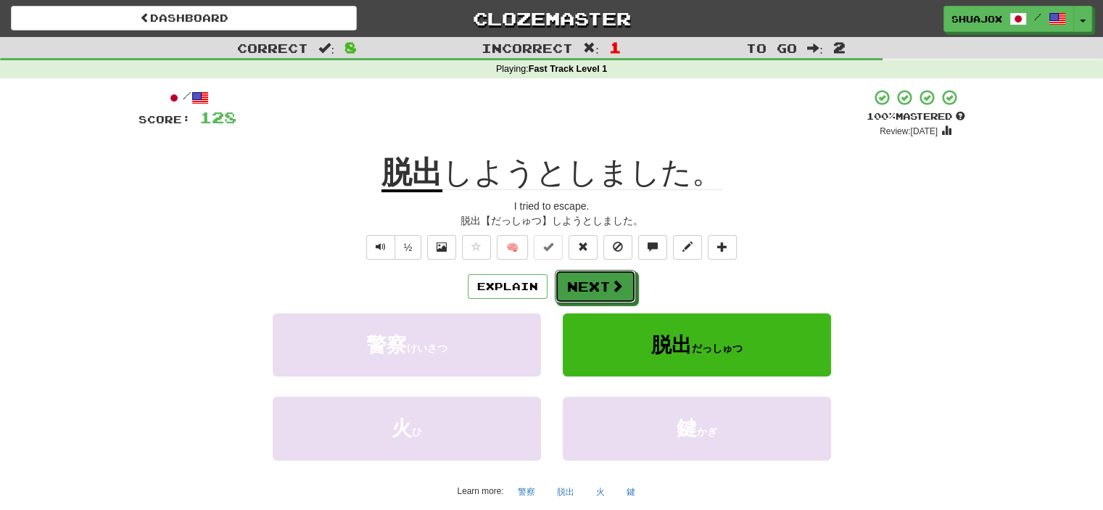
click at [594, 279] on button "Next" at bounding box center [595, 286] width 81 height 33
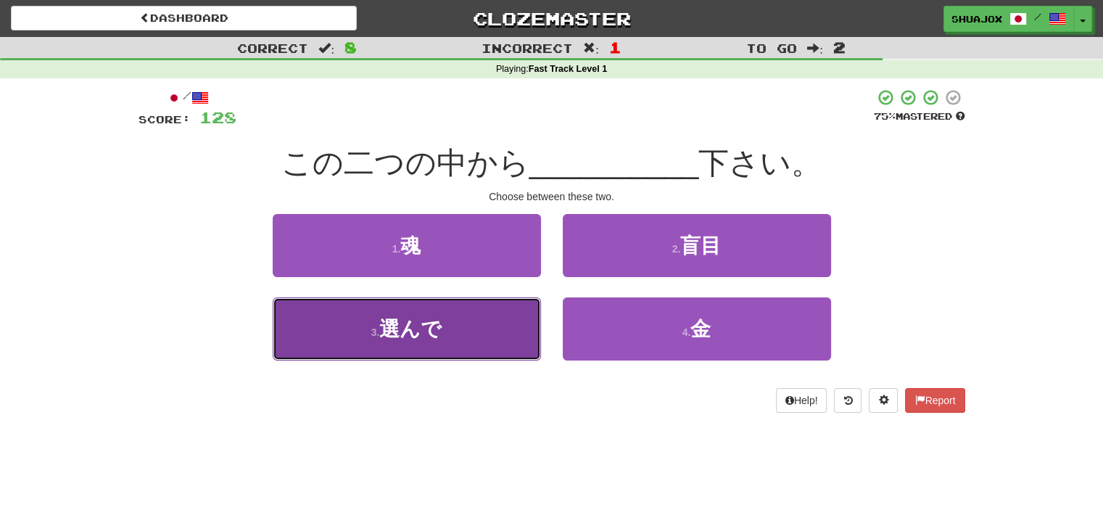
click at [511, 329] on button "3 . 選んで" at bounding box center [407, 328] width 268 height 63
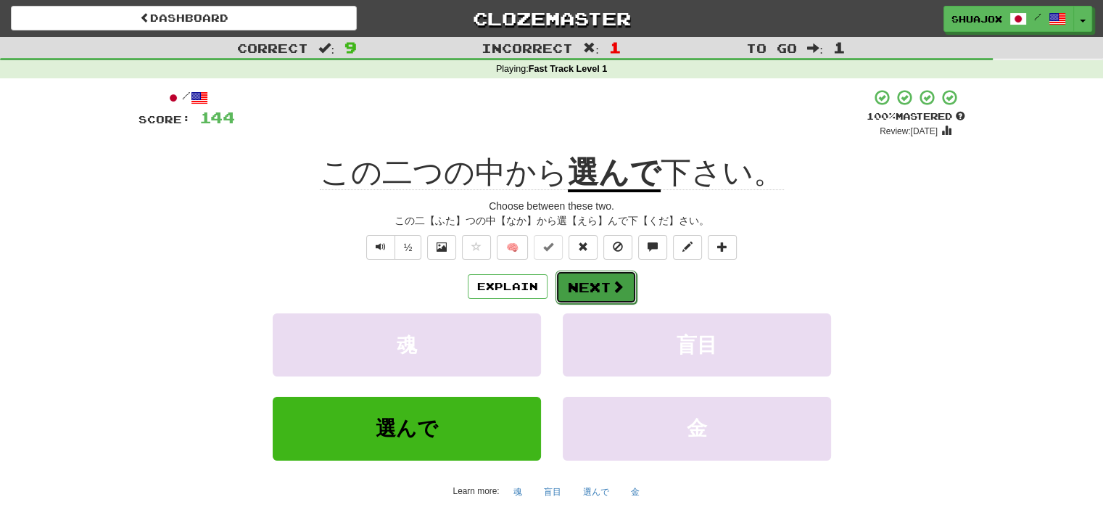
click at [609, 299] on button "Next" at bounding box center [596, 287] width 81 height 33
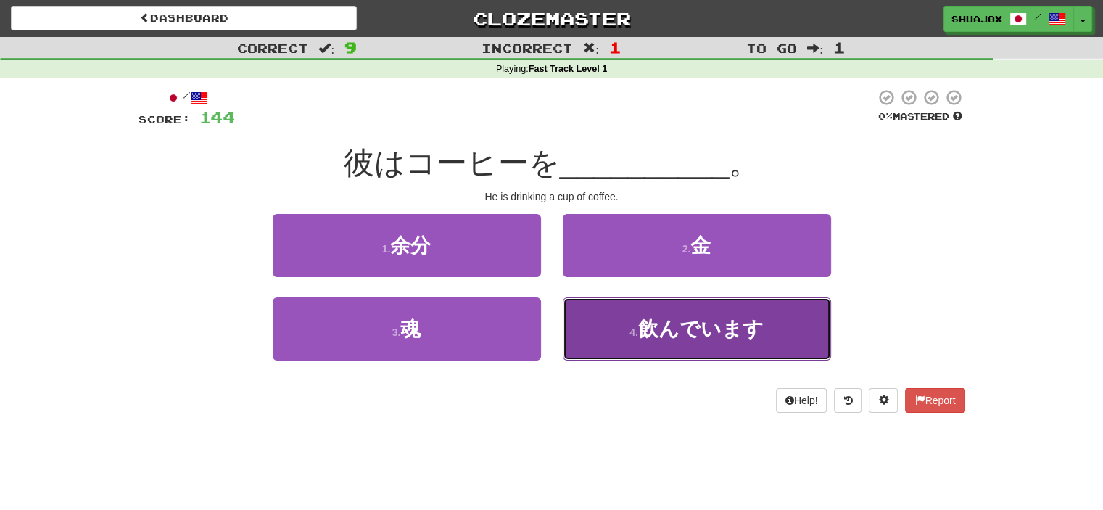
click at [679, 356] on button "4 . 飲んでいます" at bounding box center [697, 328] width 268 height 63
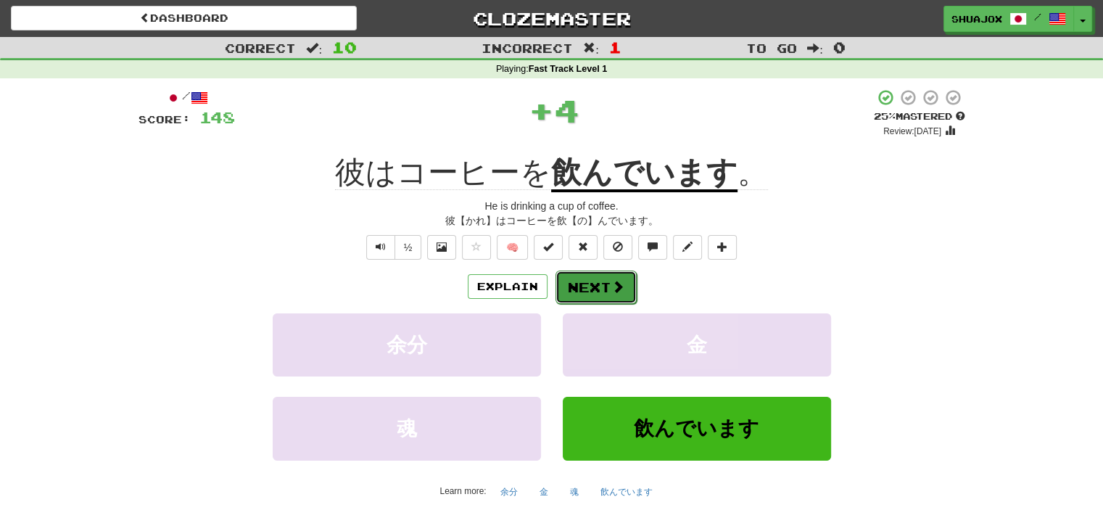
click at [617, 299] on button "Next" at bounding box center [596, 287] width 81 height 33
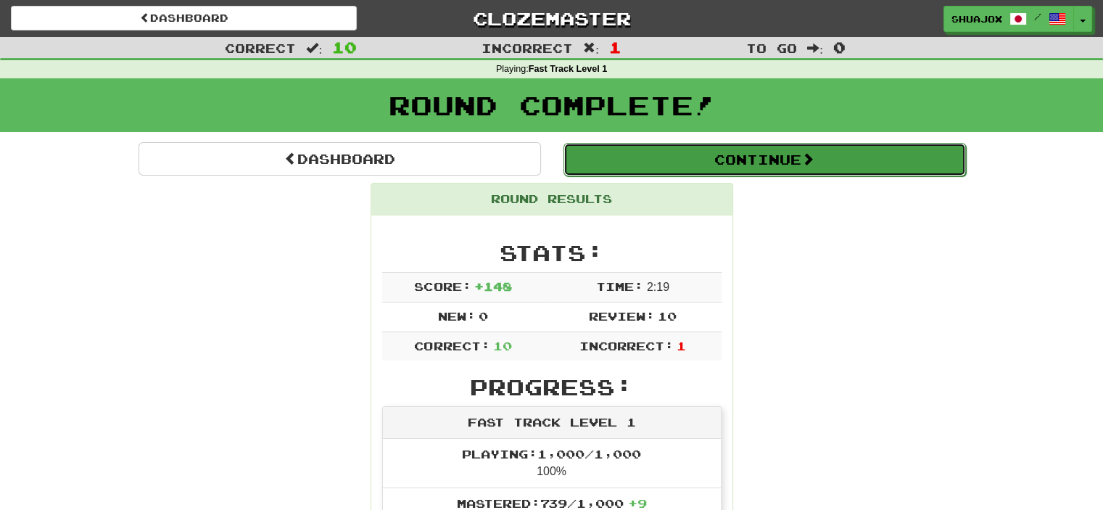
click at [611, 173] on button "Continue" at bounding box center [765, 159] width 403 height 33
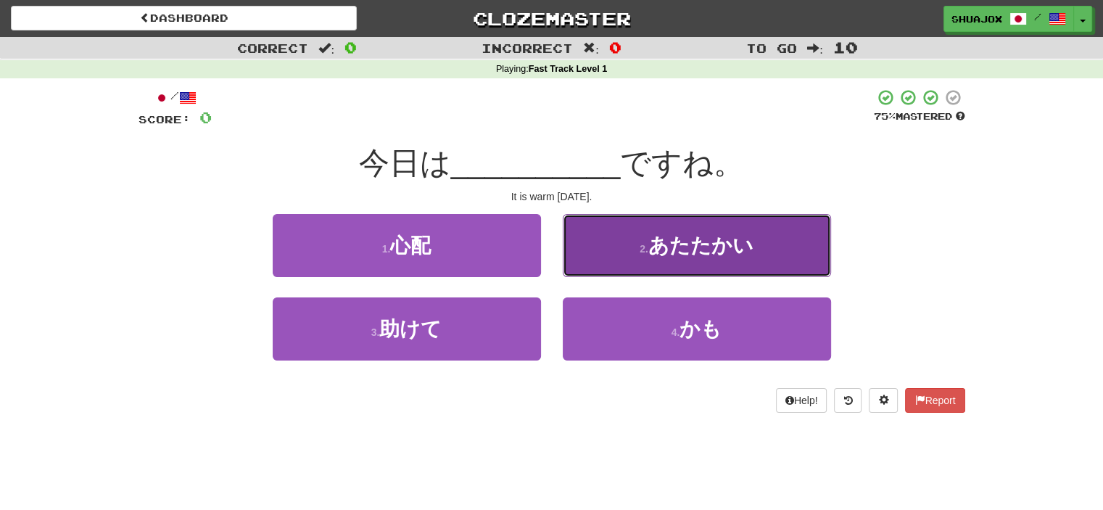
click at [706, 235] on span "あたたかい" at bounding box center [700, 245] width 105 height 22
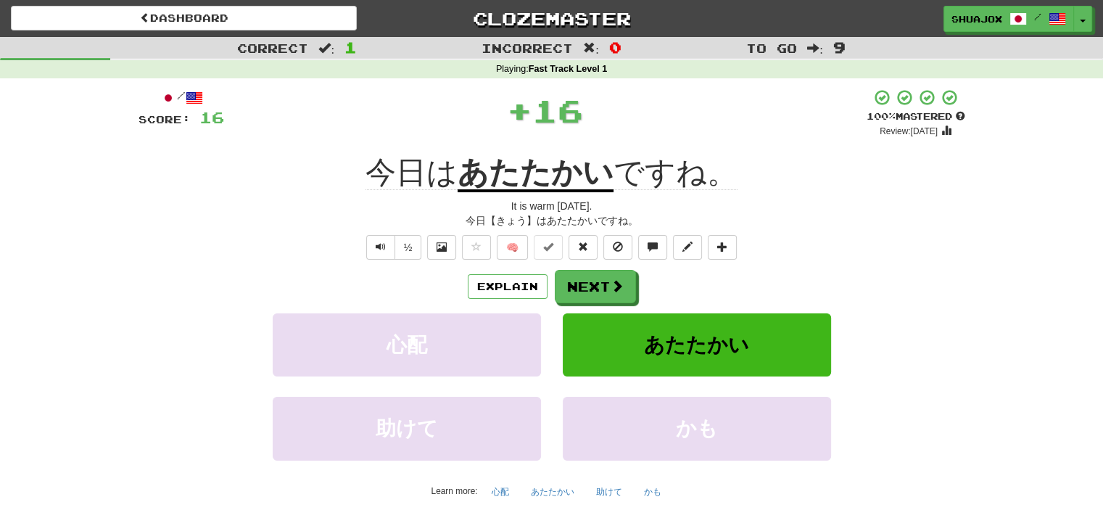
click at [574, 305] on div "Explain Next 心配 あたたかい 助けて かも Learn more: 心配 あたたかい 助けて かも" at bounding box center [552, 386] width 827 height 233
click at [591, 281] on button "Next" at bounding box center [596, 287] width 81 height 33
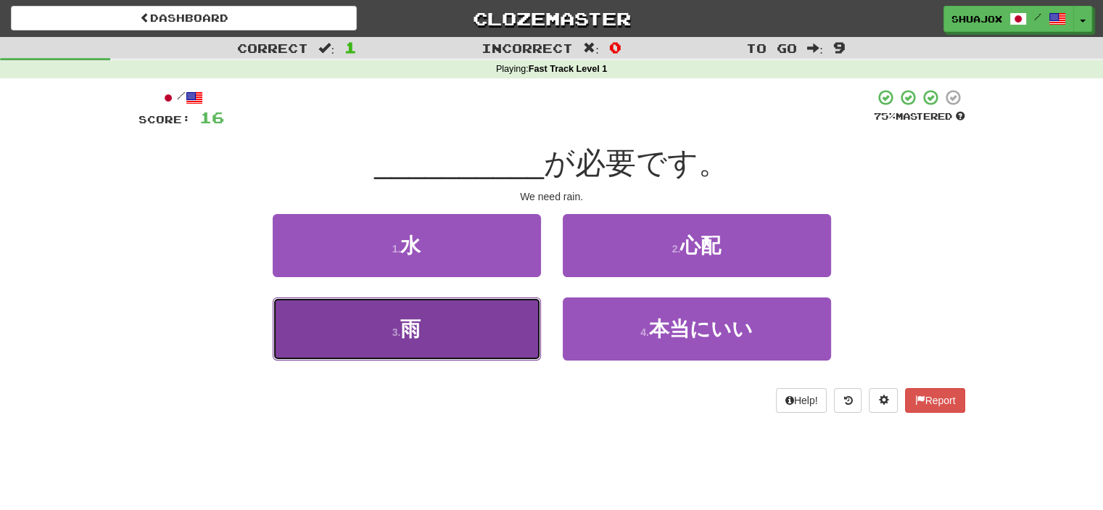
click at [445, 343] on button "3 . 雨" at bounding box center [407, 328] width 268 height 63
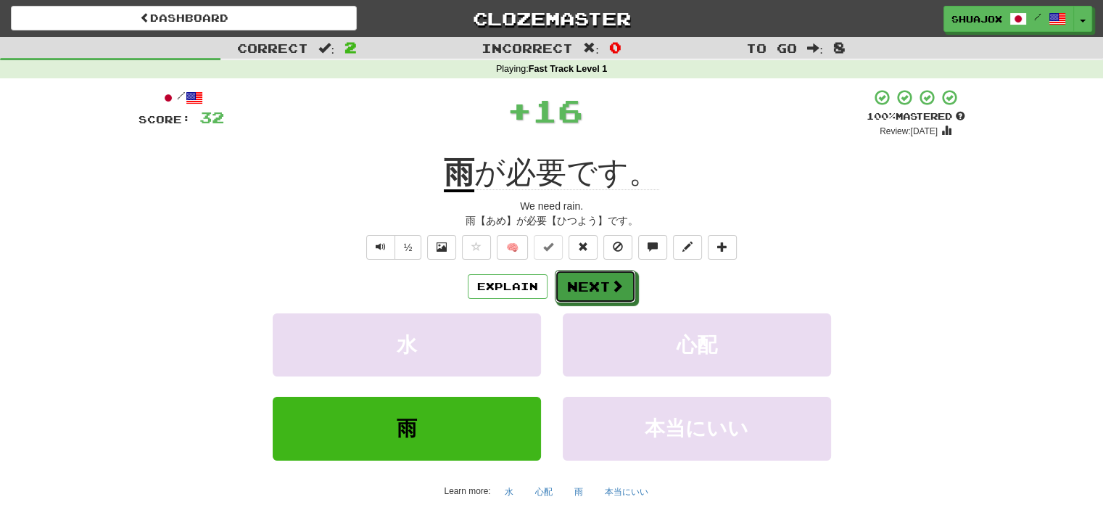
click at [585, 297] on button "Next" at bounding box center [595, 286] width 81 height 33
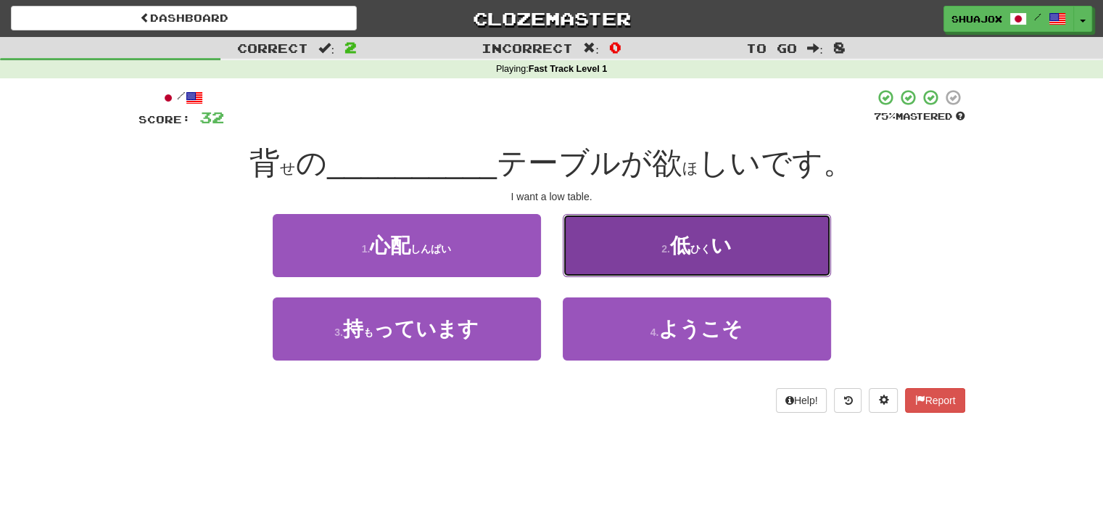
click at [621, 259] on button "2 . 低 ( ひく ) い" at bounding box center [697, 245] width 268 height 63
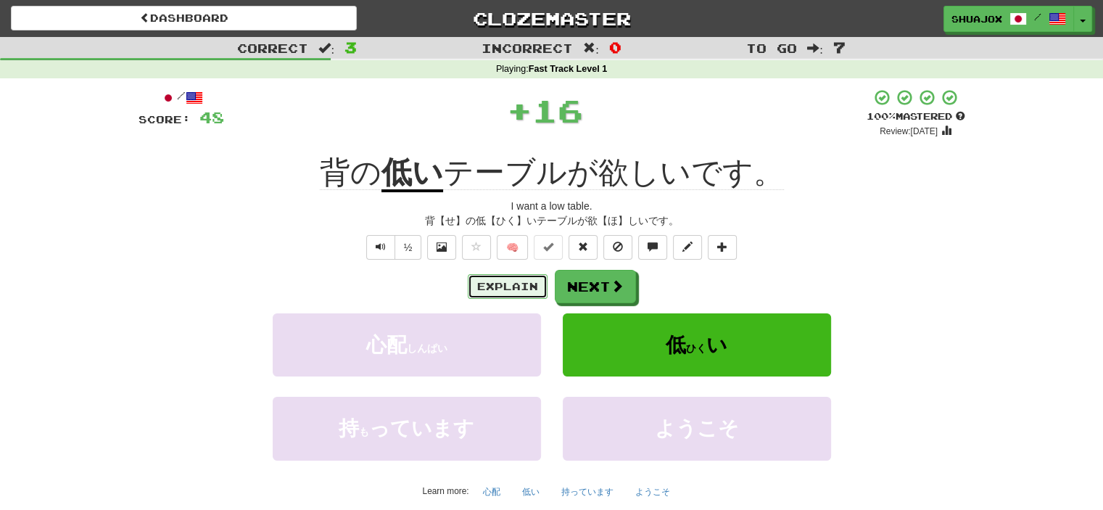
click at [500, 283] on button "Explain" at bounding box center [508, 286] width 80 height 25
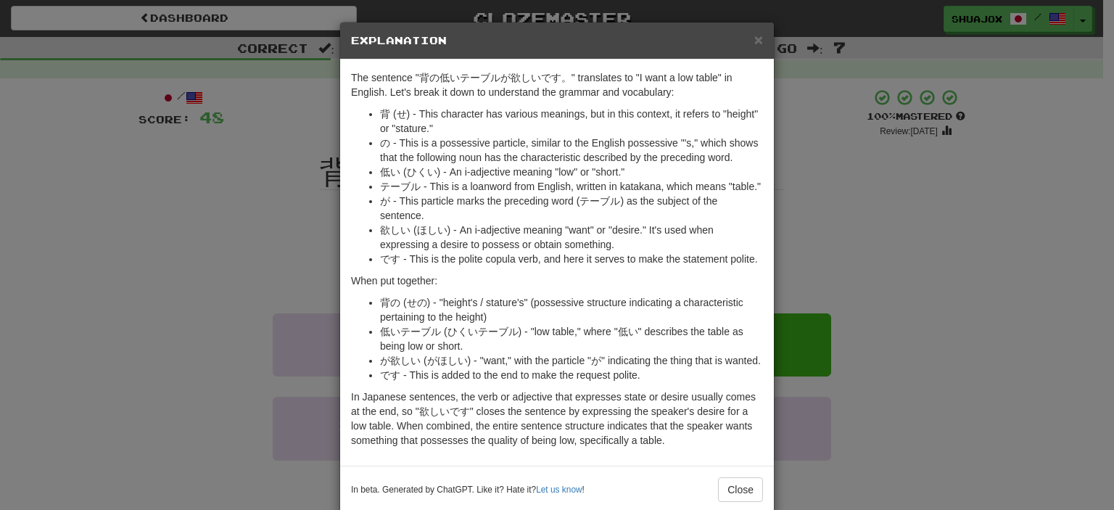
click at [899, 202] on div "× Explanation The sentence "背の低いテーブルが欲しいです。" translates to "I want a low table"…" at bounding box center [557, 255] width 1114 height 510
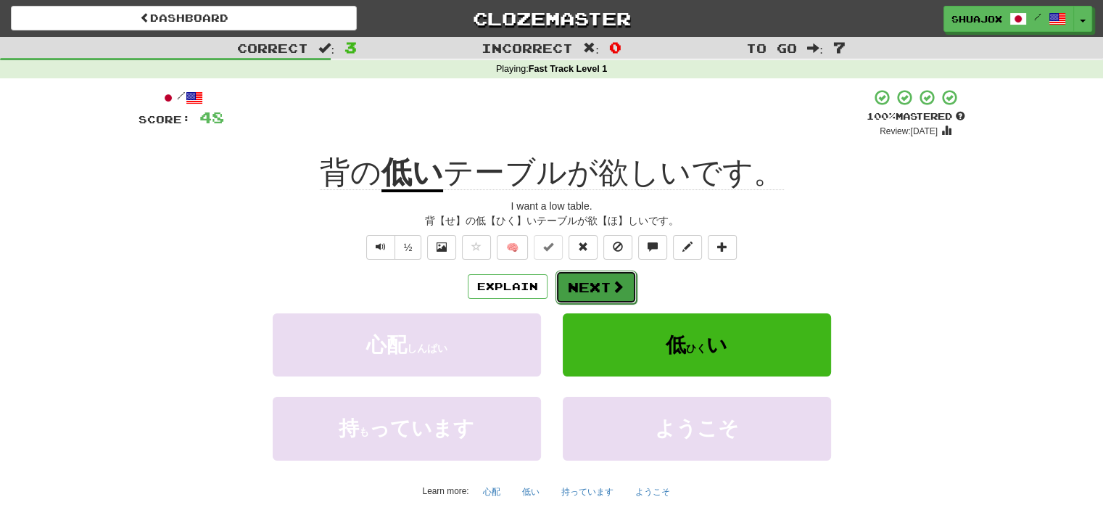
click at [590, 279] on button "Next" at bounding box center [596, 287] width 81 height 33
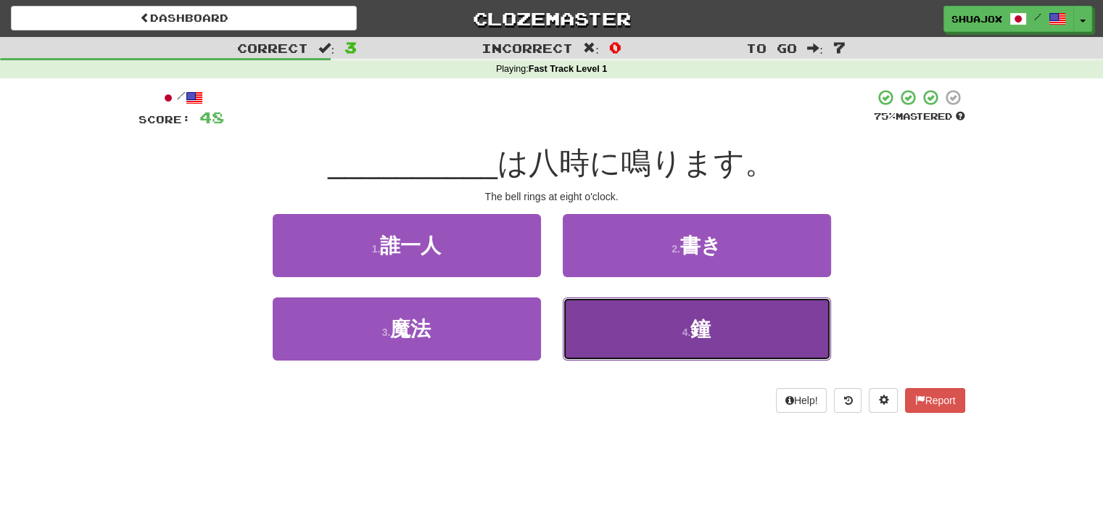
click at [604, 321] on button "4 . 鐘" at bounding box center [697, 328] width 268 height 63
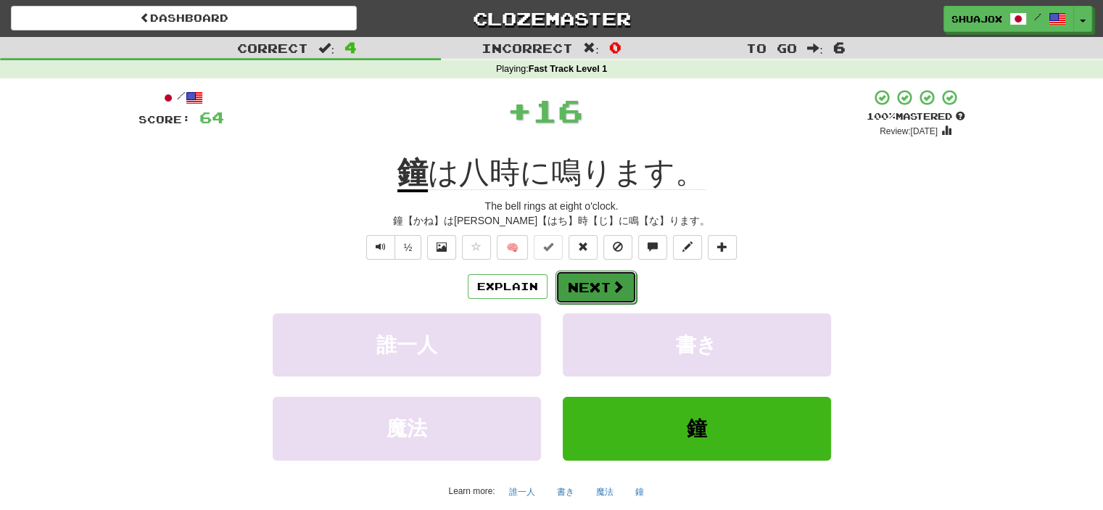
click at [611, 281] on span at bounding box center [617, 286] width 13 height 13
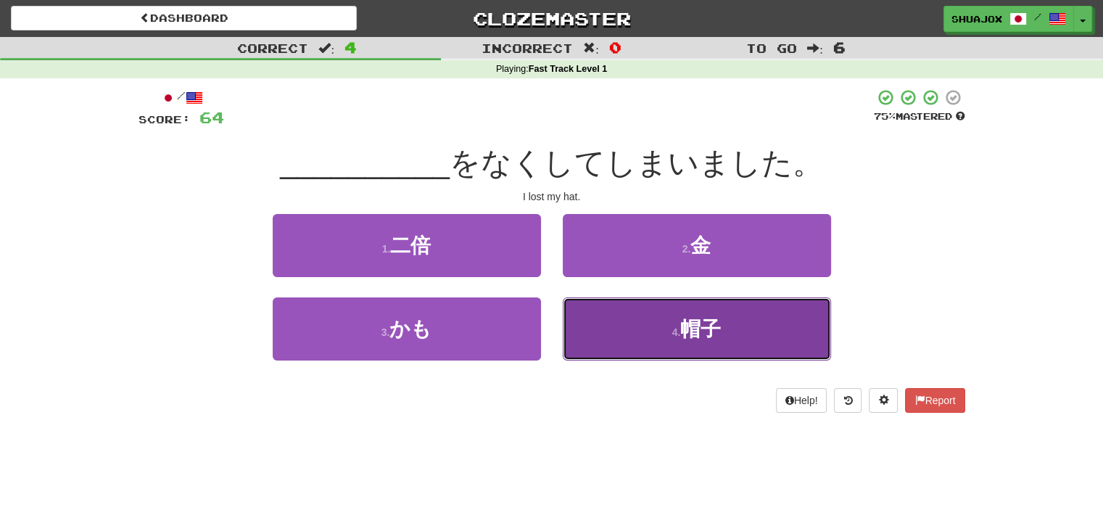
click at [633, 332] on button "4 . 帽子" at bounding box center [697, 328] width 268 height 63
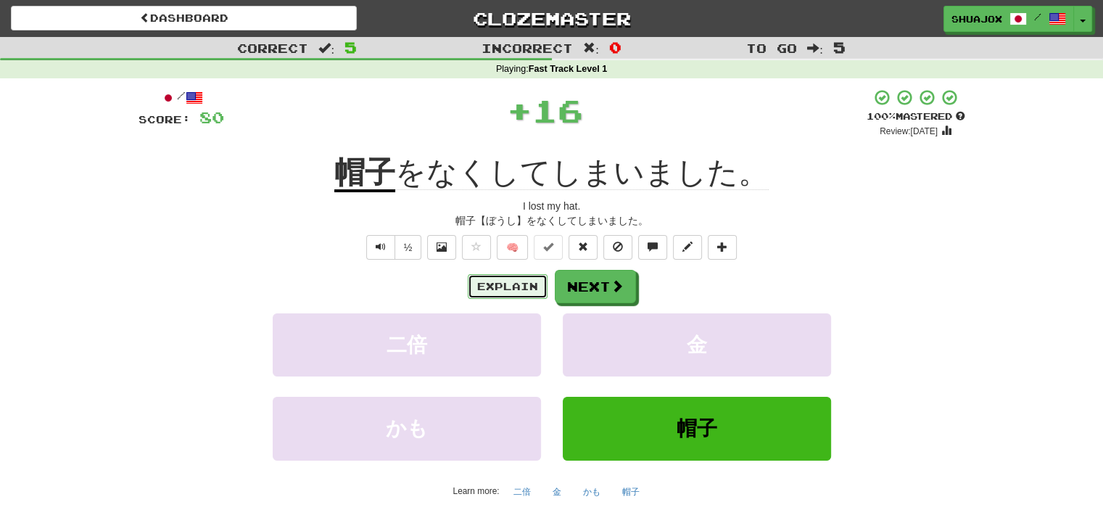
click at [535, 288] on button "Explain" at bounding box center [508, 286] width 80 height 25
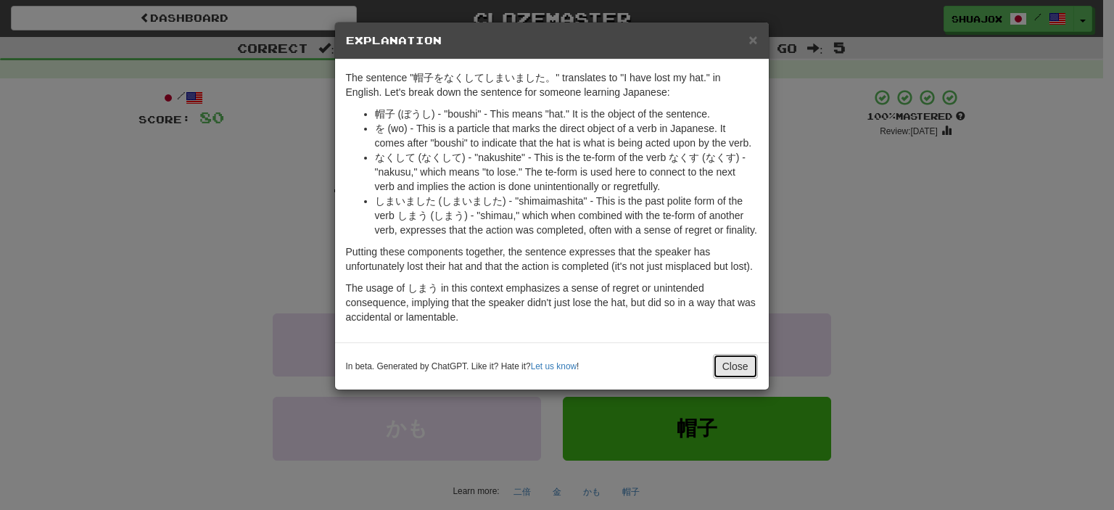
click at [751, 368] on button "Close" at bounding box center [735, 366] width 45 height 25
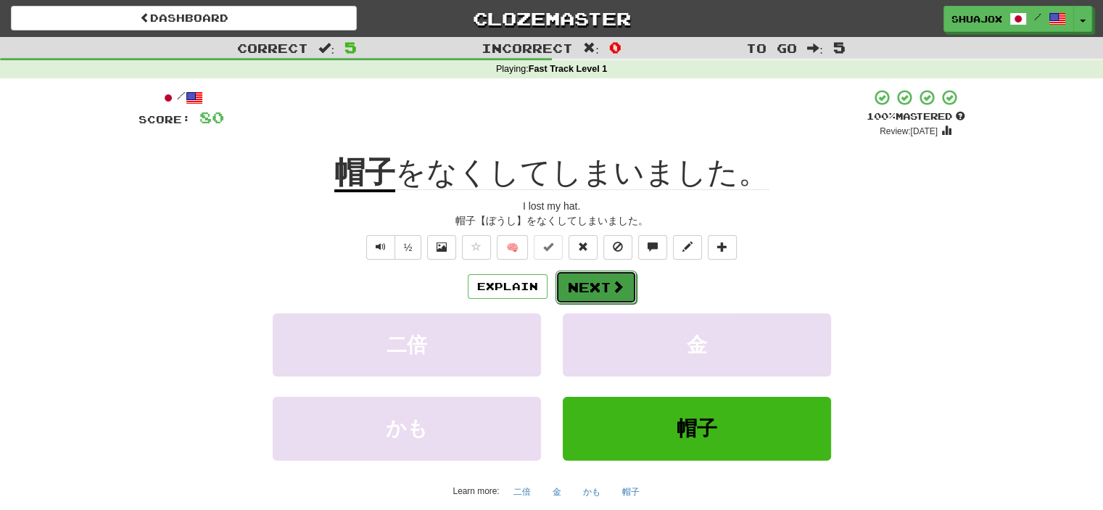
click at [617, 283] on span at bounding box center [617, 286] width 13 height 13
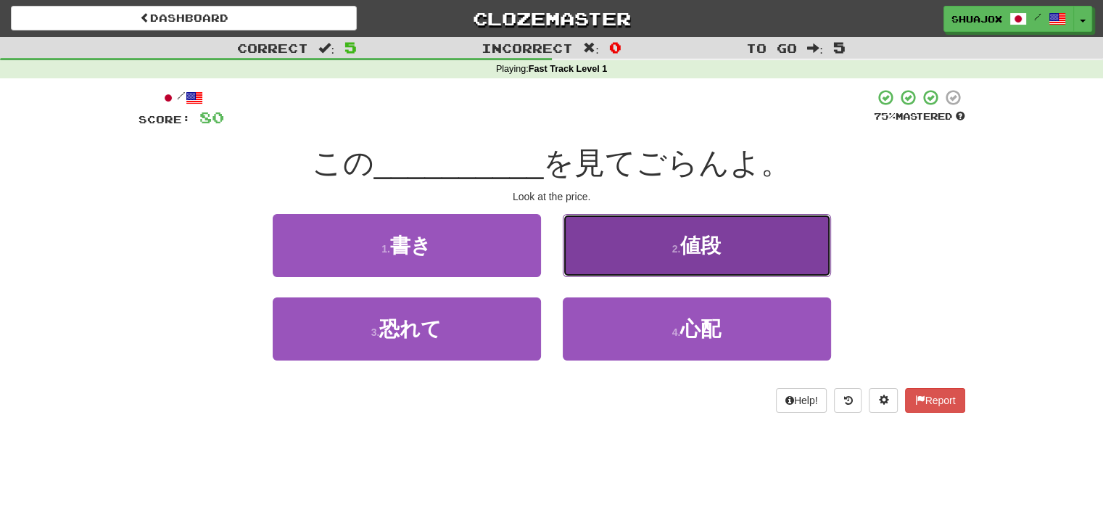
click at [689, 247] on span "値段" at bounding box center [700, 245] width 41 height 22
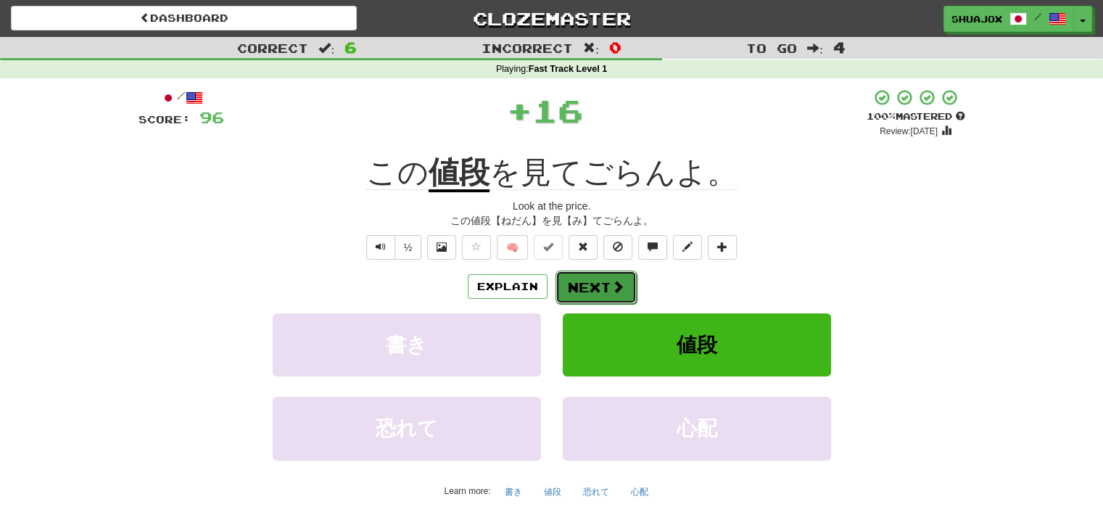
click at [623, 286] on button "Next" at bounding box center [596, 287] width 81 height 33
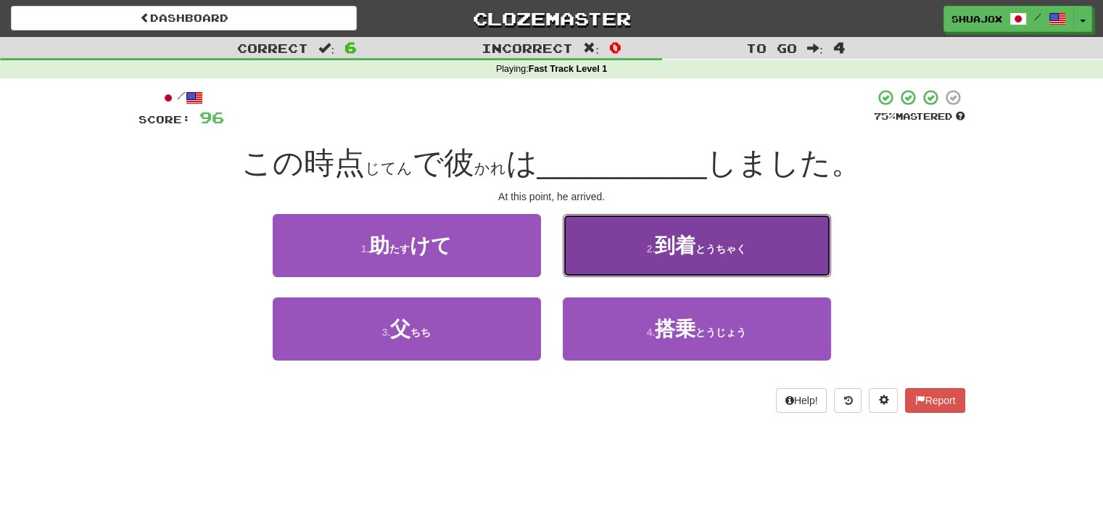
click at [801, 249] on button "2 . 到着 ( とうちゃく )" at bounding box center [697, 245] width 268 height 63
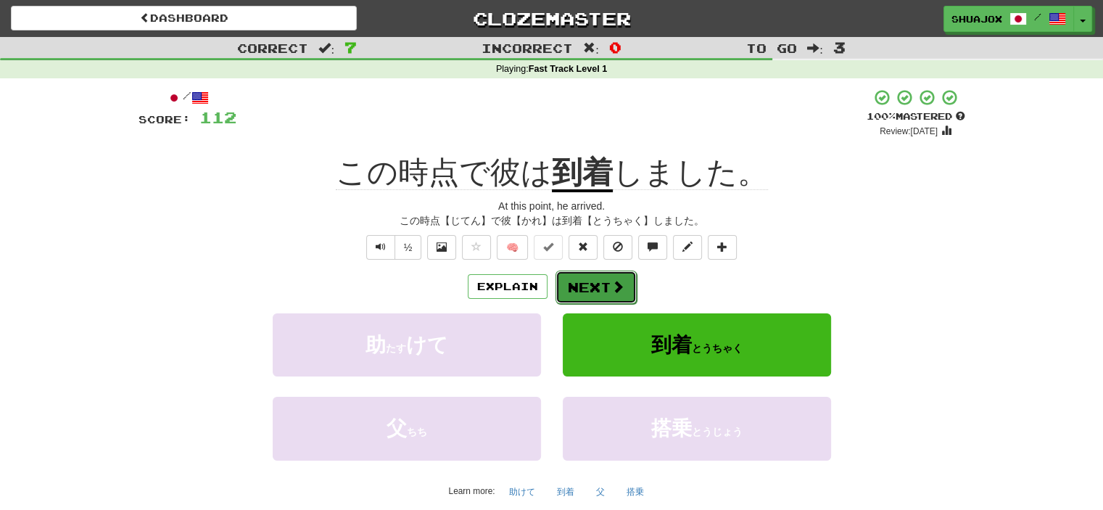
click at [596, 275] on button "Next" at bounding box center [596, 287] width 81 height 33
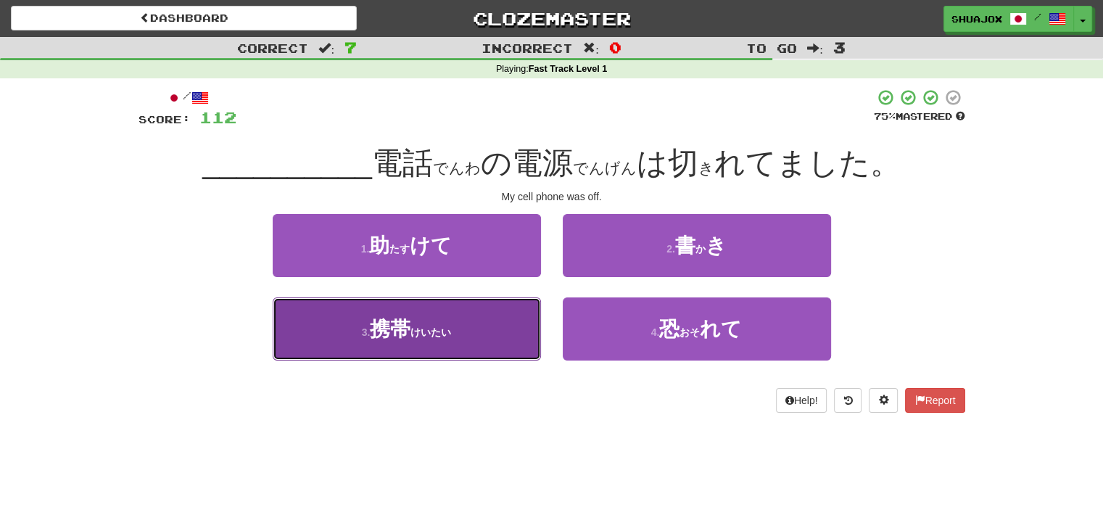
click at [410, 360] on button "3 . 携帯 ( けいたい )" at bounding box center [407, 328] width 268 height 63
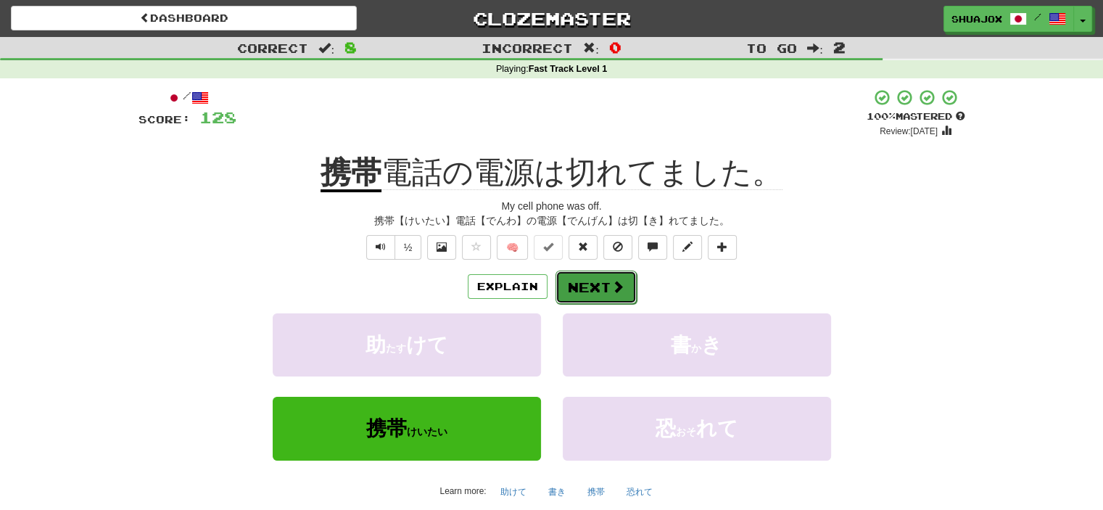
click at [598, 273] on button "Next" at bounding box center [596, 287] width 81 height 33
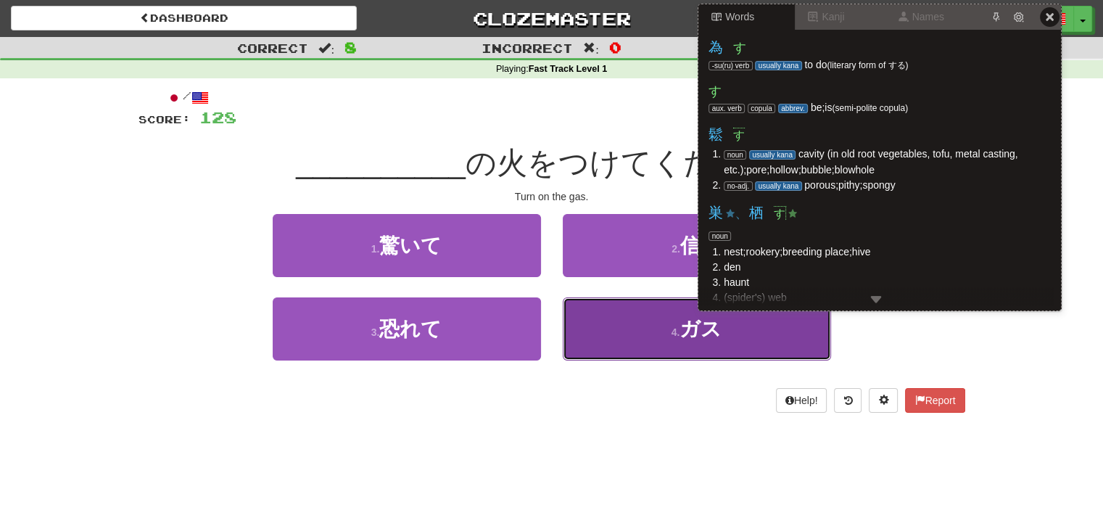
click at [700, 340] on span "ガス" at bounding box center [701, 329] width 42 height 22
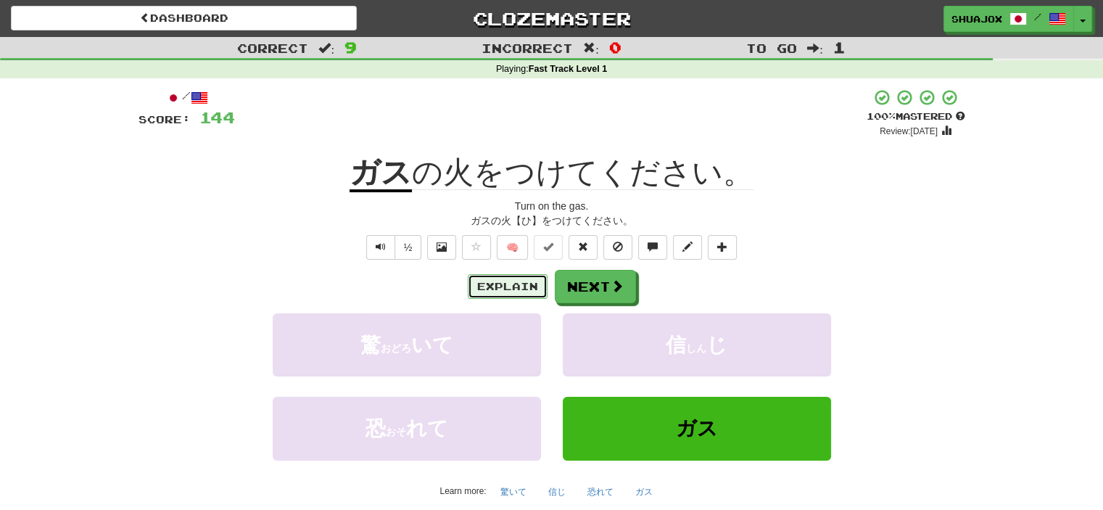
click at [488, 293] on button "Explain" at bounding box center [508, 286] width 80 height 25
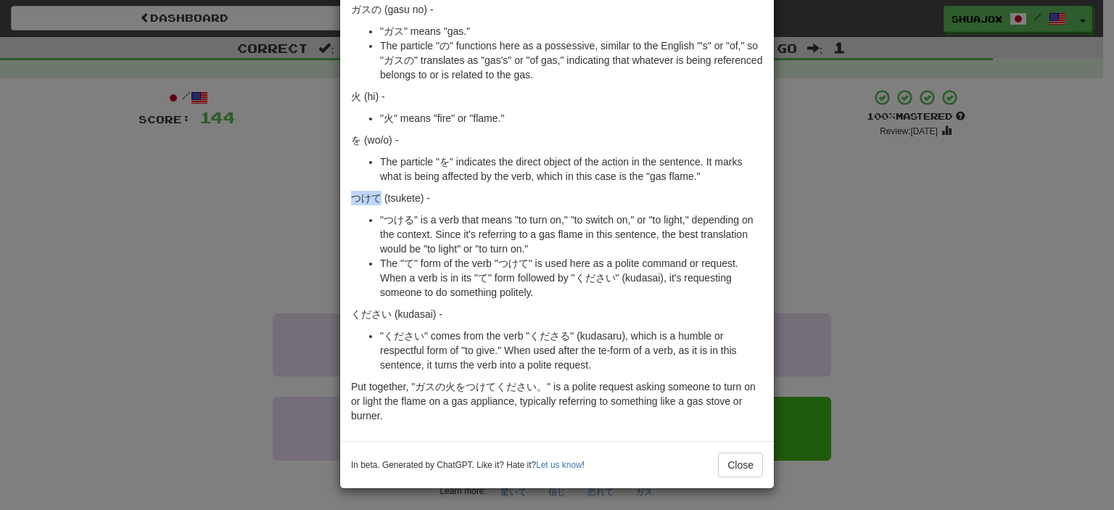
drag, startPoint x: 344, startPoint y: 195, endPoint x: 376, endPoint y: 194, distance: 31.9
click at [376, 194] on div "The Japanese sentence "ガスの火をつけてください。" translates to "Please turn on the gas fla…" at bounding box center [557, 191] width 434 height 500
click at [160, 292] on div "× Explanation The Japanese sentence "ガスの火をつけてください。" translates to "Please turn …" at bounding box center [557, 255] width 1114 height 510
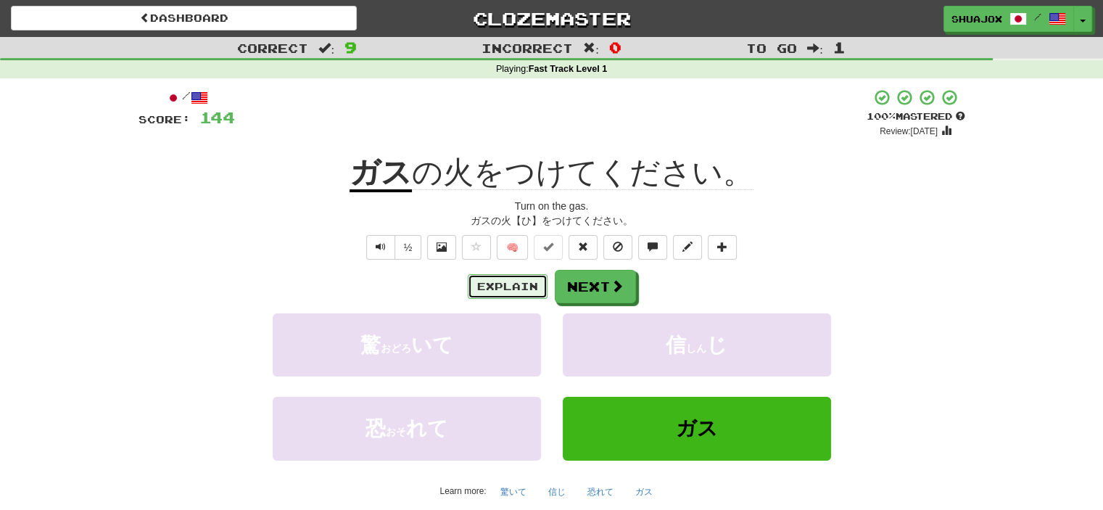
click at [516, 285] on button "Explain" at bounding box center [508, 286] width 80 height 25
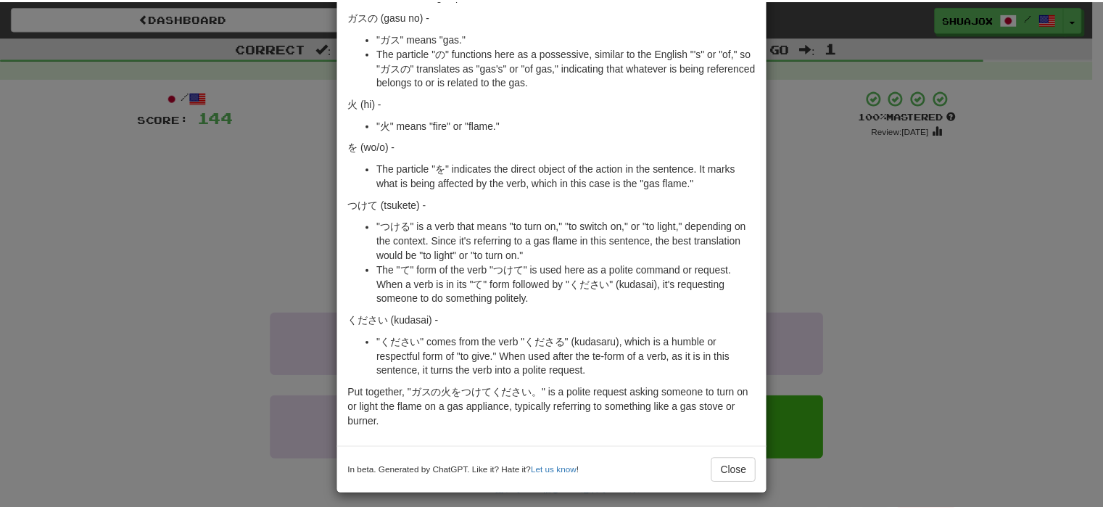
scroll to position [119, 0]
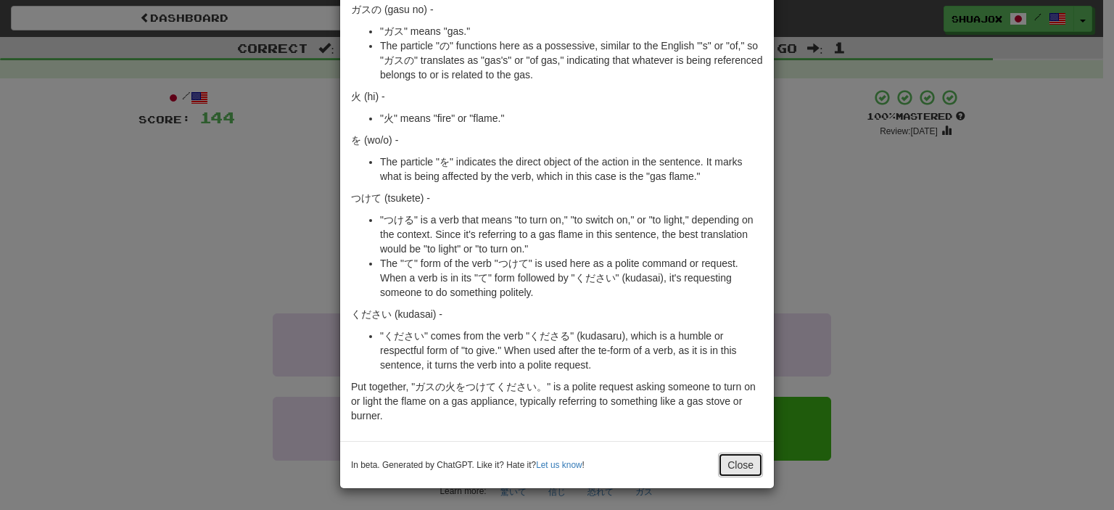
click at [741, 461] on button "Close" at bounding box center [740, 465] width 45 height 25
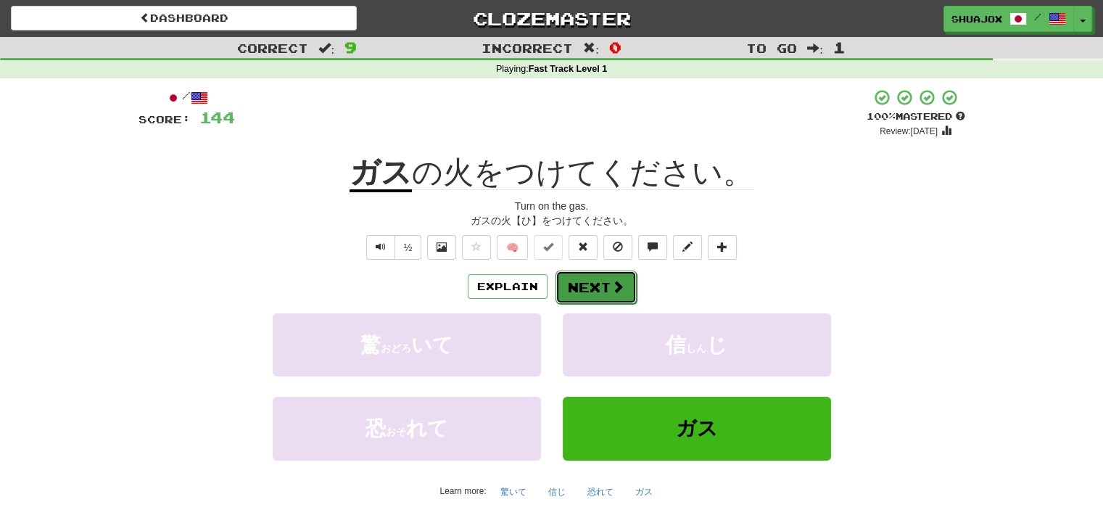
click at [598, 278] on button "Next" at bounding box center [596, 287] width 81 height 33
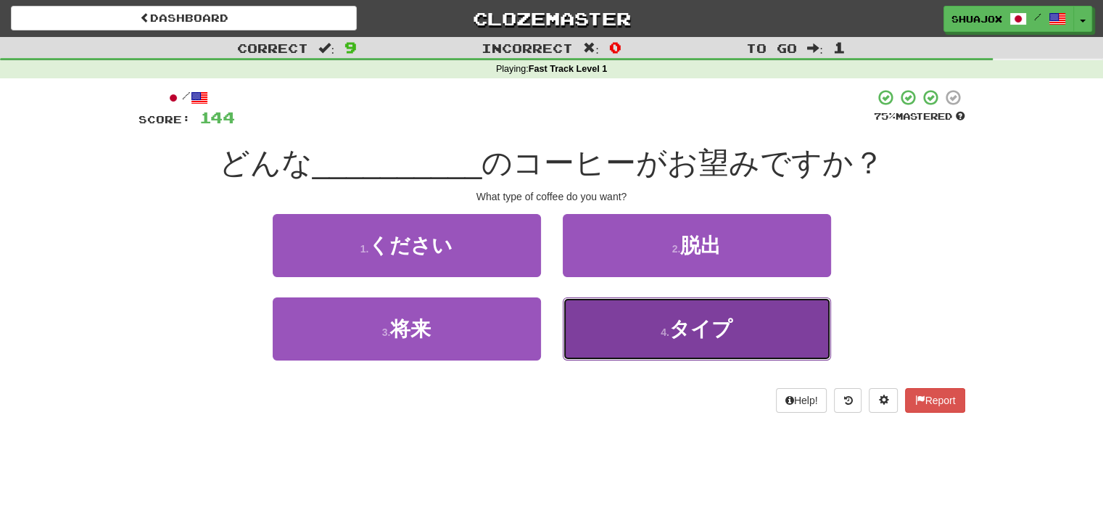
click at [643, 320] on button "4 . タイプ" at bounding box center [697, 328] width 268 height 63
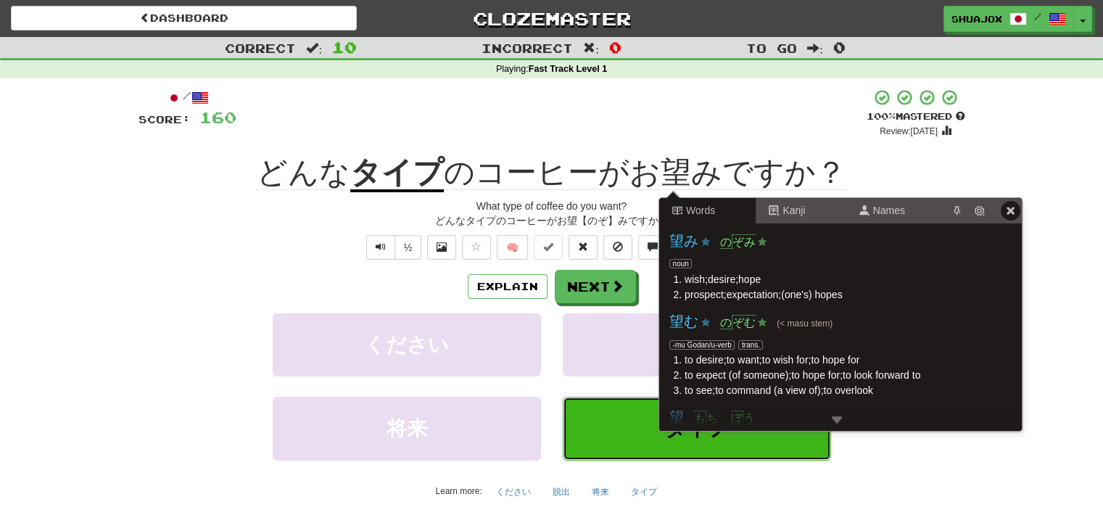
scroll to position [0, 0]
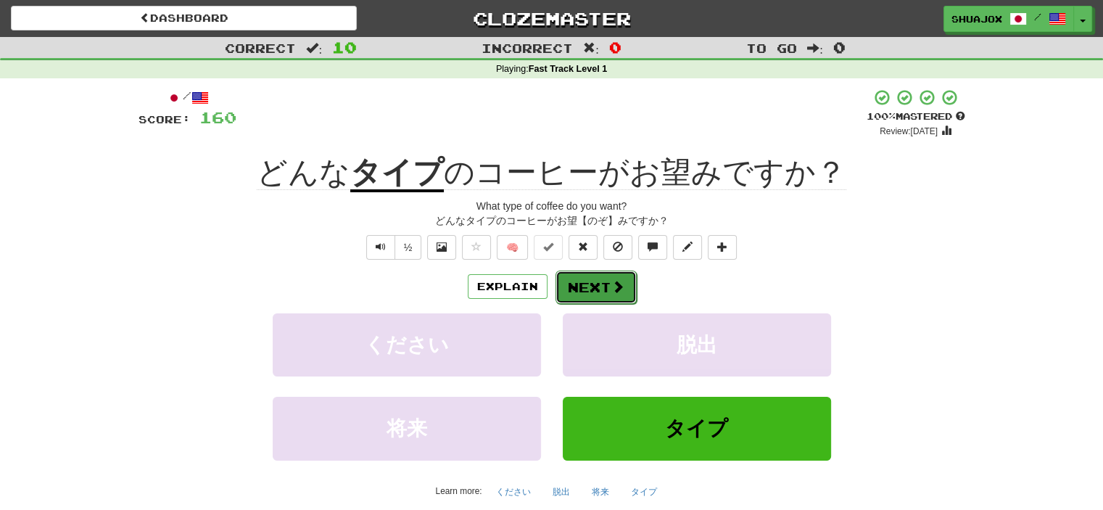
click at [583, 286] on button "Next" at bounding box center [596, 287] width 81 height 33
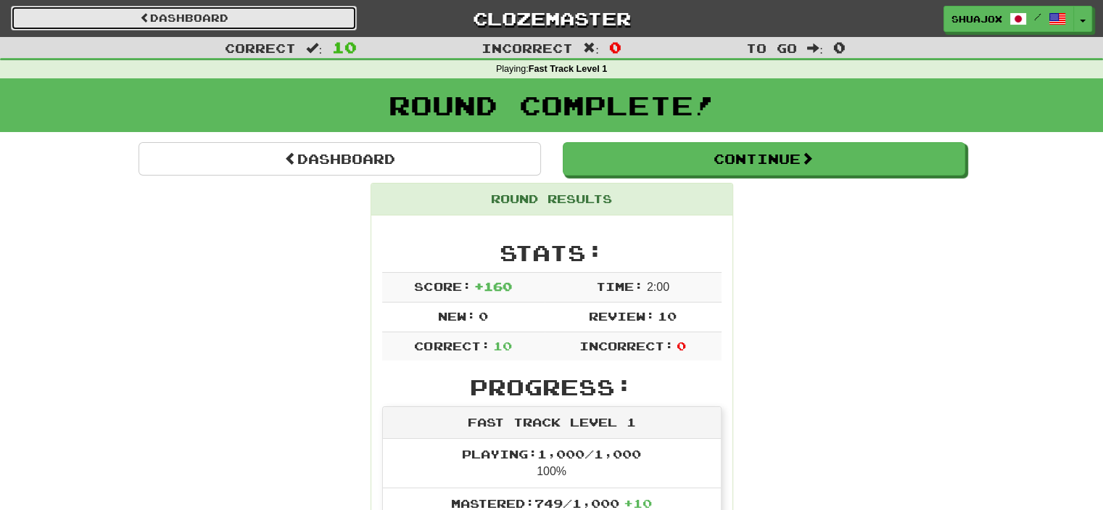
click at [229, 15] on link "Dashboard" at bounding box center [184, 18] width 346 height 25
